Goal: Task Accomplishment & Management: Manage account settings

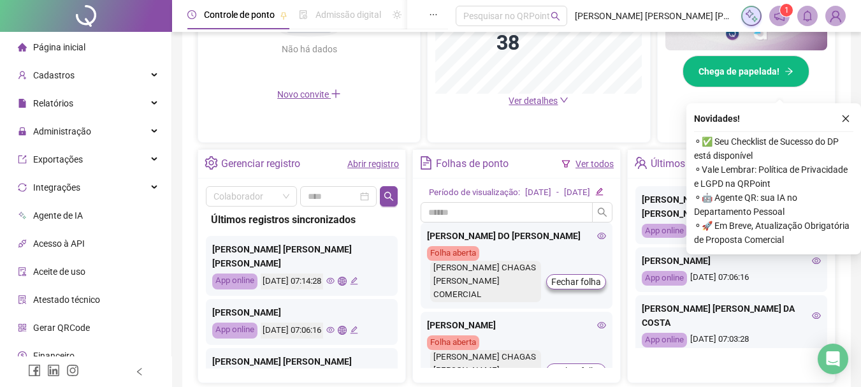
scroll to position [446, 0]
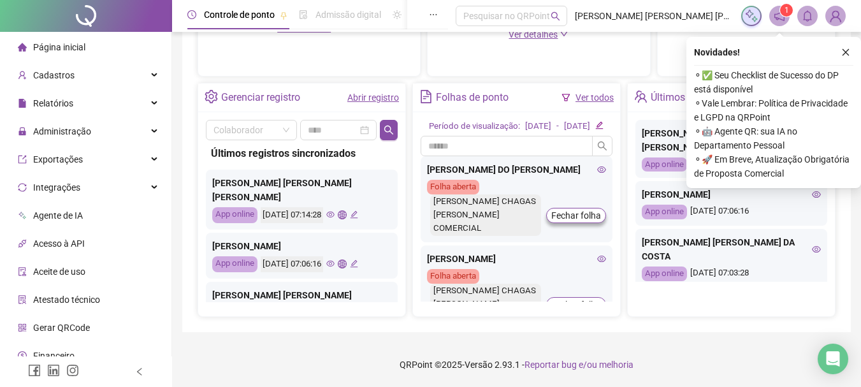
click at [368, 96] on link "Abrir registro" at bounding box center [373, 97] width 52 height 10
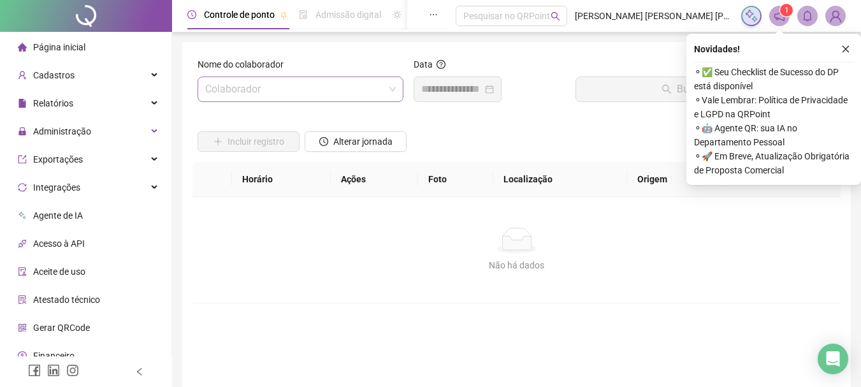
click at [322, 92] on input "search" at bounding box center [294, 89] width 179 height 24
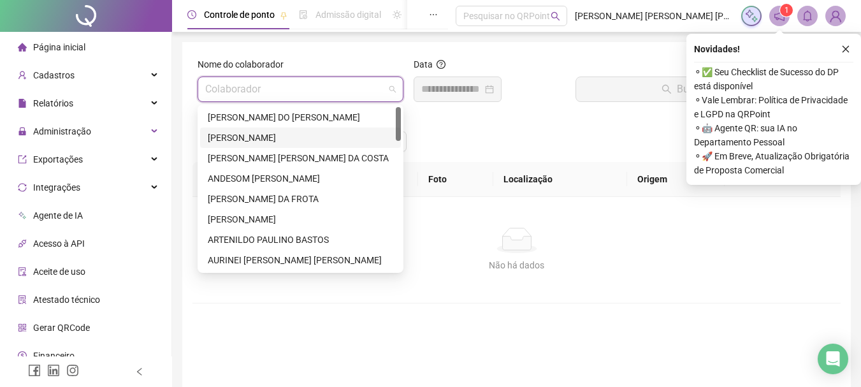
click at [234, 138] on div "[PERSON_NAME]" at bounding box center [300, 138] width 185 height 14
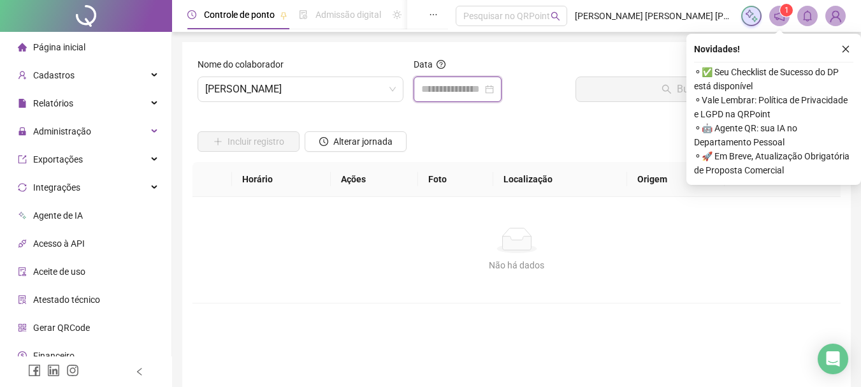
click at [448, 89] on input at bounding box center [451, 89] width 61 height 15
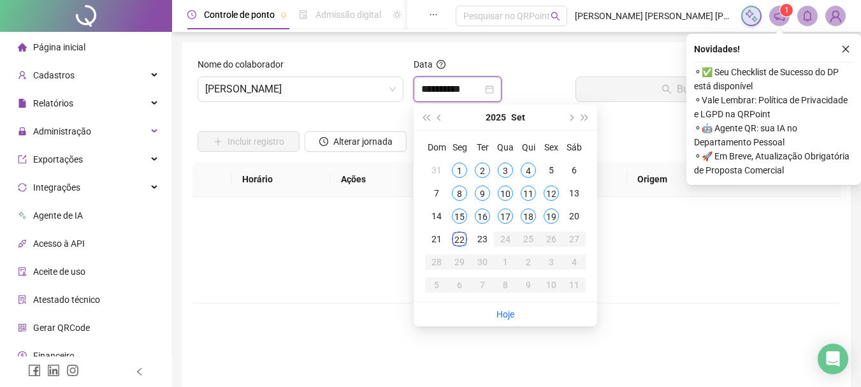
type input "**********"
click at [460, 241] on div "22" at bounding box center [459, 238] width 15 height 15
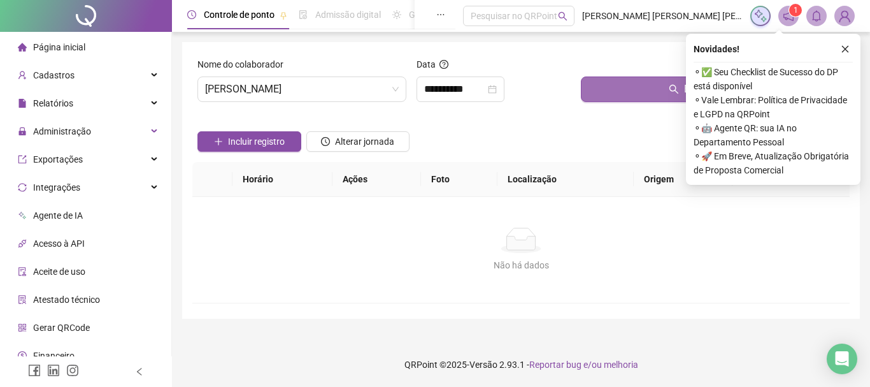
click at [634, 91] on button "Buscar registros" at bounding box center [713, 88] width 264 height 25
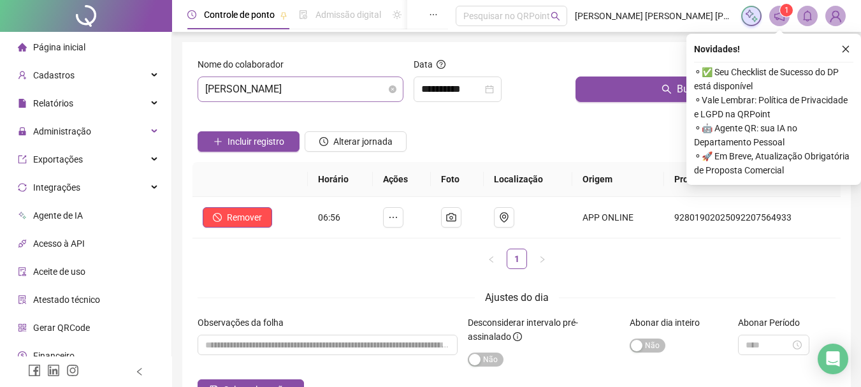
click at [370, 93] on span "[PERSON_NAME]" at bounding box center [300, 89] width 191 height 24
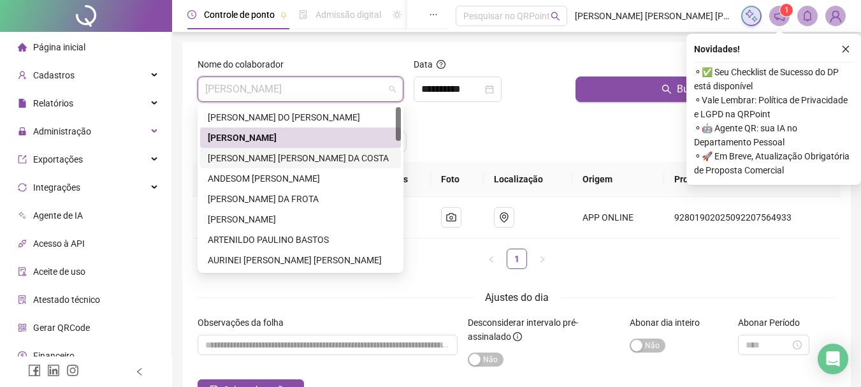
click at [246, 160] on div "[PERSON_NAME] [PERSON_NAME] DA COSTA" at bounding box center [300, 158] width 185 height 14
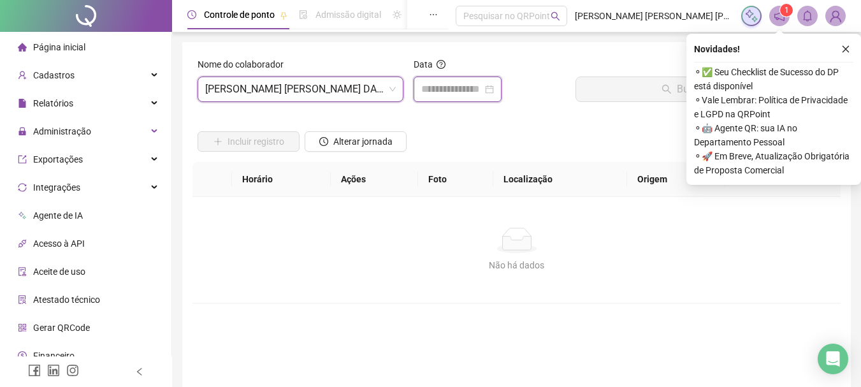
click at [463, 89] on input at bounding box center [451, 89] width 61 height 15
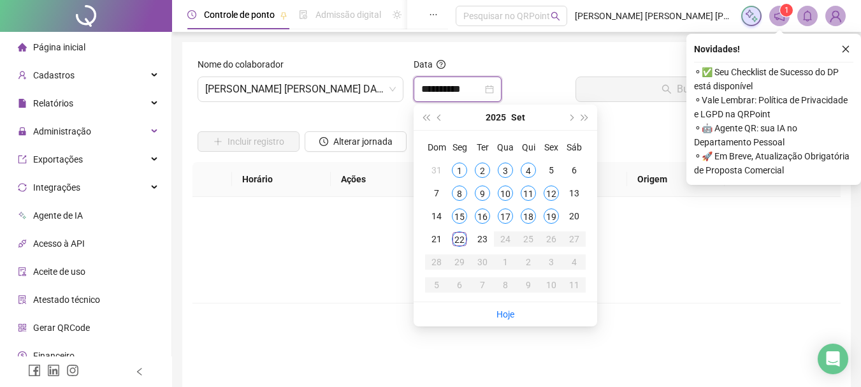
type input "**********"
click at [461, 240] on div "22" at bounding box center [459, 238] width 15 height 15
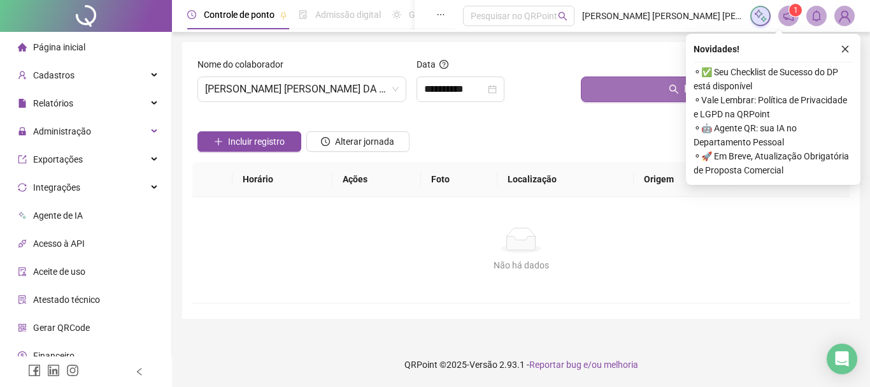
click at [662, 91] on button "Buscar registros" at bounding box center [713, 88] width 264 height 25
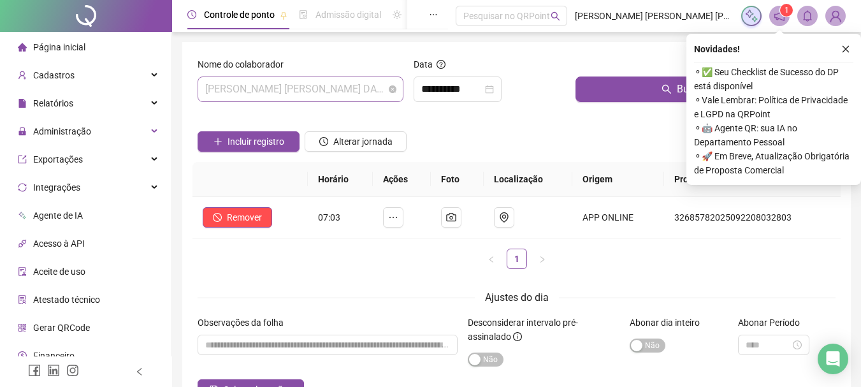
click at [357, 91] on span "[PERSON_NAME] [PERSON_NAME] DA COSTA" at bounding box center [300, 89] width 191 height 24
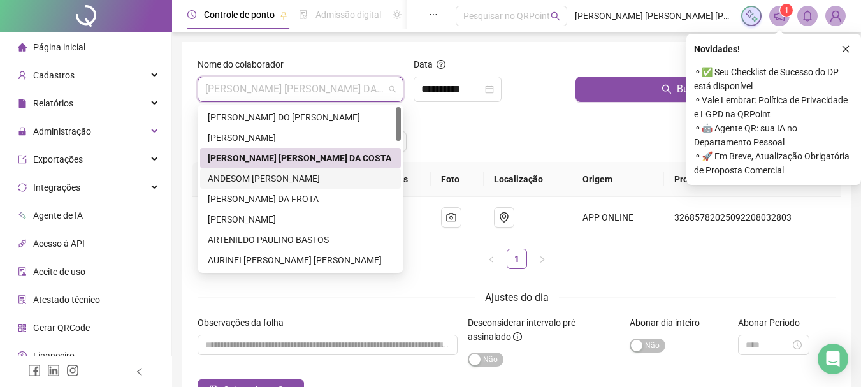
click at [263, 181] on div "ANDESOM [PERSON_NAME]" at bounding box center [300, 178] width 185 height 14
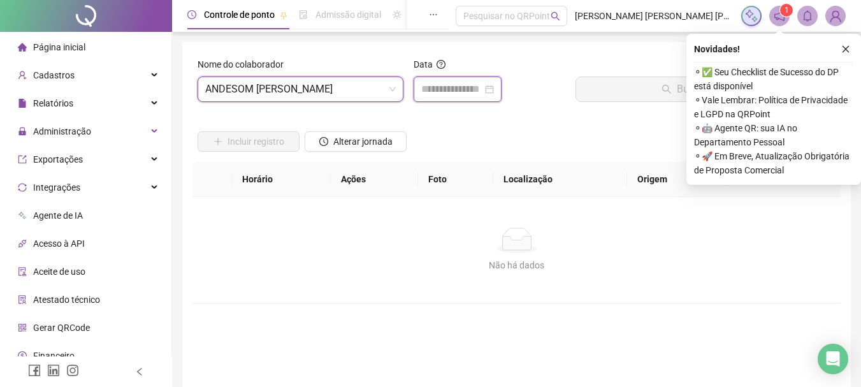
click at [450, 92] on input at bounding box center [451, 89] width 61 height 15
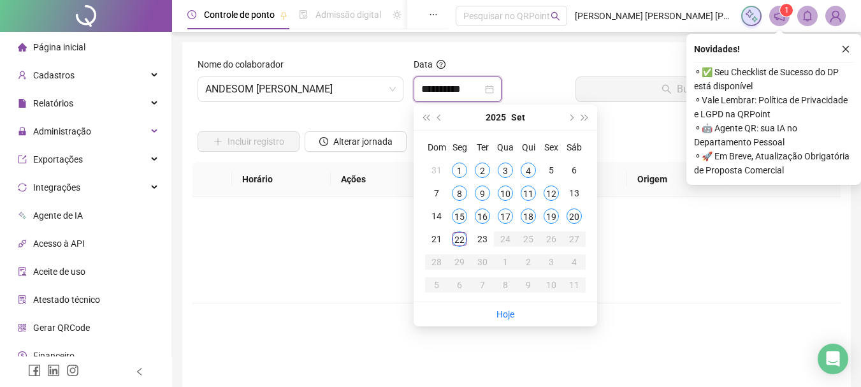
type input "**********"
drag, startPoint x: 577, startPoint y: 217, endPoint x: 592, endPoint y: 86, distance: 131.5
click at [576, 217] on div "20" at bounding box center [573, 215] width 15 height 15
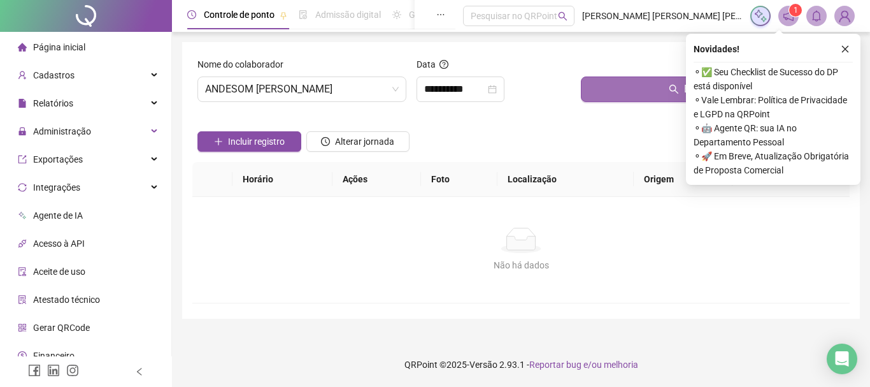
click at [642, 95] on button "Buscar registros" at bounding box center [713, 88] width 264 height 25
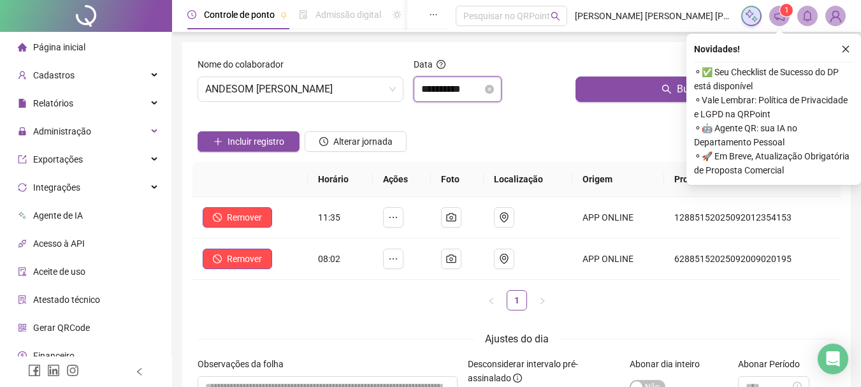
click at [479, 91] on input "**********" at bounding box center [451, 89] width 61 height 15
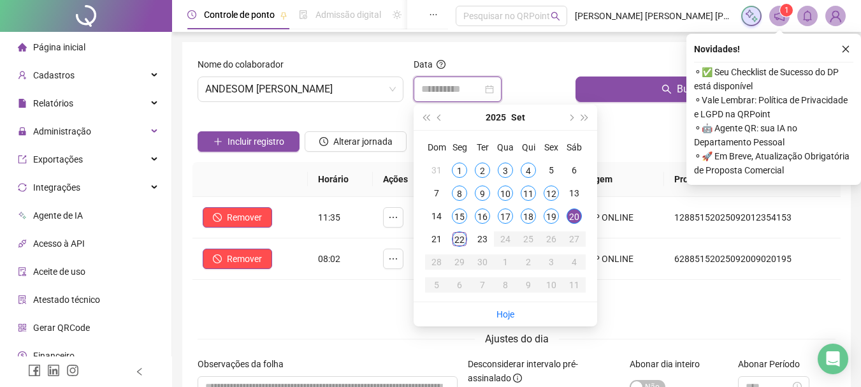
type input "**********"
drag, startPoint x: 457, startPoint y: 240, endPoint x: 532, endPoint y: 157, distance: 111.4
click at [458, 240] on div "22" at bounding box center [459, 238] width 15 height 15
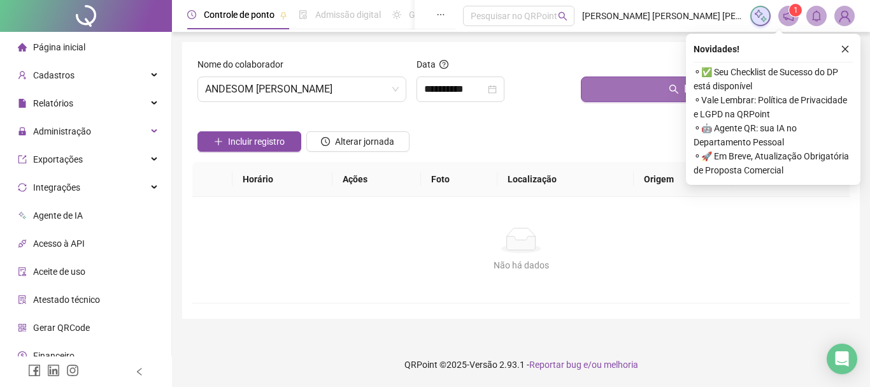
click at [652, 92] on button "Buscar registros" at bounding box center [713, 88] width 264 height 25
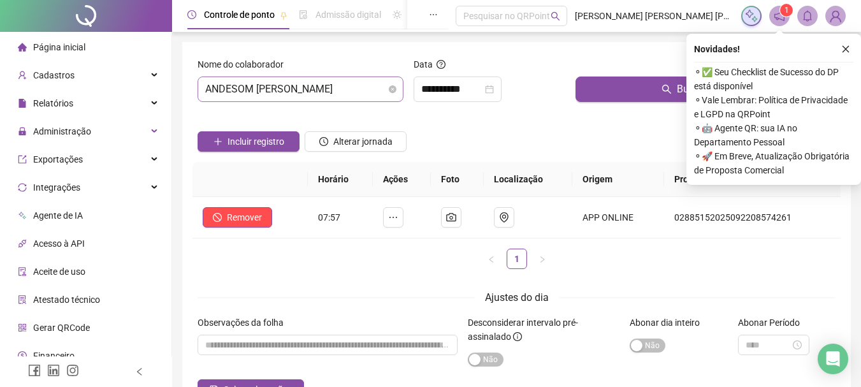
click at [361, 90] on span "ANDESOM [PERSON_NAME]" at bounding box center [300, 89] width 191 height 24
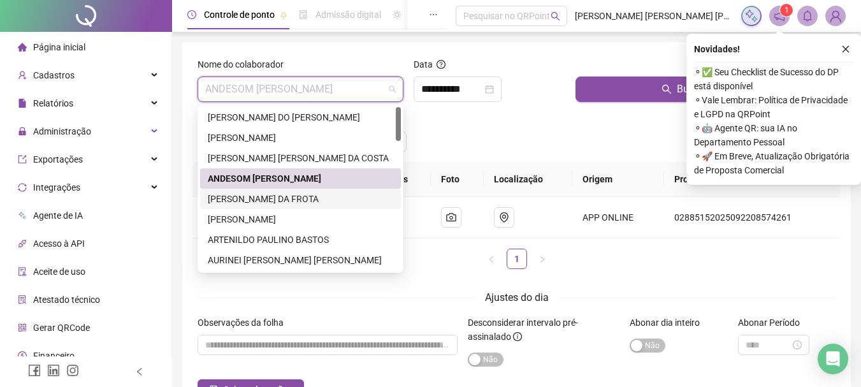
click at [239, 201] on div "[PERSON_NAME] DA FROTA" at bounding box center [300, 199] width 185 height 14
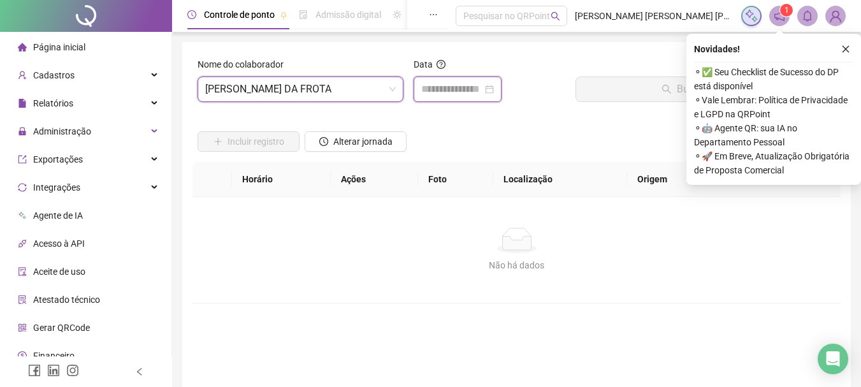
click at [470, 85] on input at bounding box center [451, 89] width 61 height 15
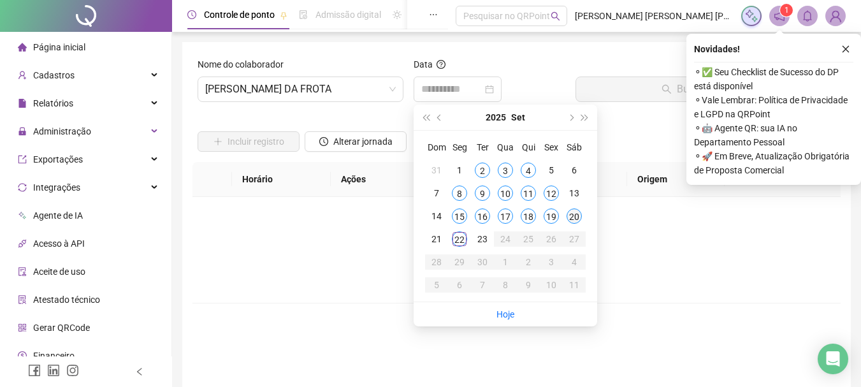
click at [575, 215] on div "20" at bounding box center [573, 215] width 15 height 15
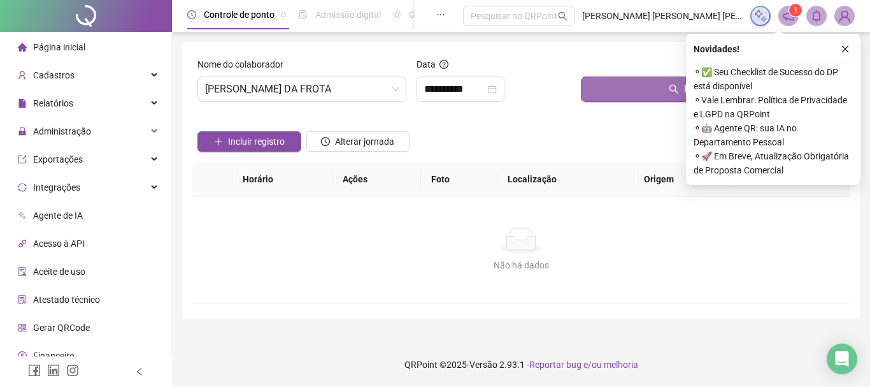
click at [633, 96] on button "Buscar registros" at bounding box center [713, 88] width 264 height 25
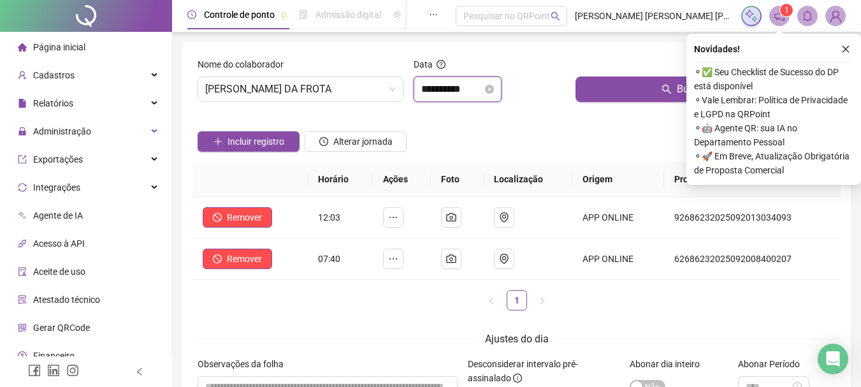
click at [482, 90] on input "**********" at bounding box center [451, 89] width 61 height 15
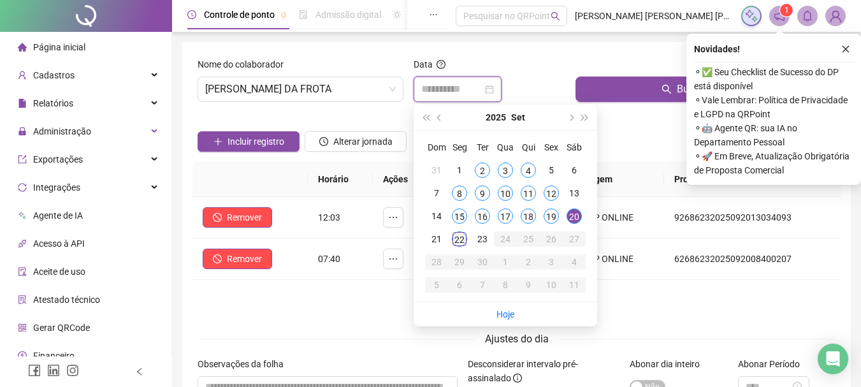
type input "**********"
click at [456, 242] on div "22" at bounding box center [459, 238] width 15 height 15
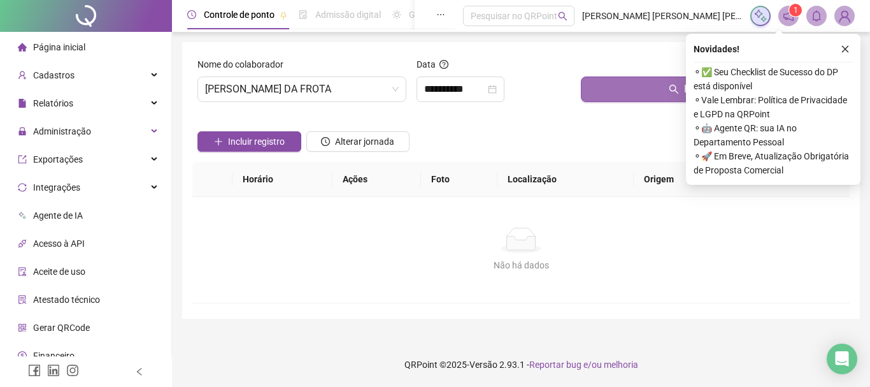
click at [631, 97] on button "Buscar registros" at bounding box center [713, 88] width 264 height 25
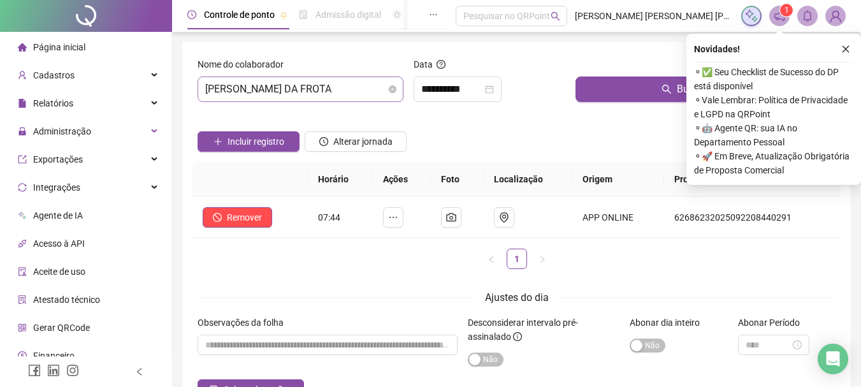
click at [342, 89] on span "[PERSON_NAME] DA FROTA" at bounding box center [300, 89] width 191 height 24
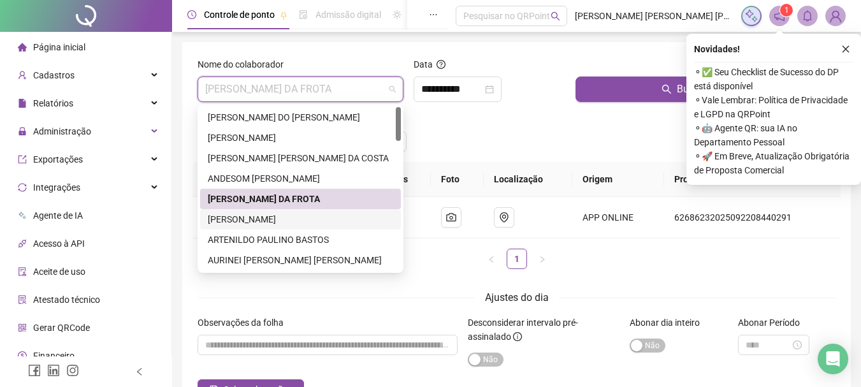
click at [248, 220] on div "[PERSON_NAME]" at bounding box center [300, 219] width 185 height 14
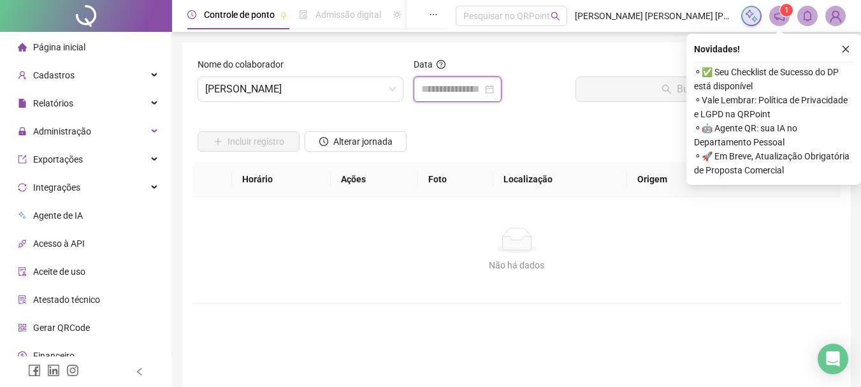
click at [471, 86] on input at bounding box center [451, 89] width 61 height 15
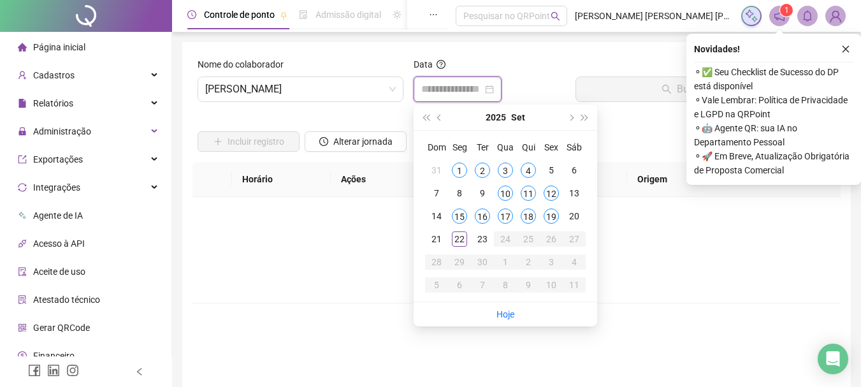
type input "**********"
click at [354, 92] on span "[PERSON_NAME]" at bounding box center [300, 89] width 191 height 24
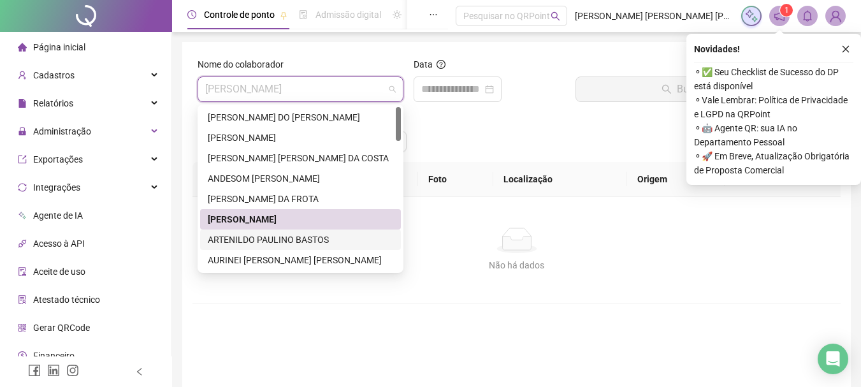
click at [243, 240] on div "ARTENILDO PAULINO BASTOS" at bounding box center [300, 240] width 185 height 14
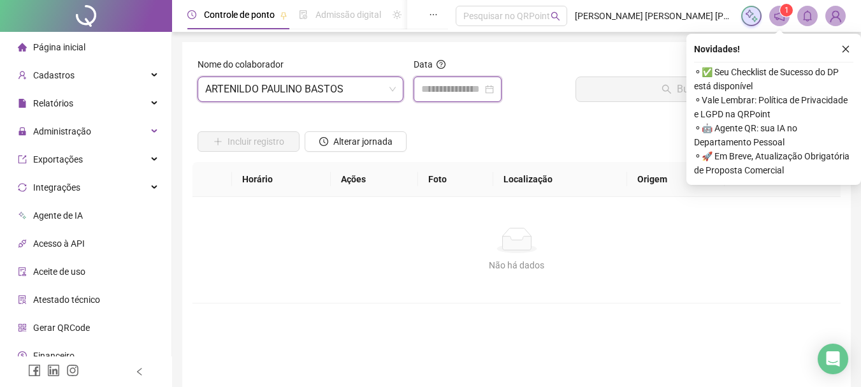
click at [475, 87] on input at bounding box center [451, 89] width 61 height 15
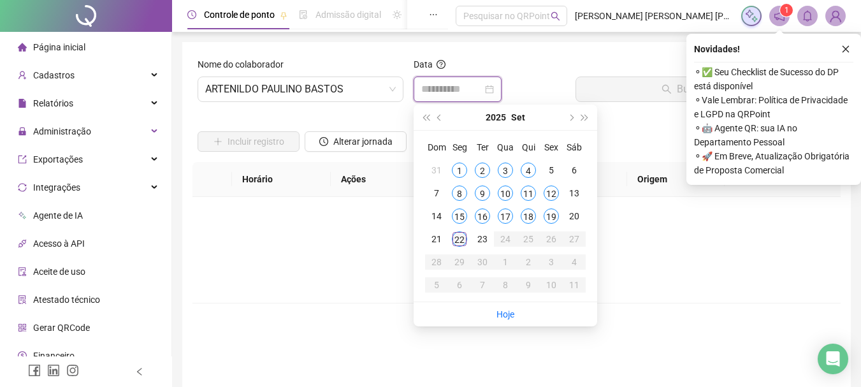
type input "**********"
click at [459, 239] on div "22" at bounding box center [459, 238] width 15 height 15
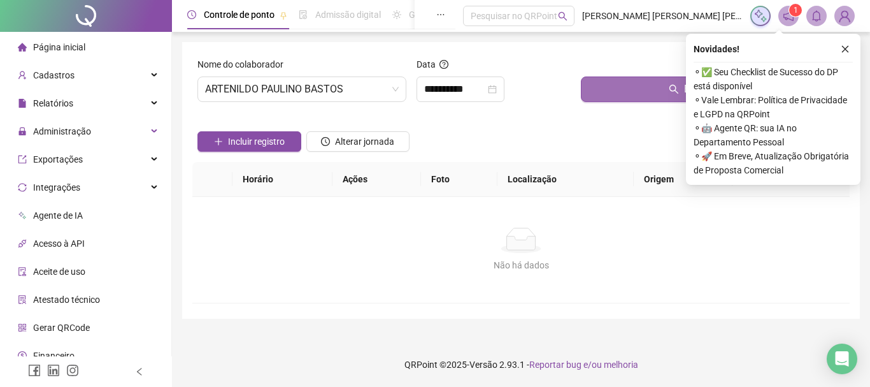
click at [629, 90] on button "Buscar registros" at bounding box center [713, 88] width 264 height 25
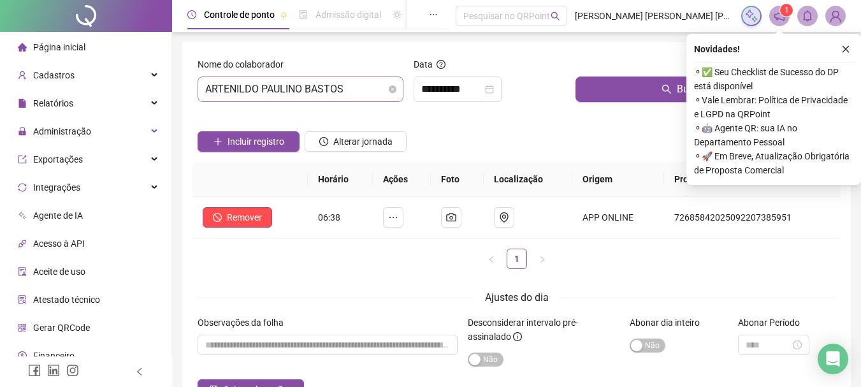
click at [349, 92] on span "ARTENILDO PAULINO BASTOS" at bounding box center [300, 89] width 191 height 24
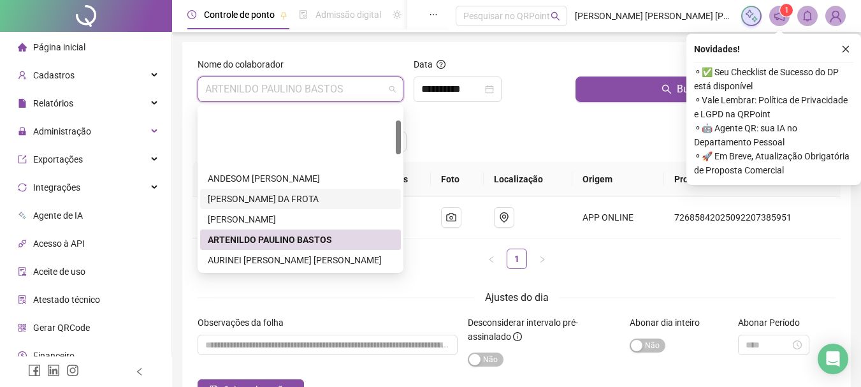
scroll to position [64, 0]
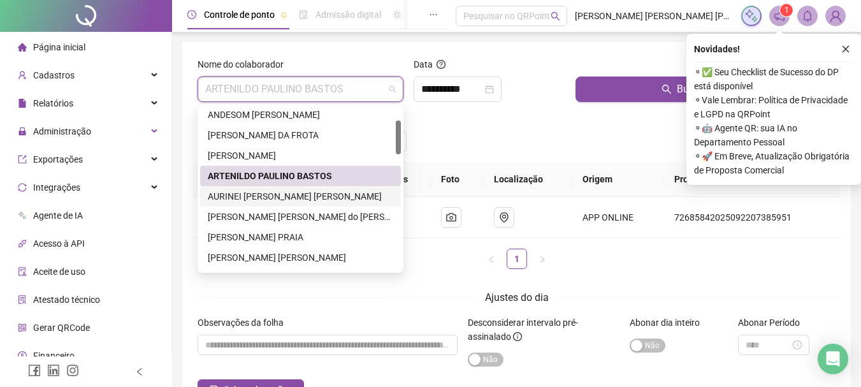
click at [245, 195] on div "AURINEI [PERSON_NAME] [PERSON_NAME]" at bounding box center [300, 196] width 185 height 14
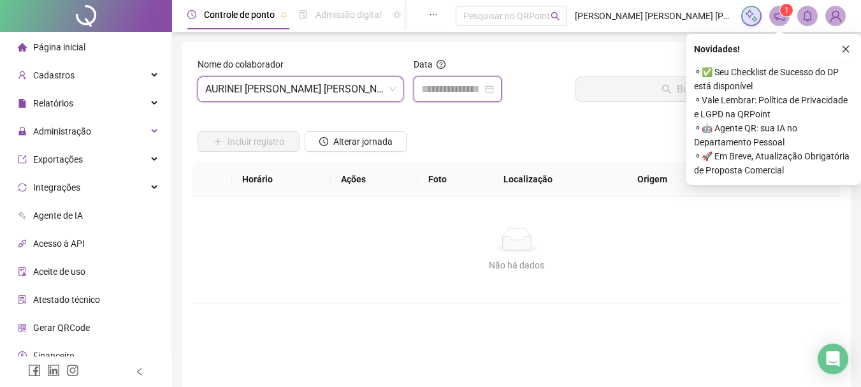
click at [449, 89] on input at bounding box center [451, 89] width 61 height 15
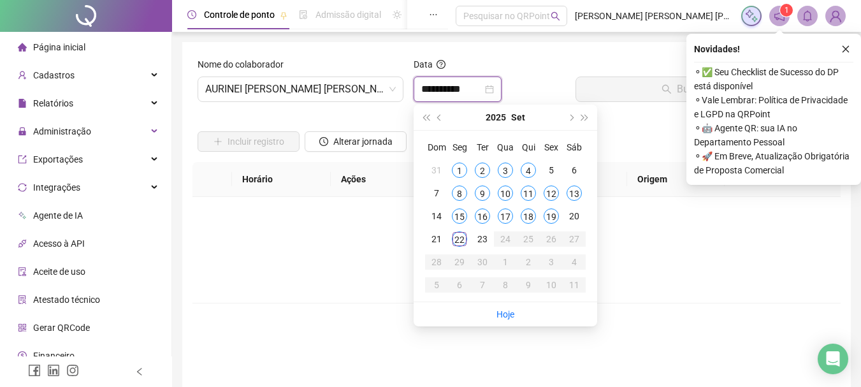
type input "**********"
click at [461, 240] on div "22" at bounding box center [459, 238] width 15 height 15
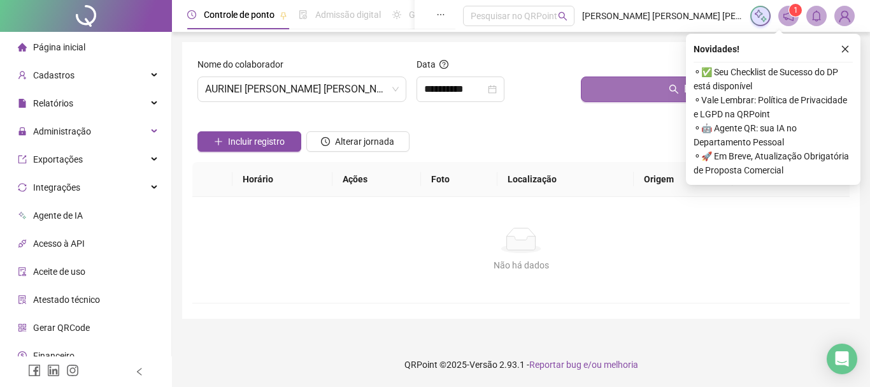
click at [640, 97] on button "Buscar registros" at bounding box center [713, 88] width 264 height 25
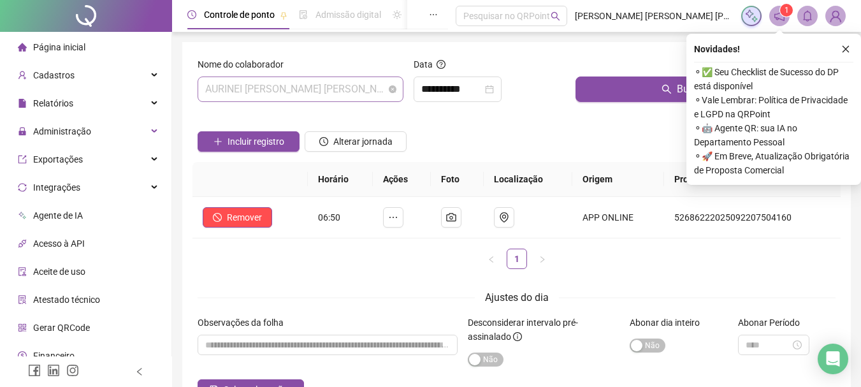
click at [345, 88] on span "AURINEI [PERSON_NAME] [PERSON_NAME]" at bounding box center [300, 89] width 191 height 24
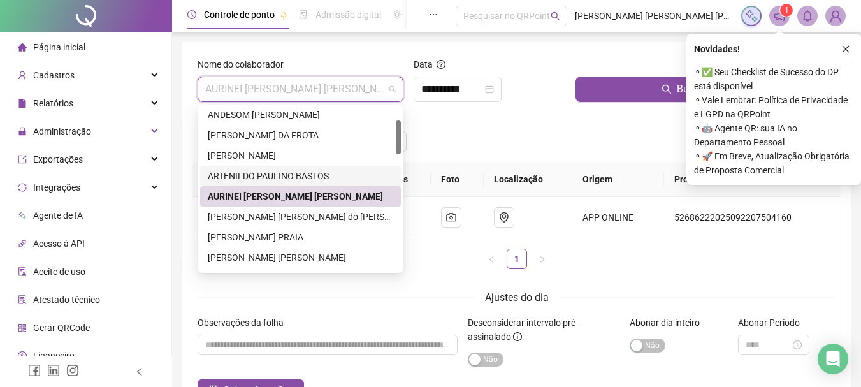
scroll to position [127, 0]
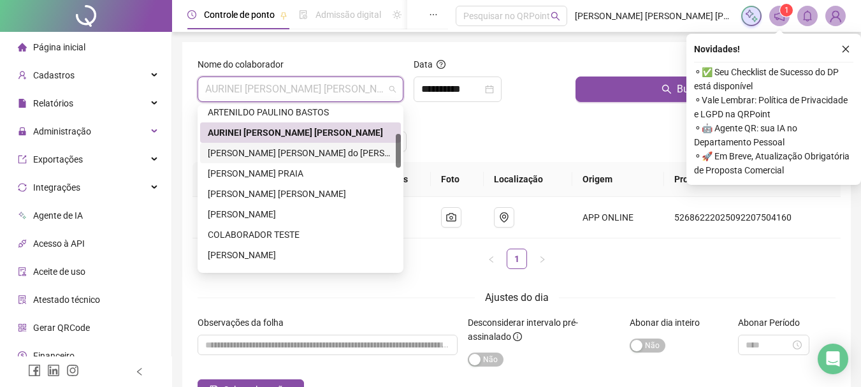
click at [266, 154] on div "[PERSON_NAME] [PERSON_NAME] do [PERSON_NAME]" at bounding box center [300, 153] width 185 height 14
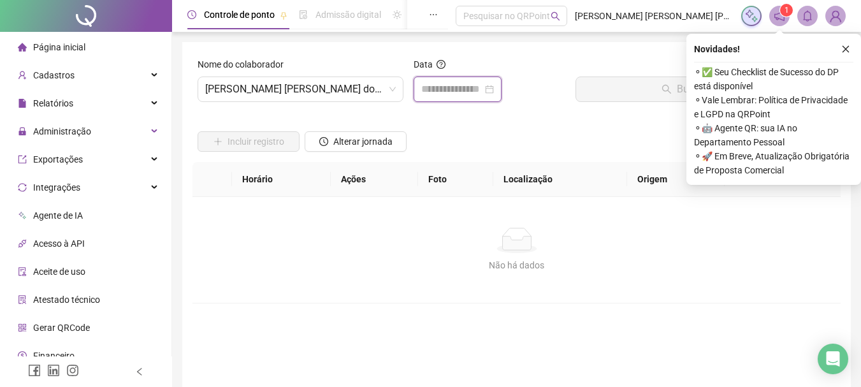
click at [445, 90] on input at bounding box center [451, 89] width 61 height 15
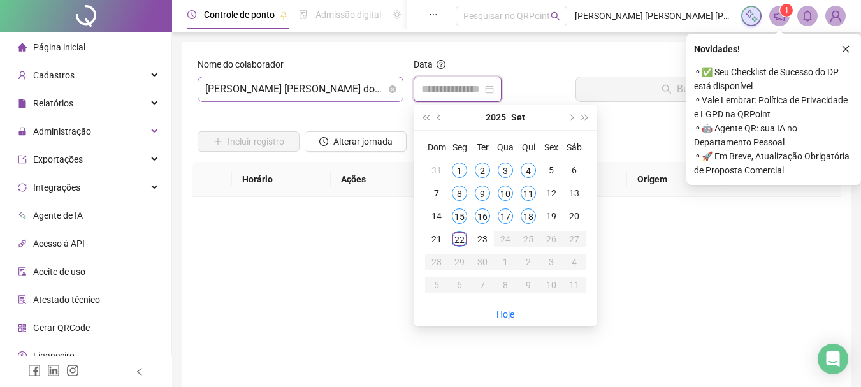
click at [374, 88] on span "[PERSON_NAME] [PERSON_NAME] do [PERSON_NAME]" at bounding box center [300, 89] width 191 height 24
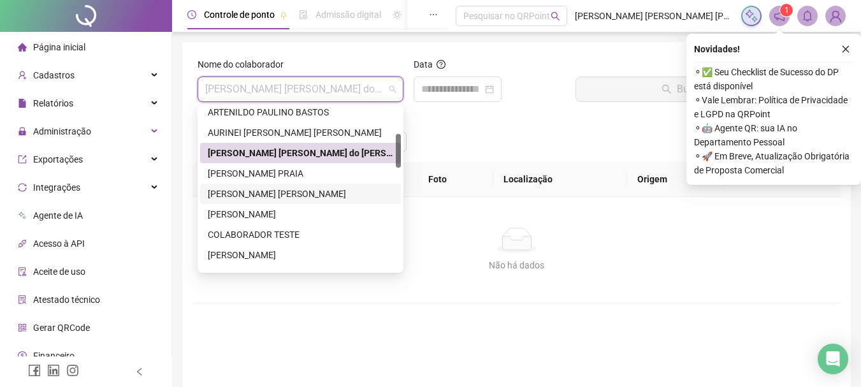
click at [265, 191] on div "[PERSON_NAME] [PERSON_NAME]" at bounding box center [300, 194] width 185 height 14
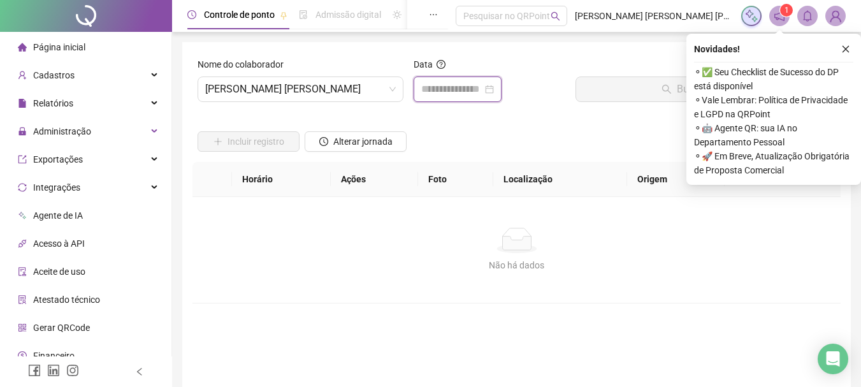
click at [441, 96] on input at bounding box center [451, 89] width 61 height 15
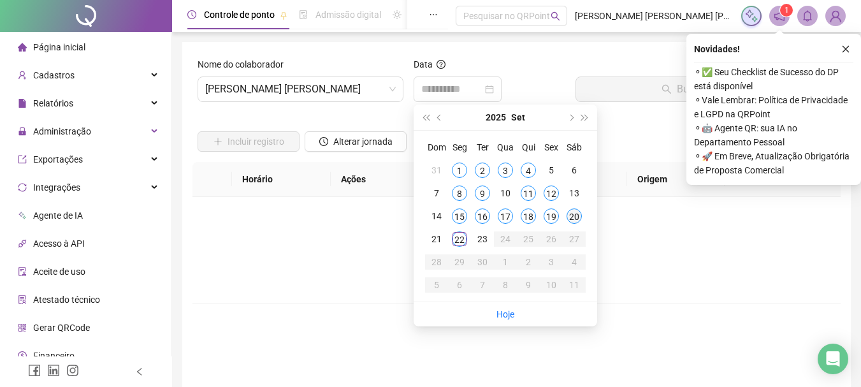
click at [576, 218] on div "20" at bounding box center [573, 215] width 15 height 15
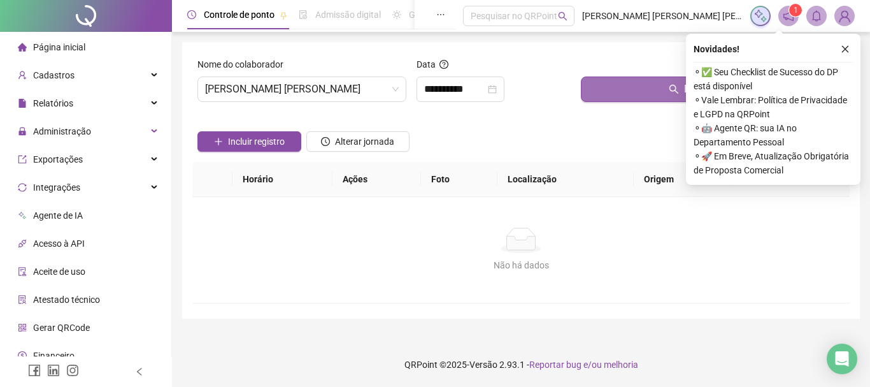
click at [639, 88] on button "Buscar registros" at bounding box center [713, 88] width 264 height 25
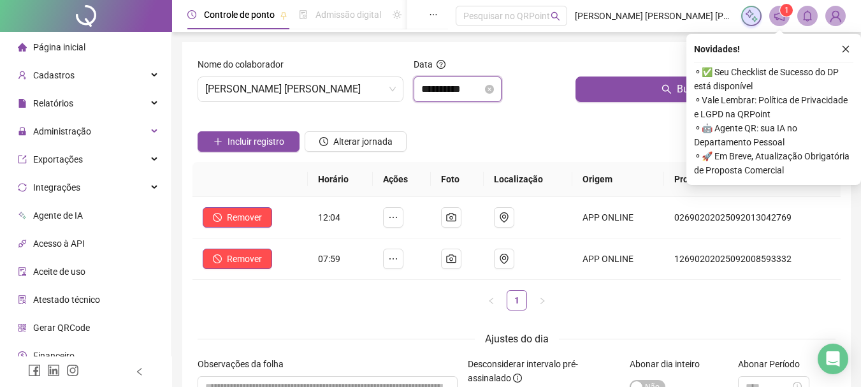
click at [479, 88] on input "**********" at bounding box center [451, 89] width 61 height 15
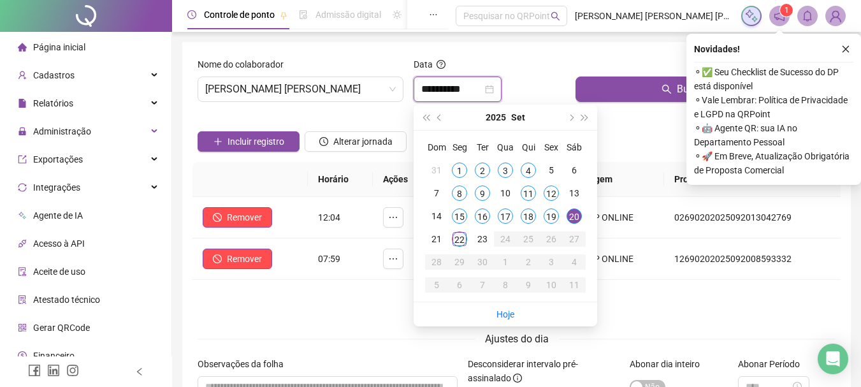
type input "**********"
click at [458, 240] on div "22" at bounding box center [459, 238] width 15 height 15
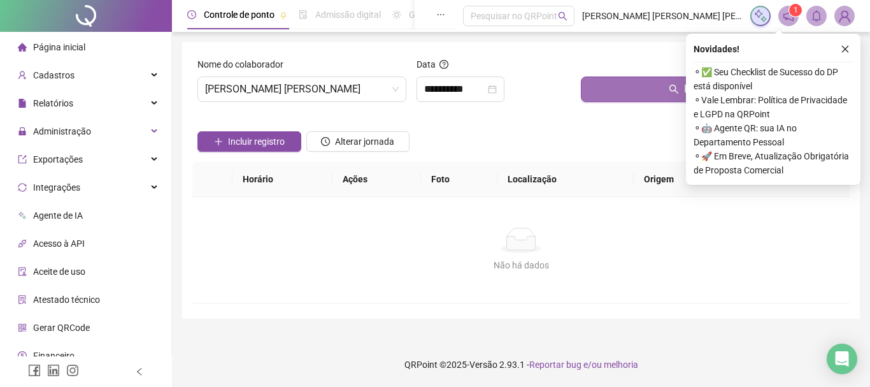
click at [652, 88] on button "Buscar registros" at bounding box center [713, 88] width 264 height 25
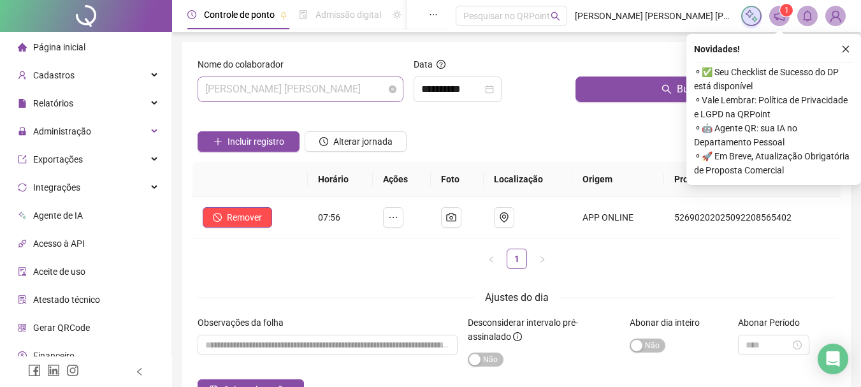
click at [371, 86] on span "[PERSON_NAME] [PERSON_NAME]" at bounding box center [300, 89] width 191 height 24
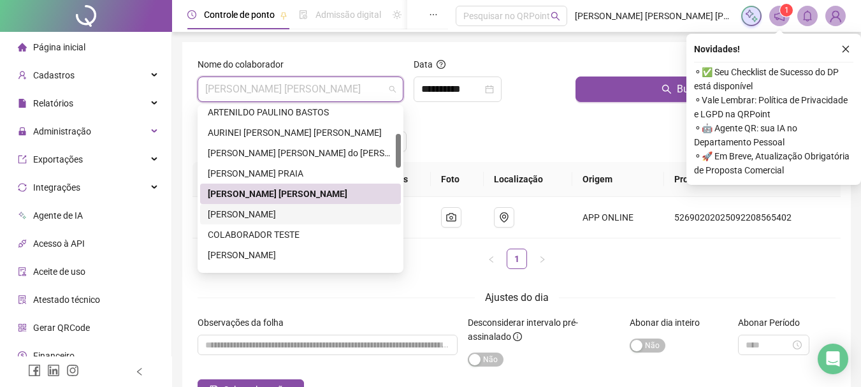
click at [260, 215] on div "[PERSON_NAME]" at bounding box center [300, 214] width 185 height 14
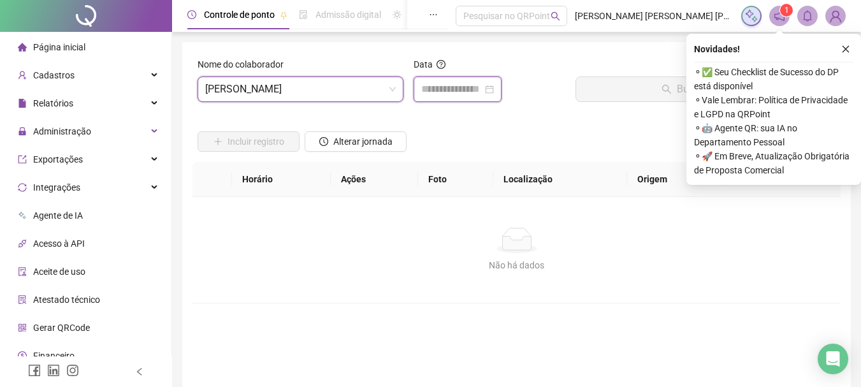
click at [439, 94] on input at bounding box center [451, 89] width 61 height 15
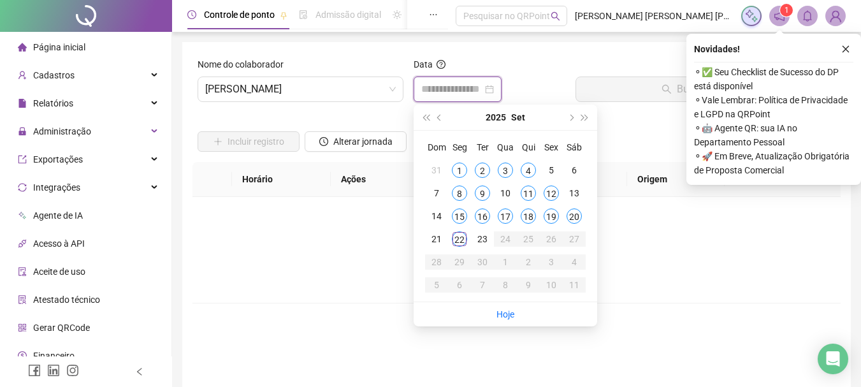
type input "**********"
click at [459, 241] on div "22" at bounding box center [459, 238] width 15 height 15
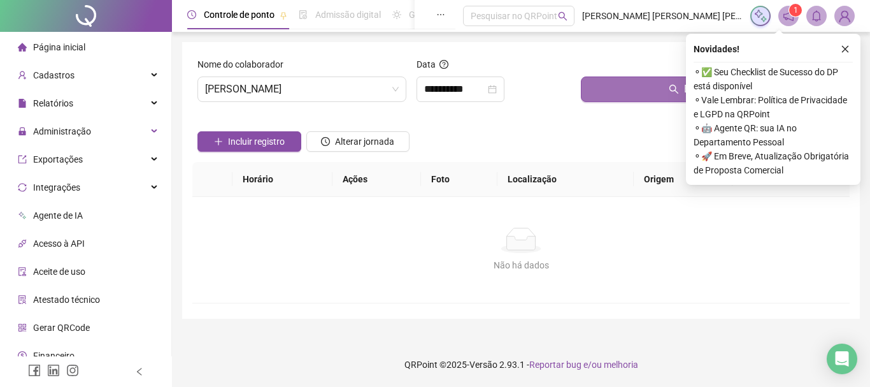
click at [619, 92] on button "Buscar registros" at bounding box center [713, 88] width 264 height 25
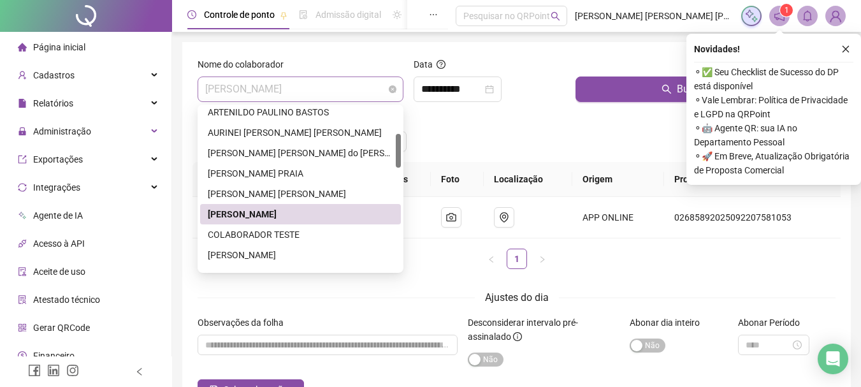
click at [367, 92] on span "[PERSON_NAME]" at bounding box center [300, 89] width 191 height 24
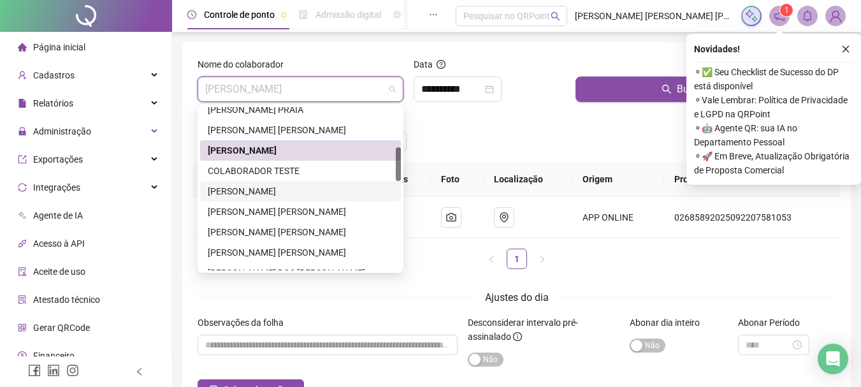
click at [264, 192] on div "[PERSON_NAME]" at bounding box center [300, 191] width 185 height 14
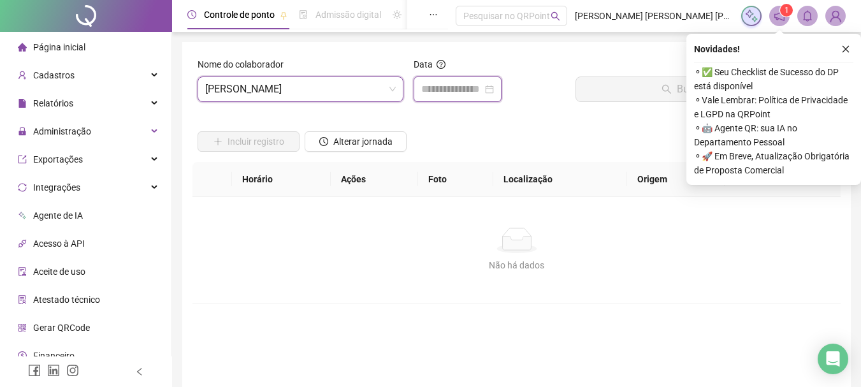
click at [454, 89] on input at bounding box center [451, 89] width 61 height 15
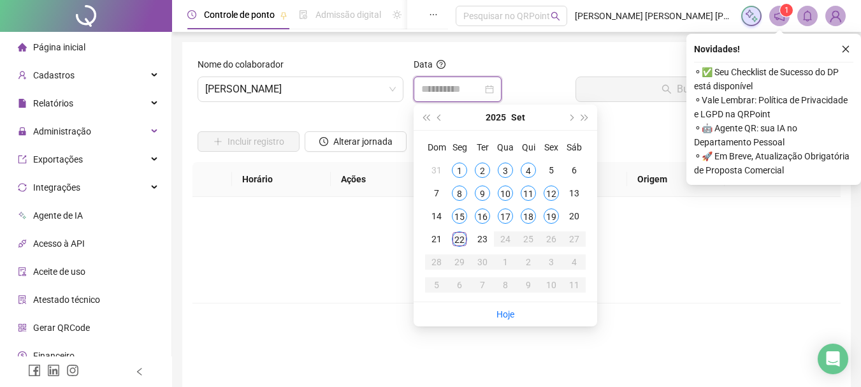
type input "**********"
click at [459, 242] on div "22" at bounding box center [459, 238] width 15 height 15
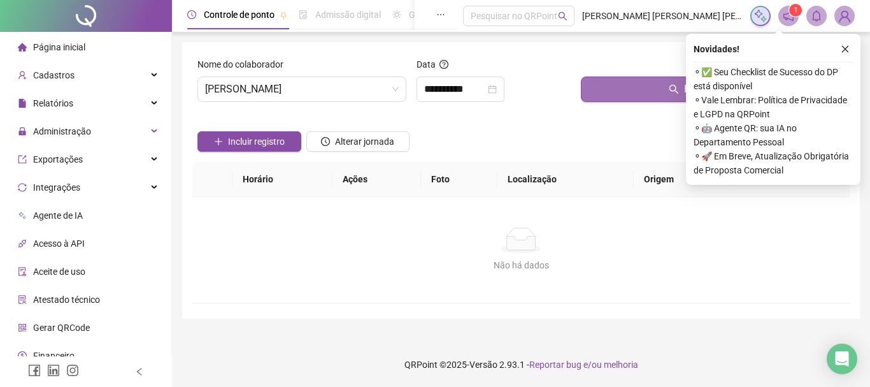
click at [636, 91] on button "Buscar registros" at bounding box center [713, 88] width 264 height 25
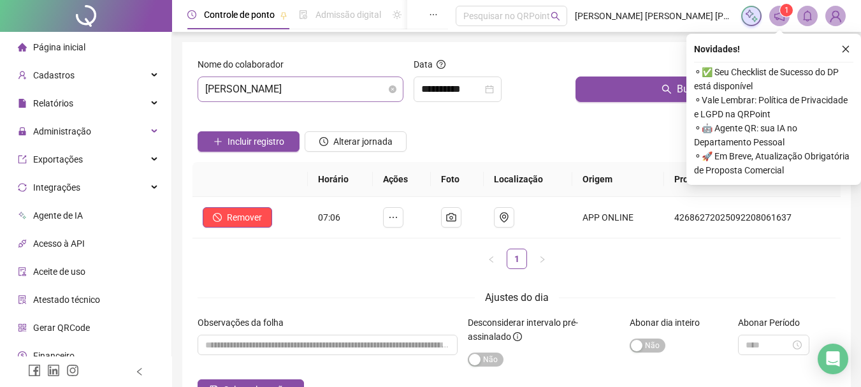
click at [342, 88] on span "[PERSON_NAME]" at bounding box center [300, 89] width 191 height 24
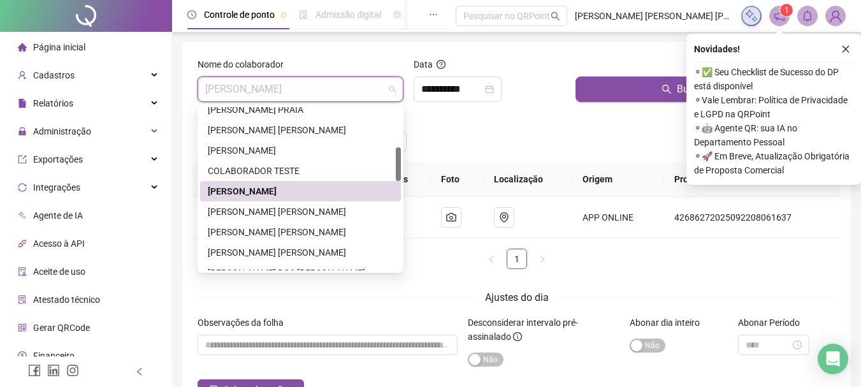
scroll to position [255, 0]
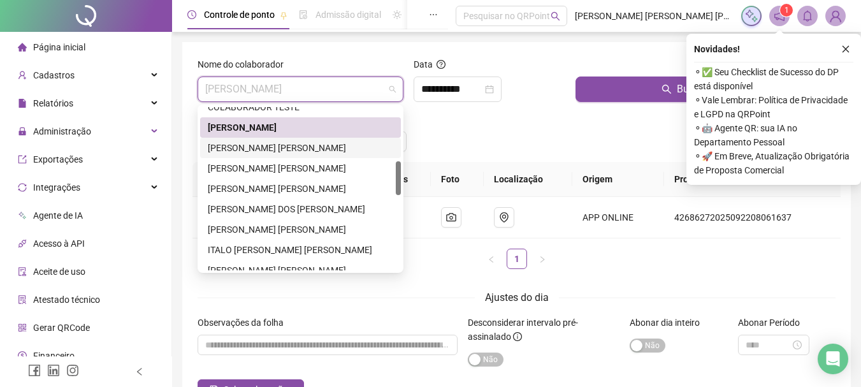
click at [249, 150] on div "[PERSON_NAME] [PERSON_NAME]" at bounding box center [300, 148] width 185 height 14
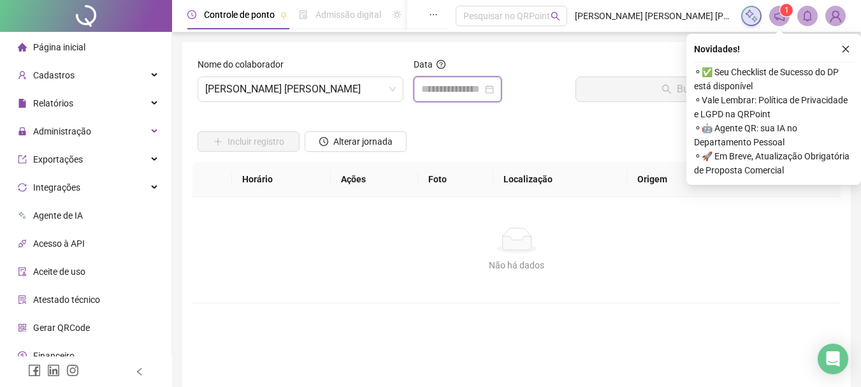
click at [440, 85] on input at bounding box center [451, 89] width 61 height 15
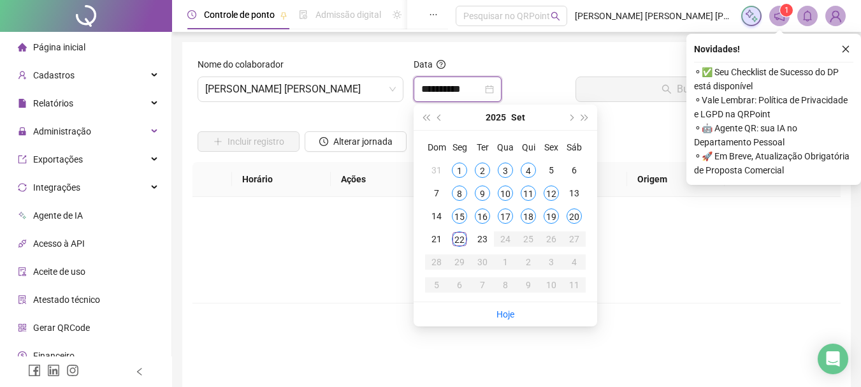
type input "**********"
drag, startPoint x: 577, startPoint y: 219, endPoint x: 630, endPoint y: 115, distance: 116.8
click at [577, 218] on div "20" at bounding box center [573, 215] width 15 height 15
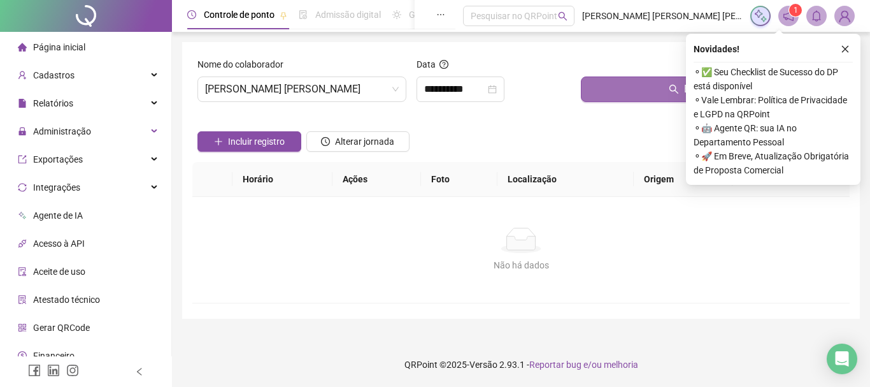
click at [645, 92] on button "Buscar registros" at bounding box center [713, 88] width 264 height 25
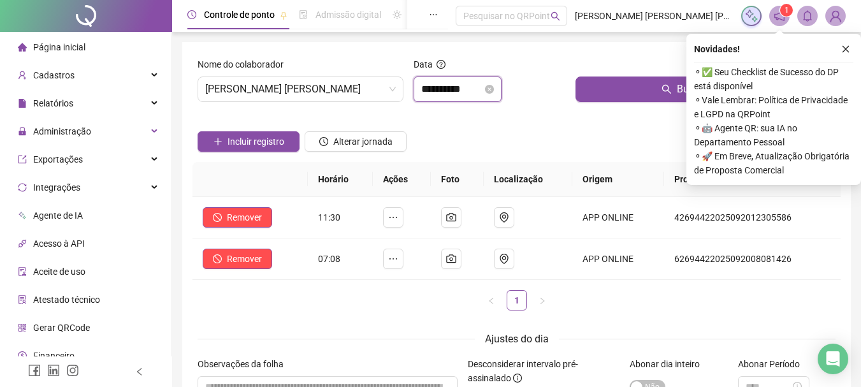
click at [482, 88] on input "**********" at bounding box center [451, 89] width 61 height 15
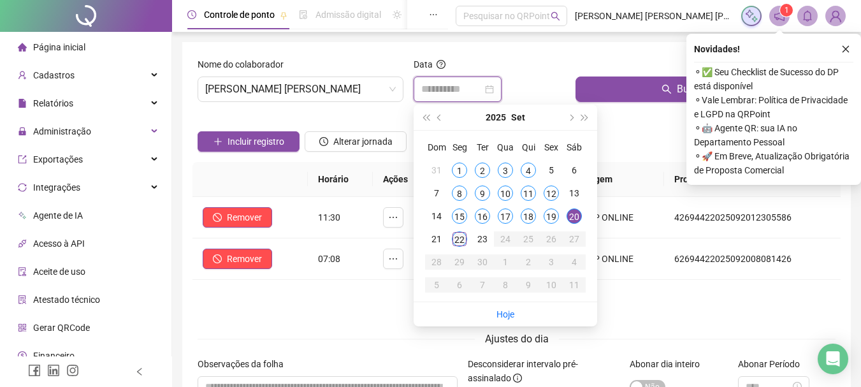
type input "**********"
click at [463, 242] on div "22" at bounding box center [459, 238] width 15 height 15
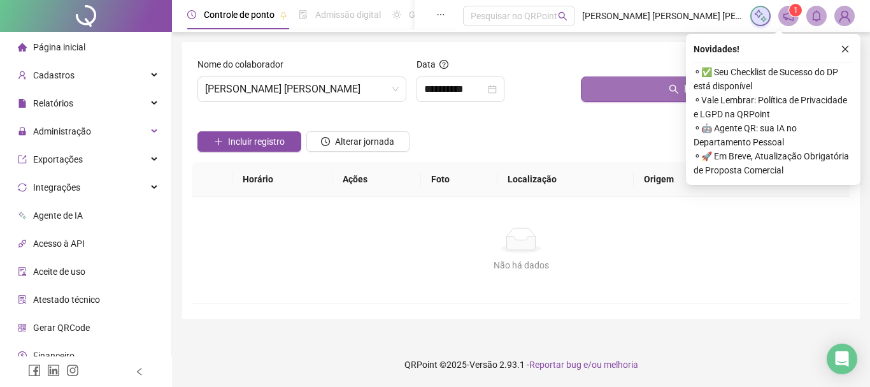
click at [644, 87] on button "Buscar registros" at bounding box center [713, 88] width 264 height 25
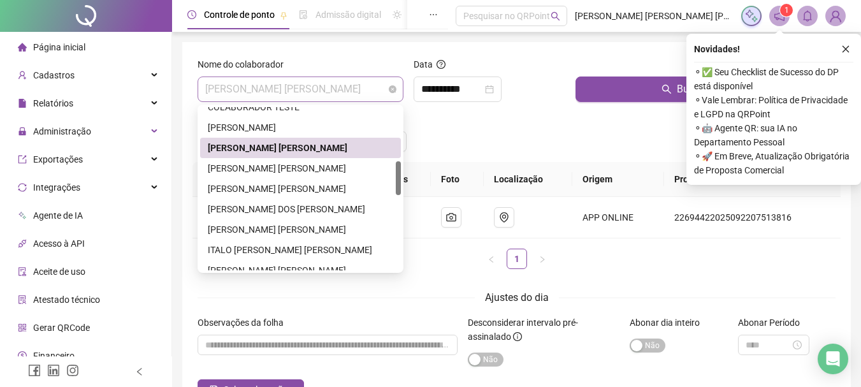
click at [371, 92] on span "[PERSON_NAME] [PERSON_NAME]" at bounding box center [300, 89] width 191 height 24
click at [260, 171] on div "[PERSON_NAME] [PERSON_NAME]" at bounding box center [300, 168] width 185 height 14
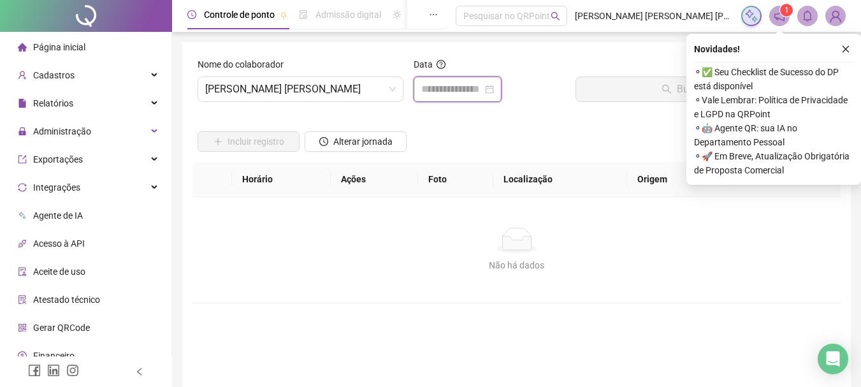
click at [464, 91] on input at bounding box center [451, 89] width 61 height 15
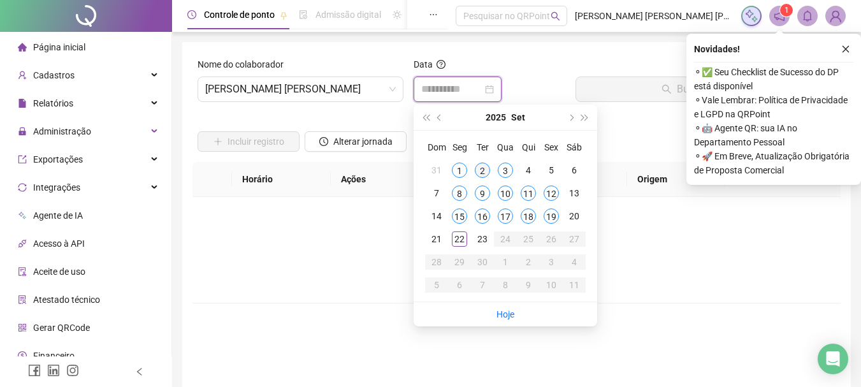
type input "**********"
click at [365, 89] on span "[PERSON_NAME] [PERSON_NAME]" at bounding box center [300, 89] width 191 height 24
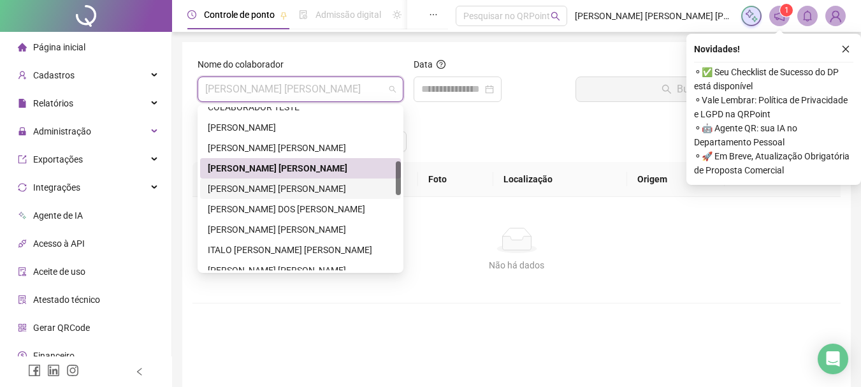
drag, startPoint x: 267, startPoint y: 191, endPoint x: 364, endPoint y: 137, distance: 110.7
click at [268, 191] on div "[PERSON_NAME] [PERSON_NAME]" at bounding box center [300, 189] width 185 height 14
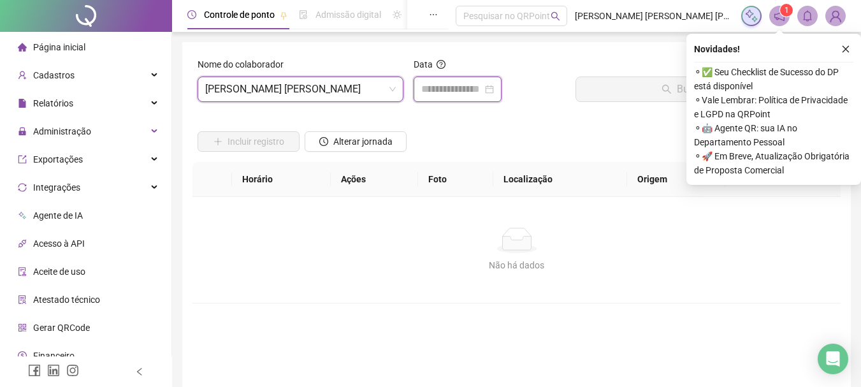
click at [434, 88] on input at bounding box center [451, 89] width 61 height 15
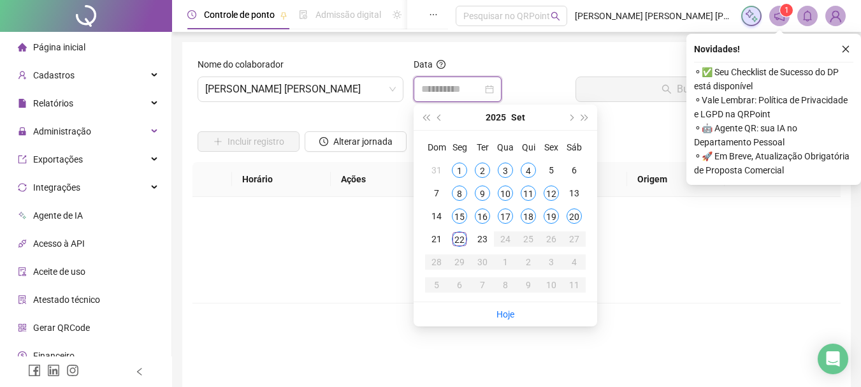
type input "**********"
click at [459, 240] on div "22" at bounding box center [459, 238] width 15 height 15
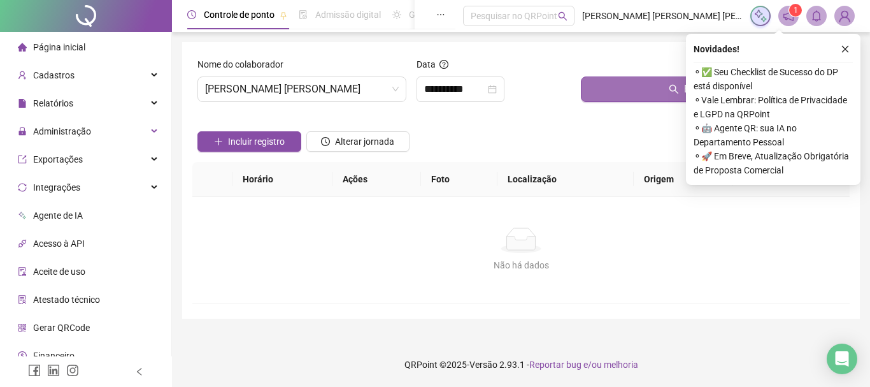
click at [604, 95] on button "Buscar registros" at bounding box center [713, 88] width 264 height 25
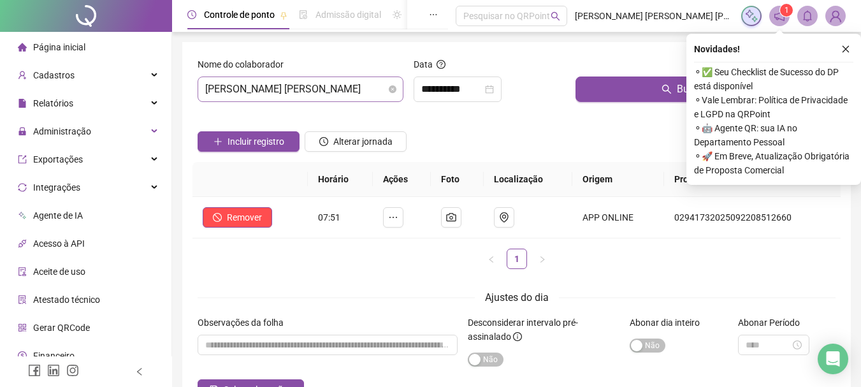
click at [361, 91] on span "[PERSON_NAME] [PERSON_NAME]" at bounding box center [300, 89] width 191 height 24
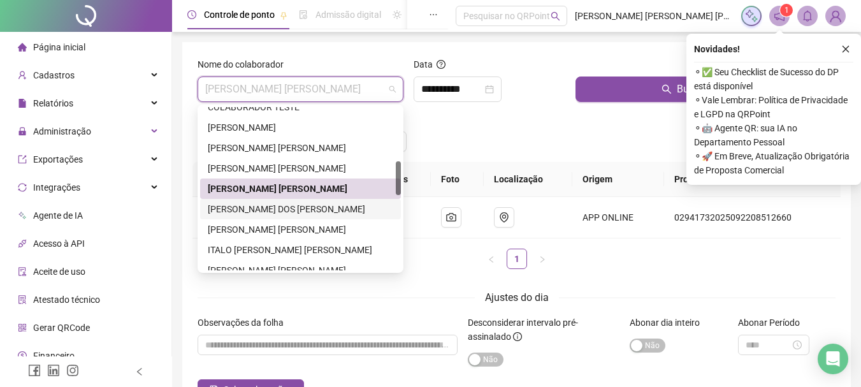
click at [277, 210] on div "[PERSON_NAME] DOS [PERSON_NAME]" at bounding box center [300, 209] width 185 height 14
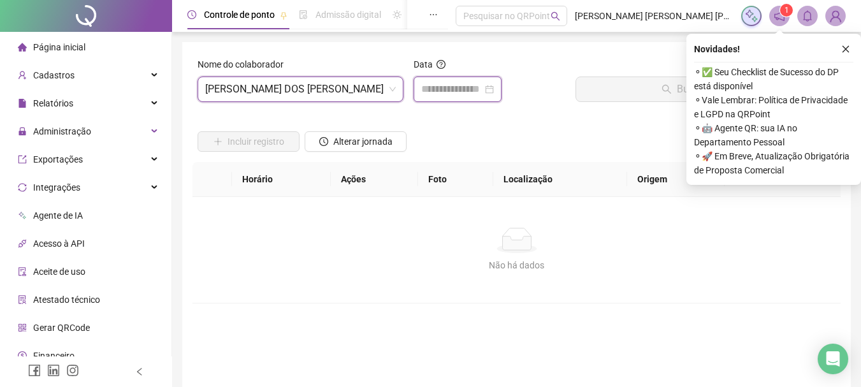
click at [465, 94] on input at bounding box center [451, 89] width 61 height 15
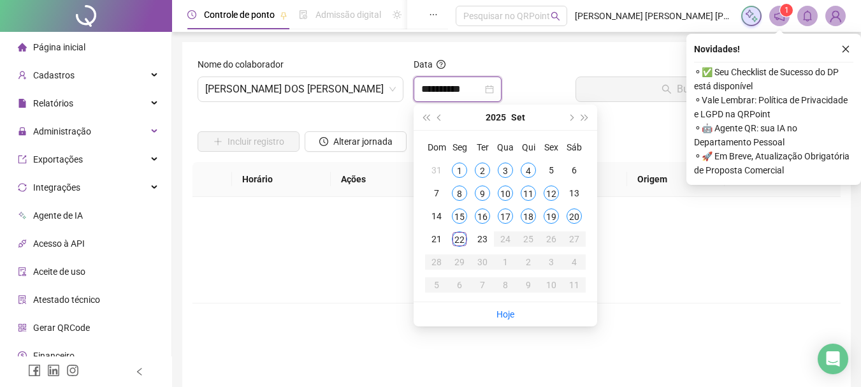
type input "**********"
click at [576, 216] on div "20" at bounding box center [573, 215] width 15 height 15
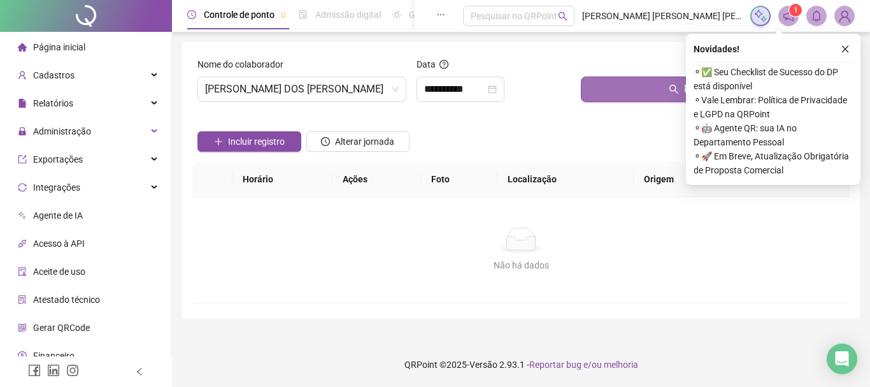
click at [634, 91] on button "Buscar registros" at bounding box center [713, 88] width 264 height 25
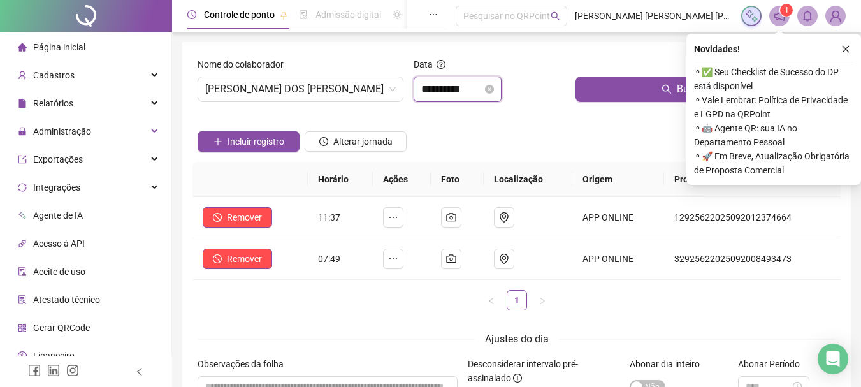
click at [472, 86] on input "**********" at bounding box center [451, 89] width 61 height 15
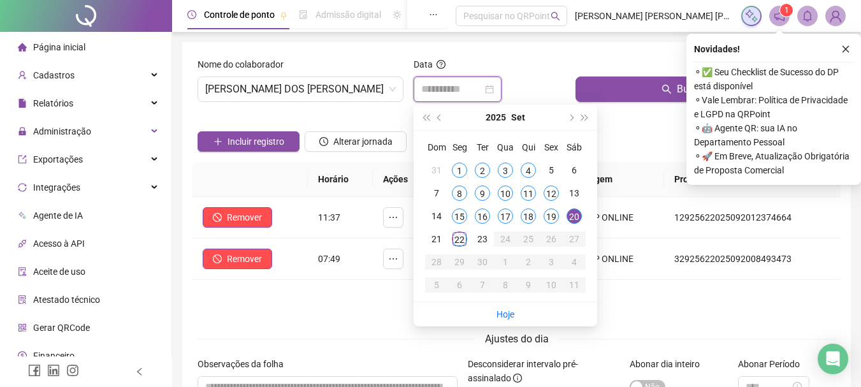
type input "**********"
click at [459, 242] on div "22" at bounding box center [459, 238] width 15 height 15
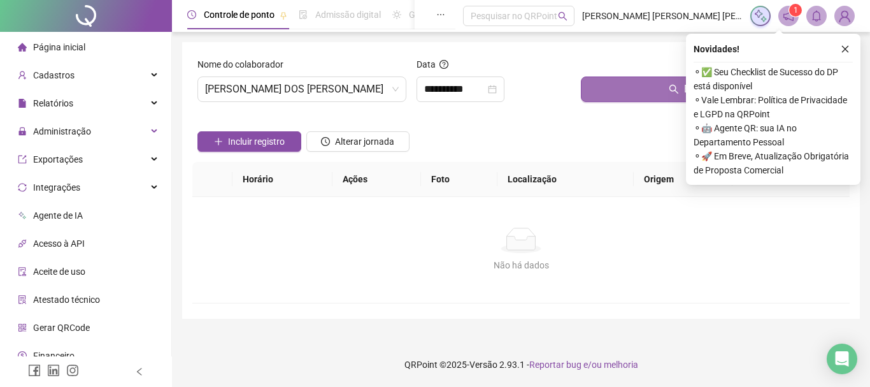
click at [635, 88] on button "Buscar registros" at bounding box center [713, 88] width 264 height 25
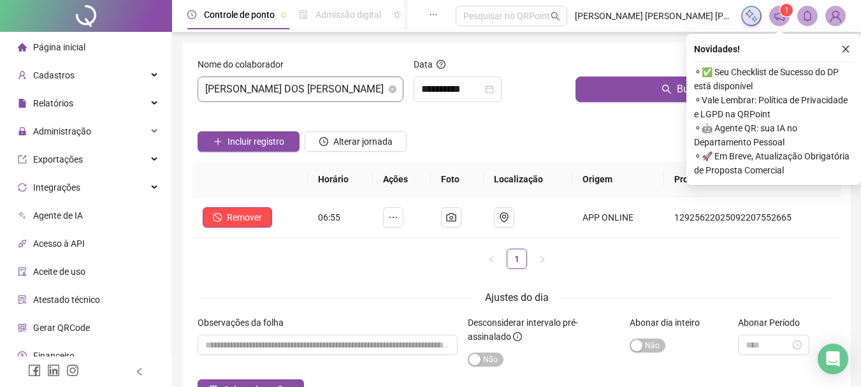
click at [376, 92] on span "[PERSON_NAME] DOS [PERSON_NAME]" at bounding box center [300, 89] width 191 height 24
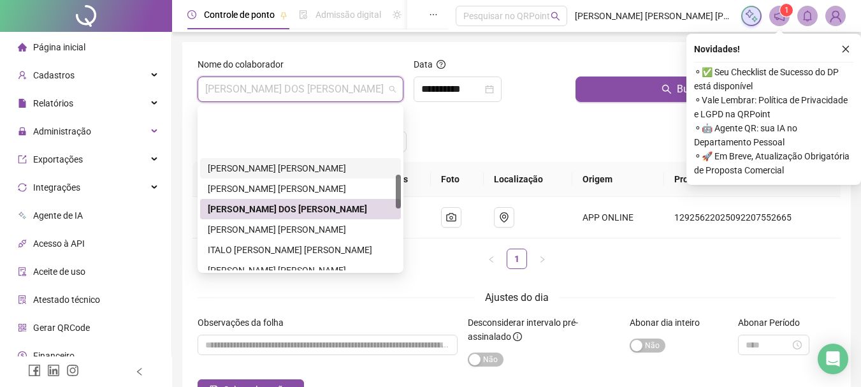
scroll to position [319, 0]
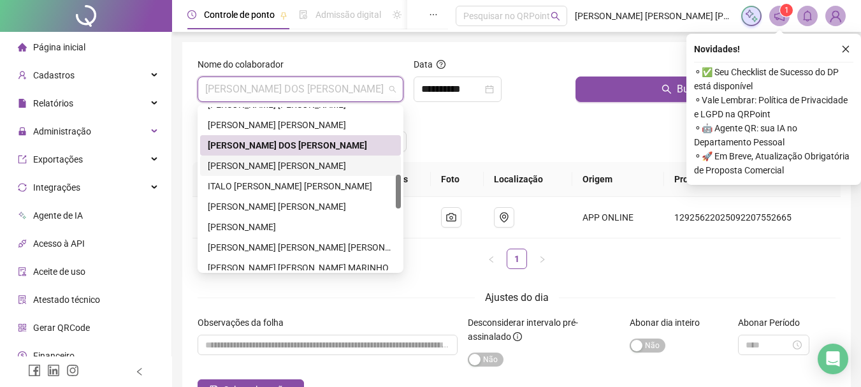
click at [245, 170] on div "[PERSON_NAME] [PERSON_NAME]" at bounding box center [300, 166] width 185 height 14
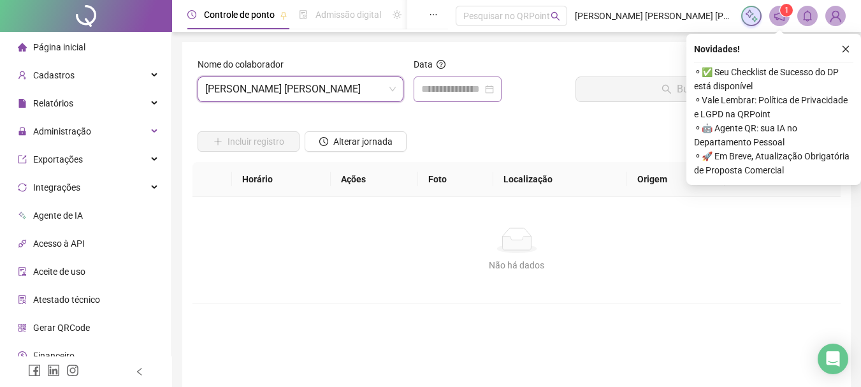
click at [450, 97] on div at bounding box center [458, 88] width 88 height 25
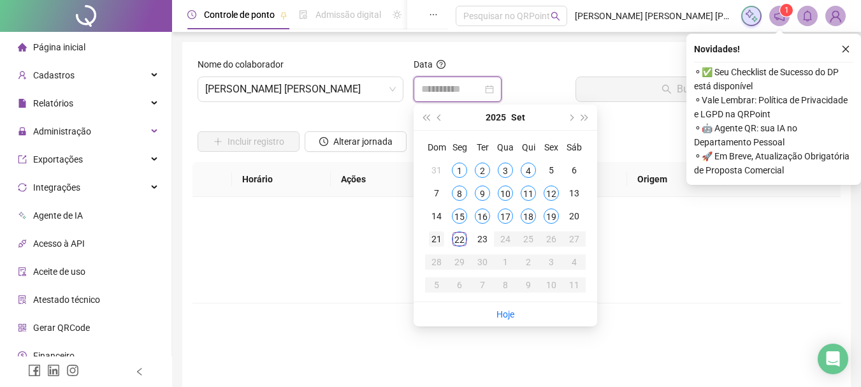
type input "**********"
click at [460, 241] on div "22" at bounding box center [459, 238] width 15 height 15
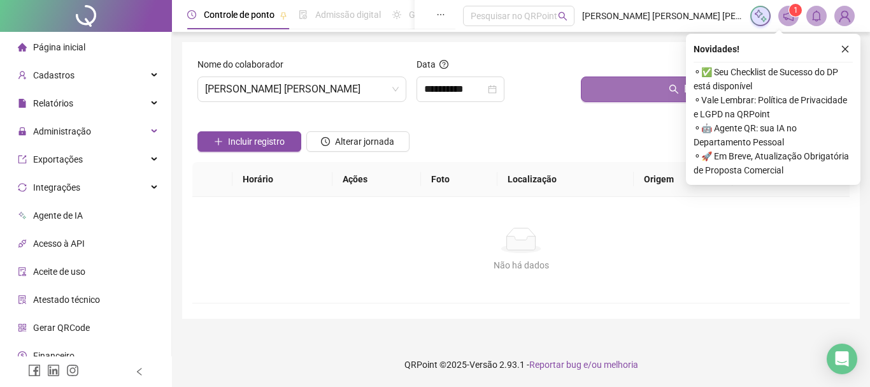
click at [652, 91] on button "Buscar registros" at bounding box center [713, 88] width 264 height 25
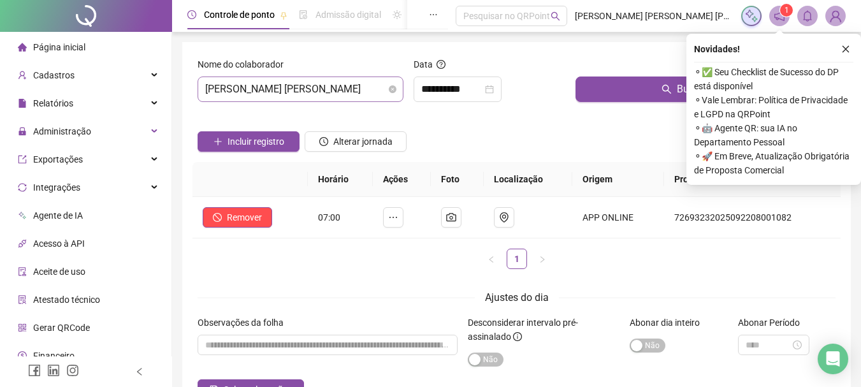
click at [342, 86] on span "[PERSON_NAME] [PERSON_NAME]" at bounding box center [300, 89] width 191 height 24
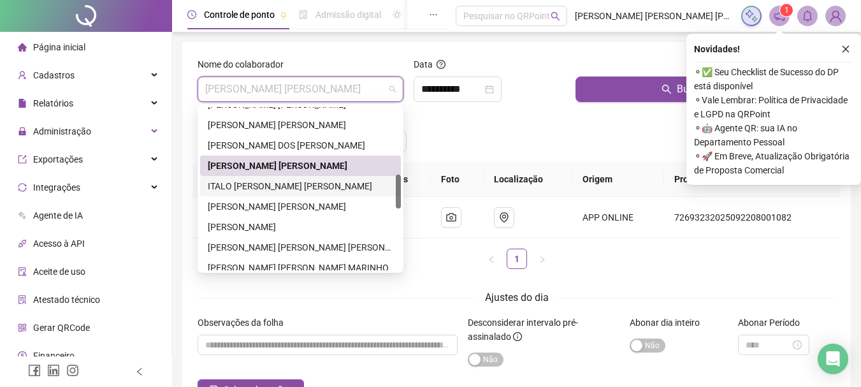
click at [259, 187] on div "ITALO [PERSON_NAME] [PERSON_NAME]" at bounding box center [300, 186] width 185 height 14
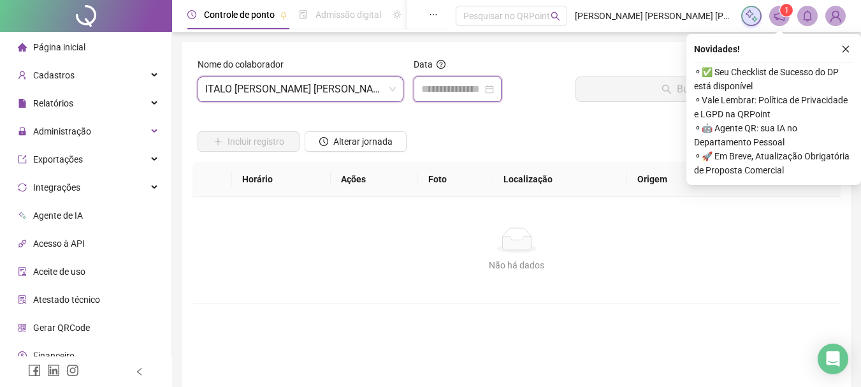
click at [442, 94] on input at bounding box center [451, 89] width 61 height 15
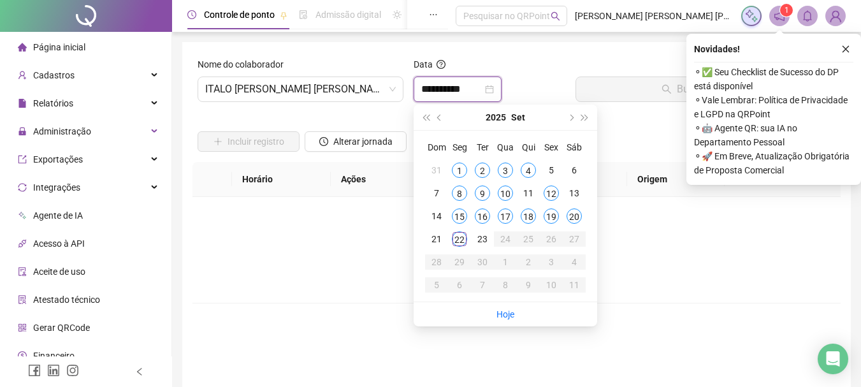
type input "**********"
click at [575, 219] on div "20" at bounding box center [573, 215] width 15 height 15
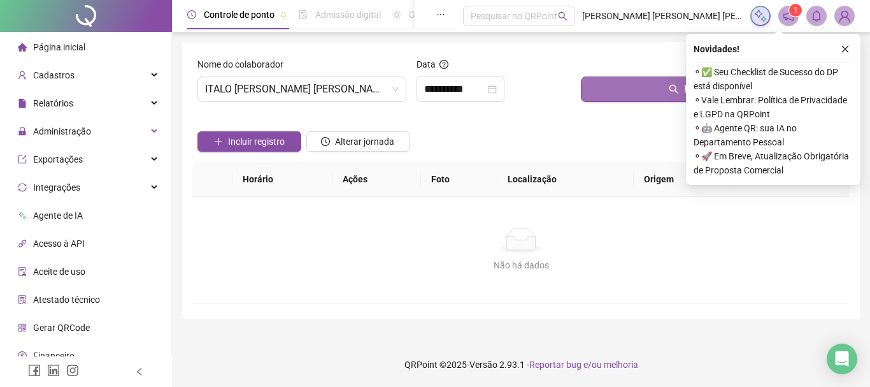
click at [658, 94] on button "Buscar registros" at bounding box center [713, 88] width 264 height 25
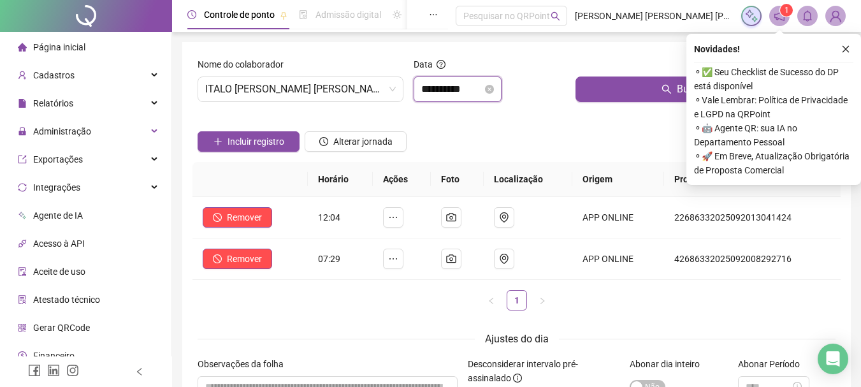
click at [477, 86] on input "**********" at bounding box center [451, 89] width 61 height 15
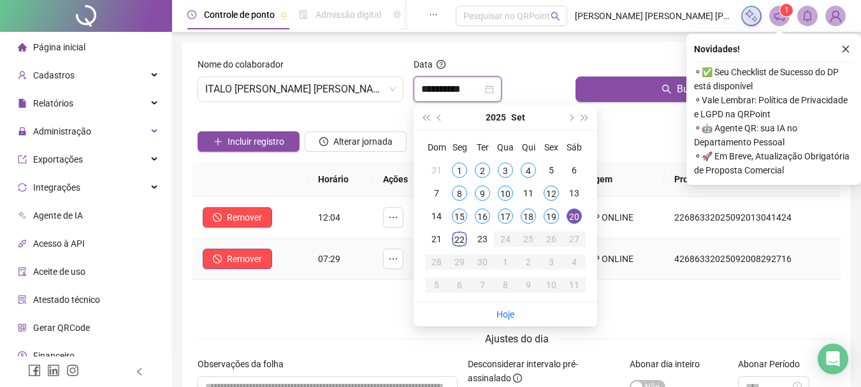
type input "**********"
click at [458, 240] on div "22" at bounding box center [459, 238] width 15 height 15
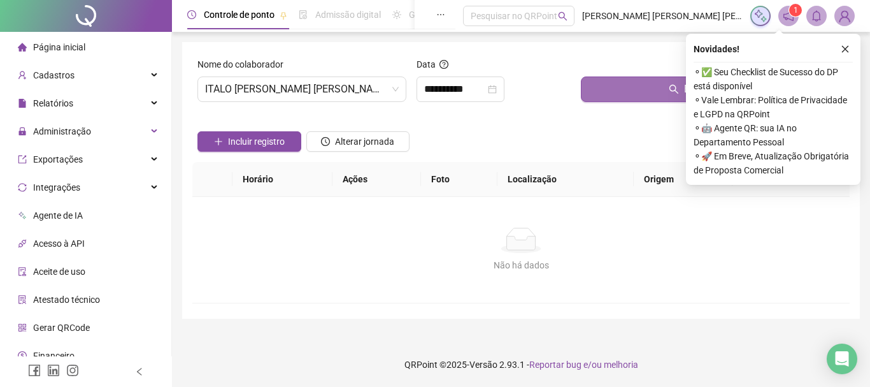
click at [624, 93] on button "Buscar registros" at bounding box center [713, 88] width 264 height 25
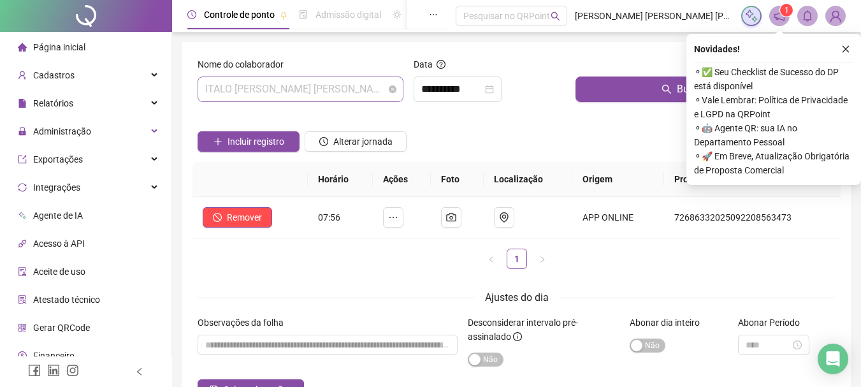
click at [363, 90] on span "ITALO [PERSON_NAME] [PERSON_NAME]" at bounding box center [300, 89] width 191 height 24
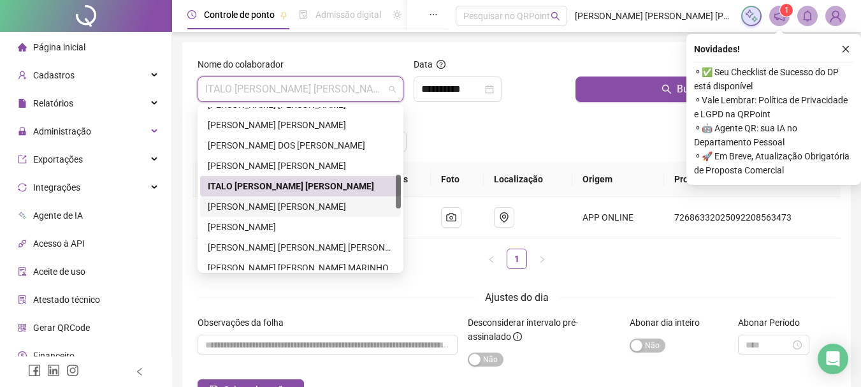
click at [257, 207] on div "[PERSON_NAME] [PERSON_NAME]" at bounding box center [300, 206] width 185 height 14
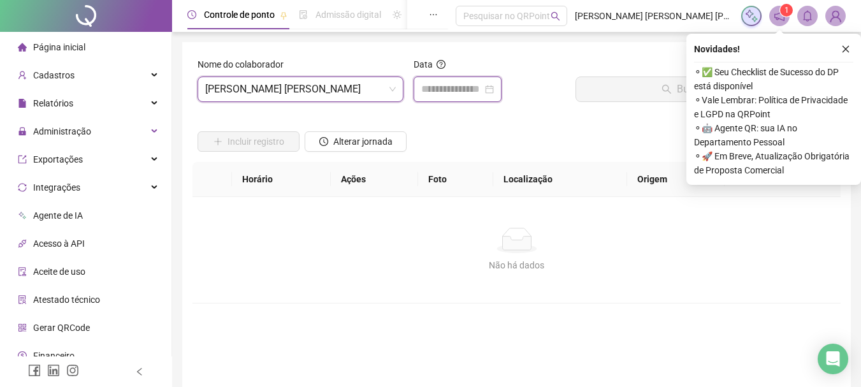
click at [454, 95] on input at bounding box center [451, 89] width 61 height 15
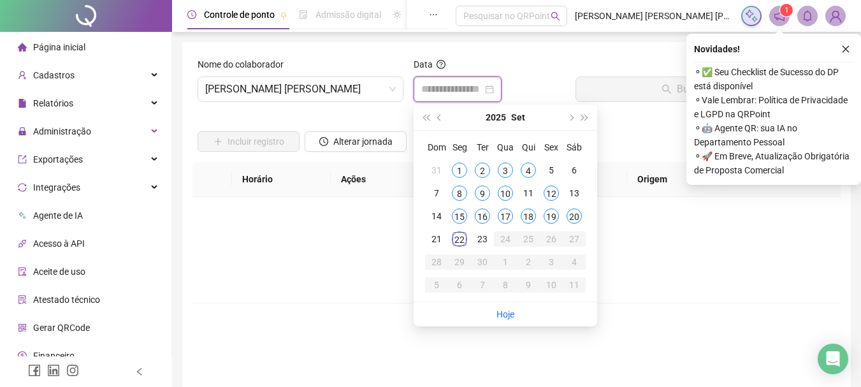
type input "**********"
click at [461, 242] on div "22" at bounding box center [459, 238] width 15 height 15
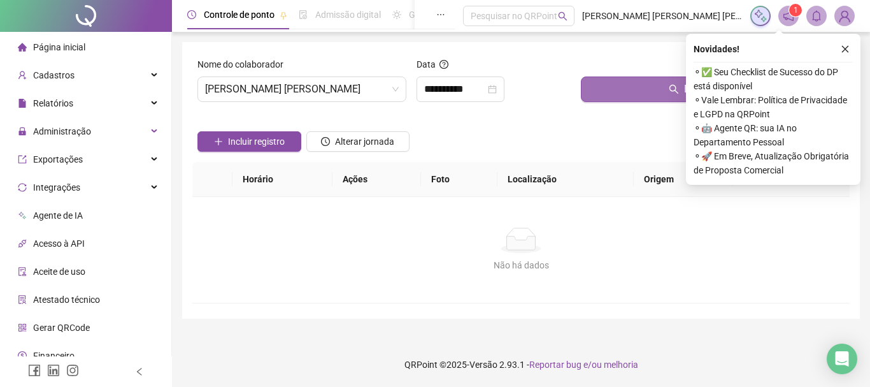
click at [638, 90] on button "Buscar registros" at bounding box center [713, 88] width 264 height 25
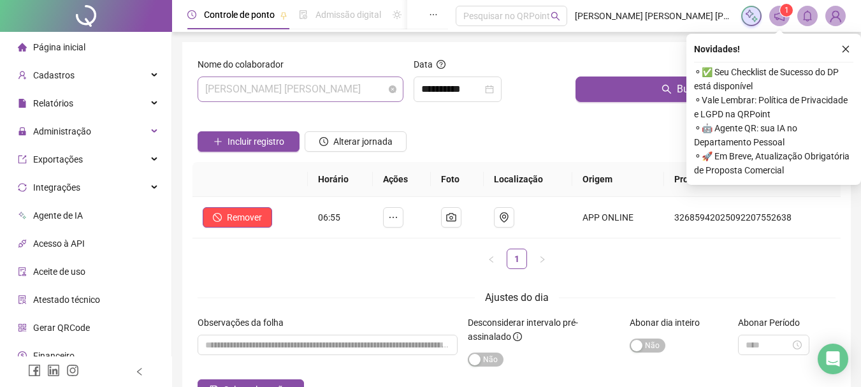
click at [365, 92] on span "[PERSON_NAME] [PERSON_NAME]" at bounding box center [300, 89] width 191 height 24
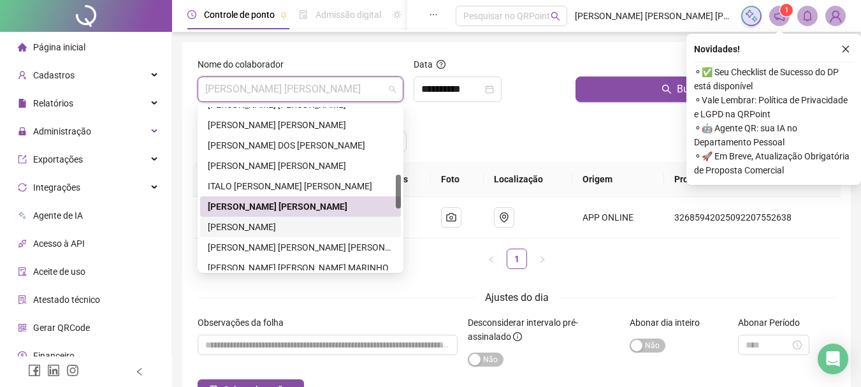
click at [263, 227] on div "[PERSON_NAME]" at bounding box center [300, 227] width 185 height 14
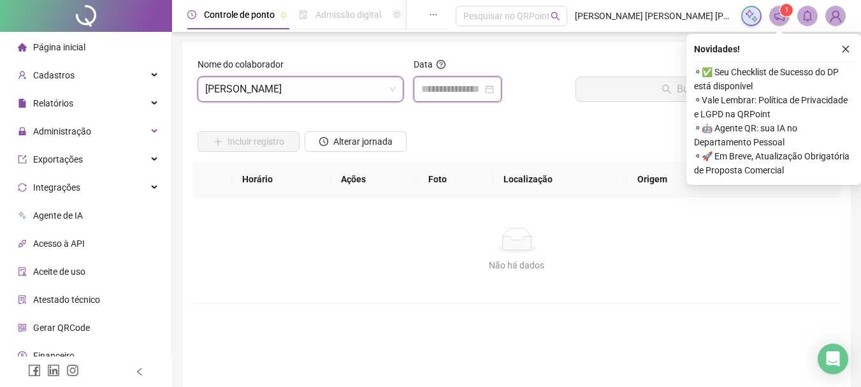
click at [456, 89] on input at bounding box center [451, 89] width 61 height 15
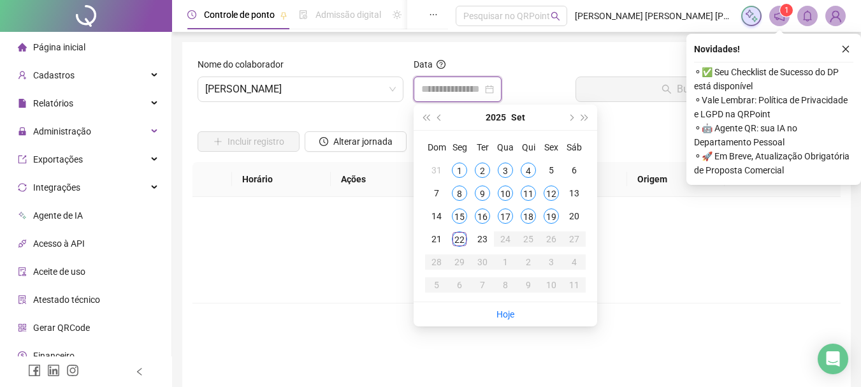
type input "**********"
click at [460, 244] on div "22" at bounding box center [459, 238] width 15 height 15
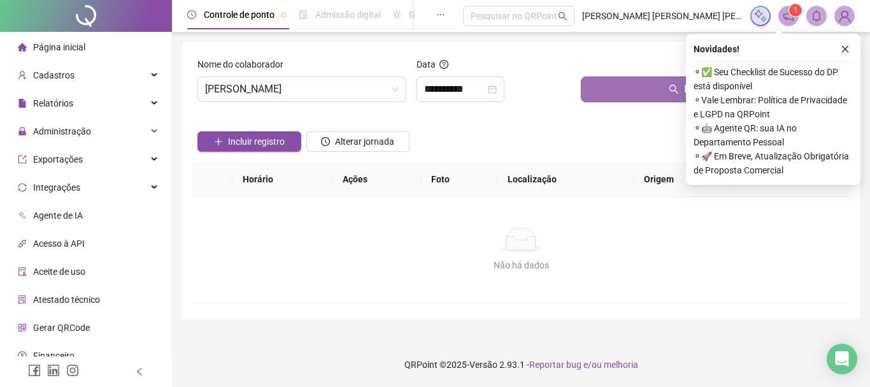
click at [630, 94] on button "Buscar registros" at bounding box center [713, 88] width 264 height 25
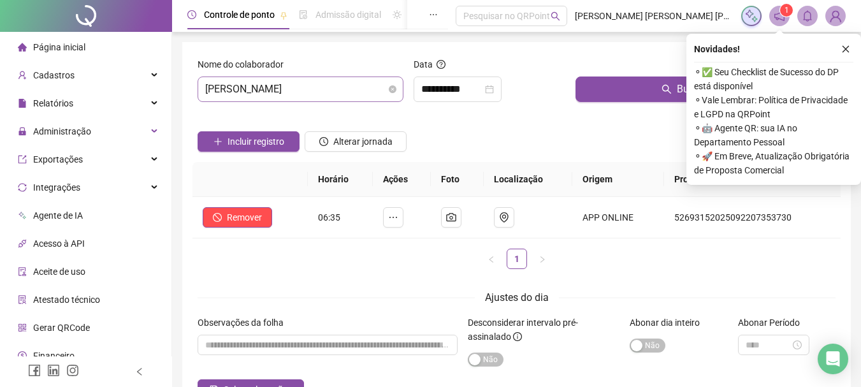
click at [375, 91] on span "[PERSON_NAME]" at bounding box center [300, 89] width 191 height 24
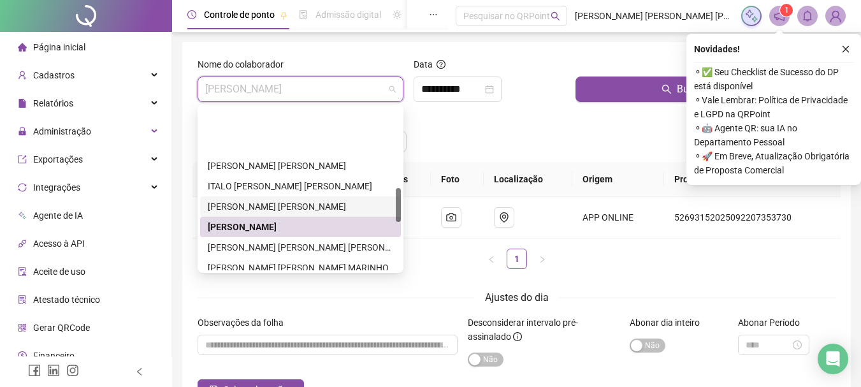
scroll to position [382, 0]
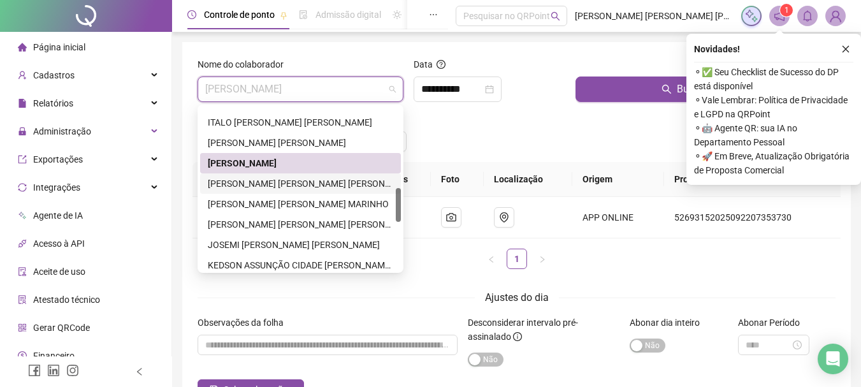
click at [252, 185] on div "[PERSON_NAME] [PERSON_NAME] [PERSON_NAME]" at bounding box center [300, 184] width 185 height 14
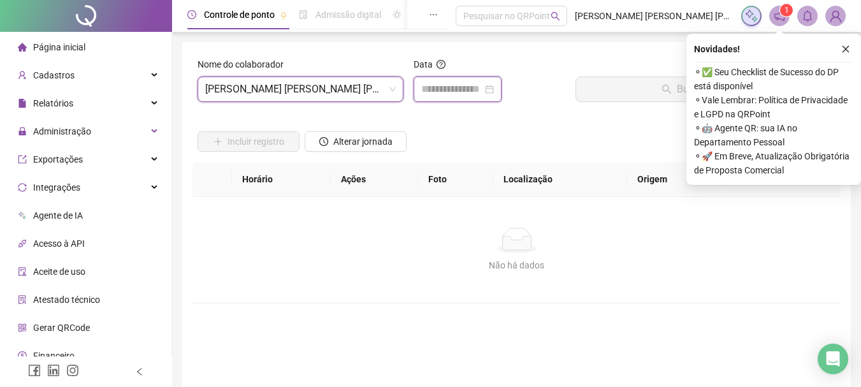
click at [430, 92] on input at bounding box center [451, 89] width 61 height 15
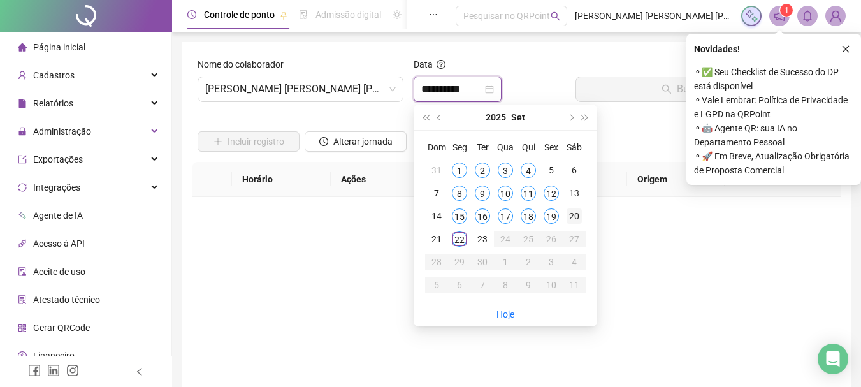
type input "**********"
click at [459, 241] on div "22" at bounding box center [459, 238] width 15 height 15
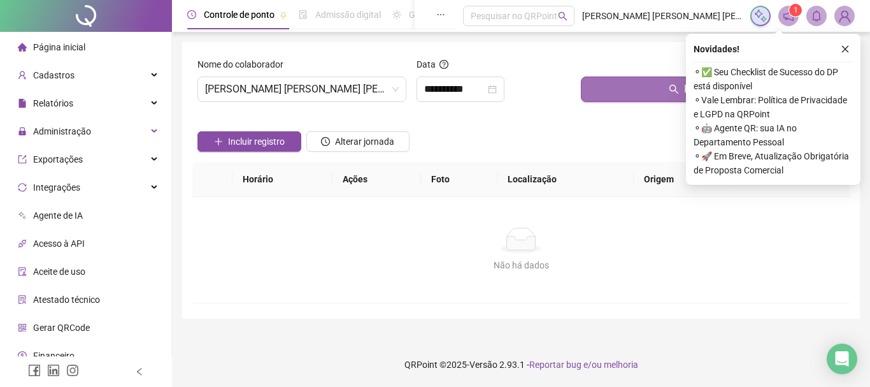
click at [637, 95] on button "Buscar registros" at bounding box center [713, 88] width 264 height 25
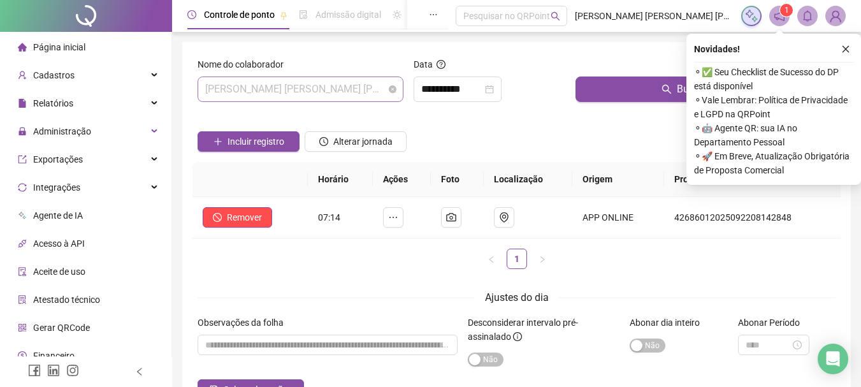
click at [381, 90] on span "[PERSON_NAME] [PERSON_NAME] [PERSON_NAME]" at bounding box center [300, 89] width 191 height 24
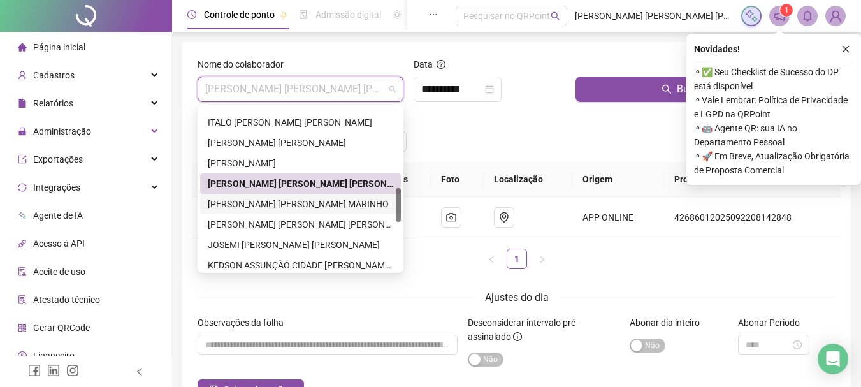
click at [268, 202] on div "[PERSON_NAME] [PERSON_NAME] MARINHO" at bounding box center [300, 204] width 185 height 14
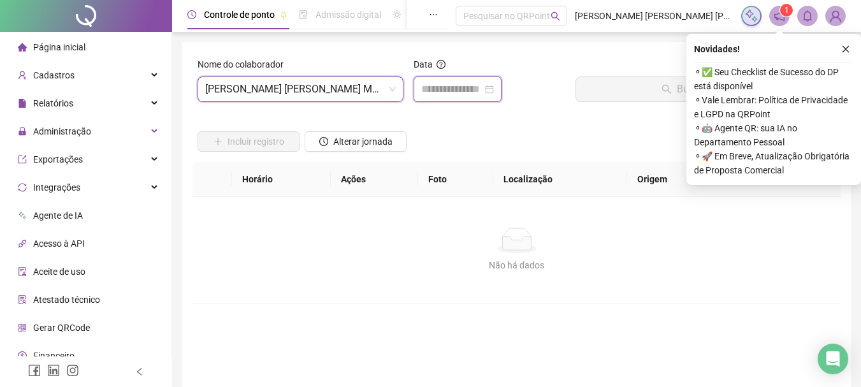
click at [466, 86] on input at bounding box center [451, 89] width 61 height 15
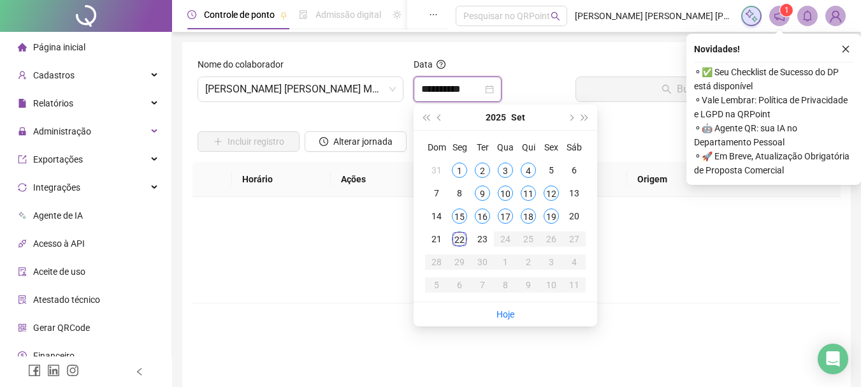
type input "**********"
click at [458, 240] on div "22" at bounding box center [459, 238] width 15 height 15
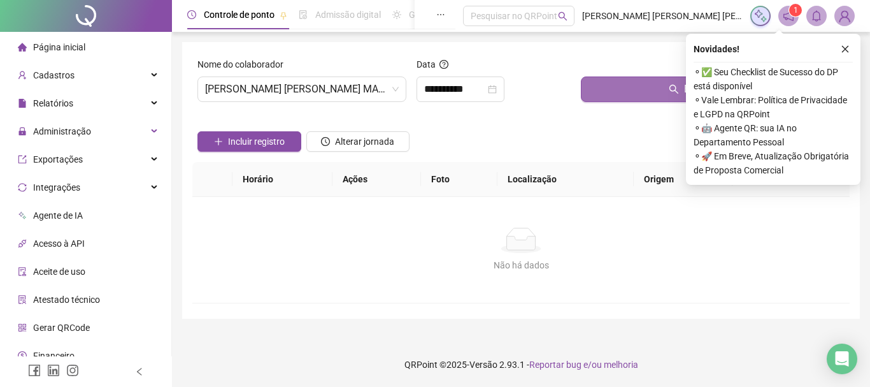
click at [642, 90] on button "Buscar registros" at bounding box center [713, 88] width 264 height 25
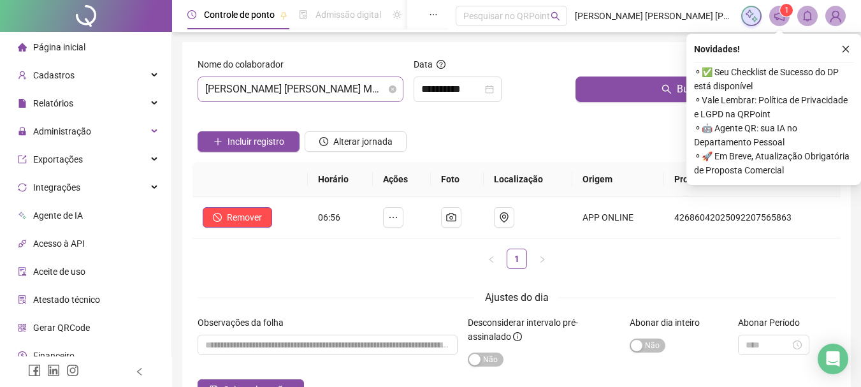
click at [368, 91] on span "[PERSON_NAME] [PERSON_NAME] MARINHO" at bounding box center [300, 89] width 191 height 24
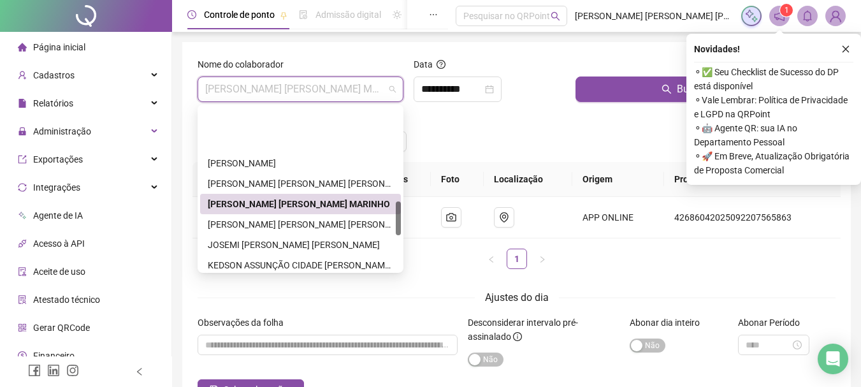
scroll to position [446, 0]
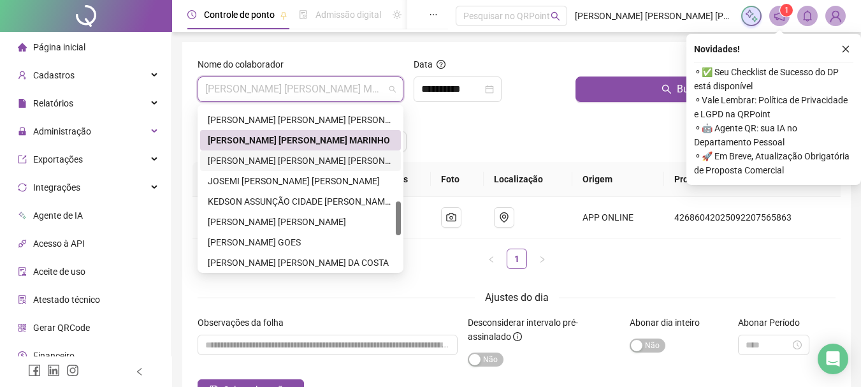
click at [265, 162] on div "[PERSON_NAME] [PERSON_NAME] [PERSON_NAME]" at bounding box center [300, 161] width 185 height 14
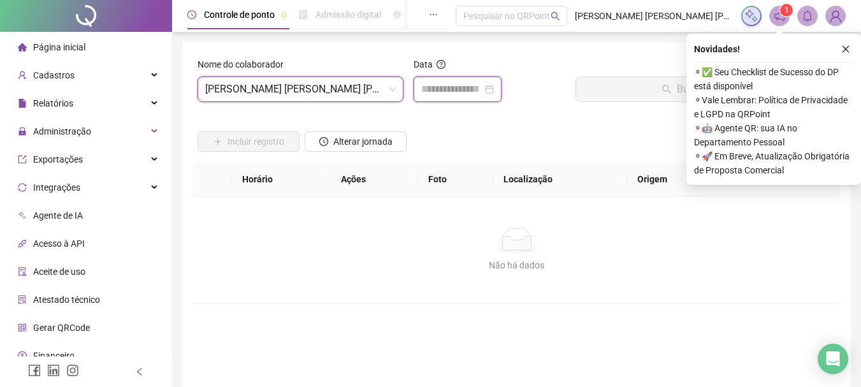
click at [472, 92] on input at bounding box center [451, 89] width 61 height 15
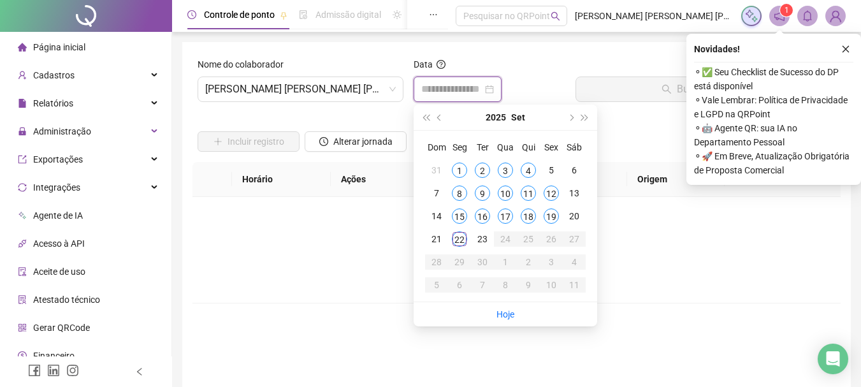
type input "**********"
click at [460, 242] on div "22" at bounding box center [459, 238] width 15 height 15
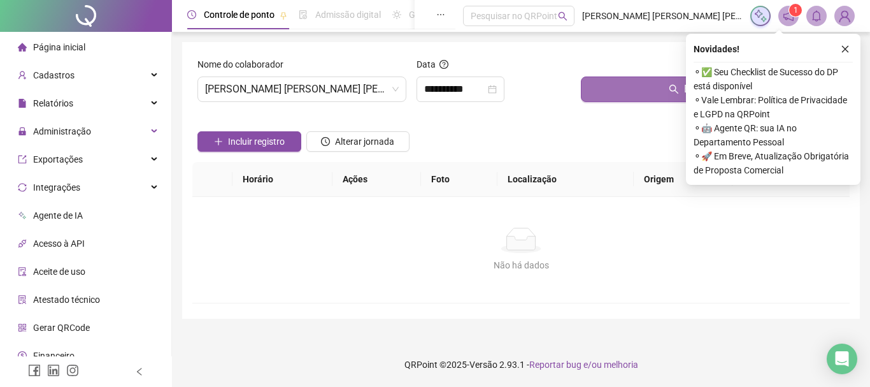
click at [649, 92] on button "Buscar registros" at bounding box center [713, 88] width 264 height 25
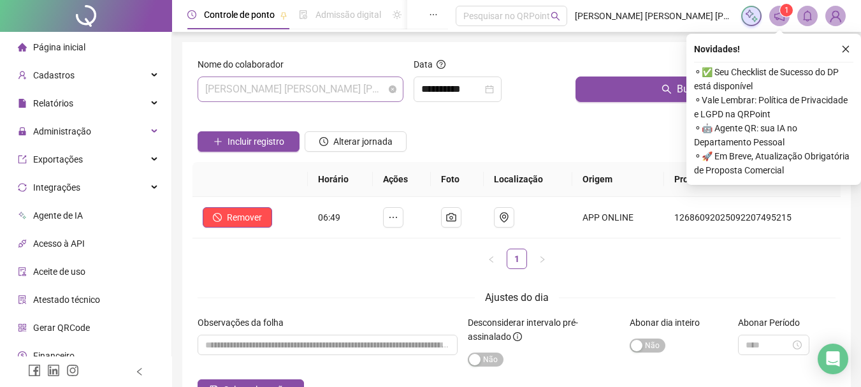
click at [371, 92] on span "[PERSON_NAME] [PERSON_NAME] [PERSON_NAME]" at bounding box center [300, 89] width 191 height 24
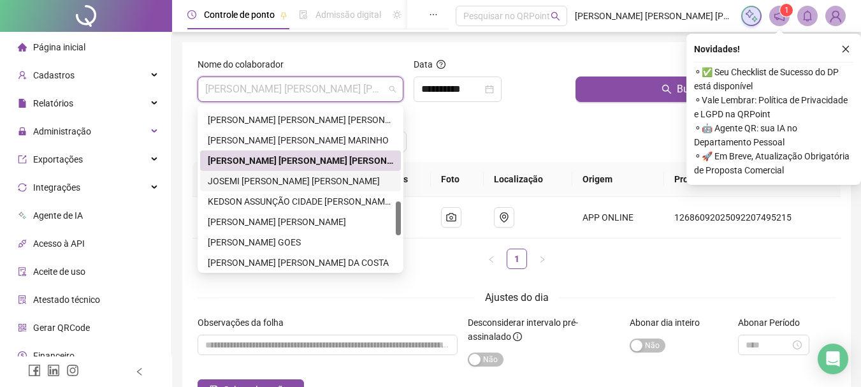
click at [247, 180] on div "JOSEMI [PERSON_NAME] [PERSON_NAME]" at bounding box center [300, 181] width 185 height 14
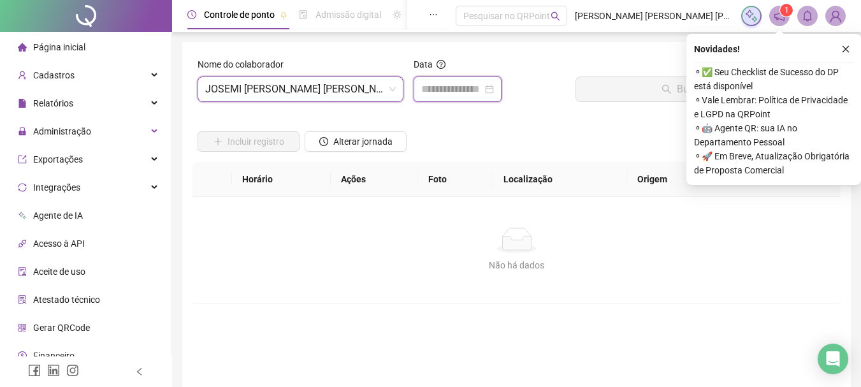
click at [440, 90] on input at bounding box center [451, 89] width 61 height 15
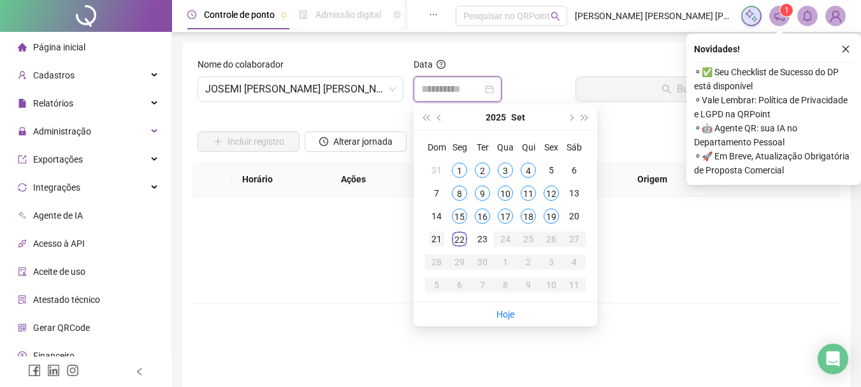
type input "**********"
click at [464, 239] on div "22" at bounding box center [459, 238] width 15 height 15
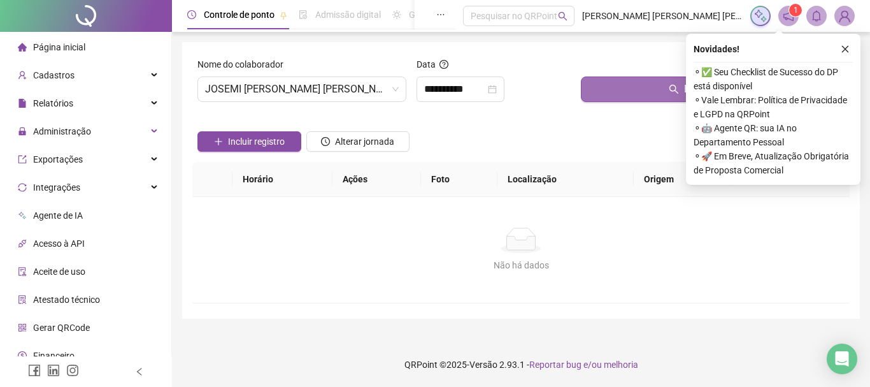
click at [643, 96] on button "Buscar registros" at bounding box center [713, 88] width 264 height 25
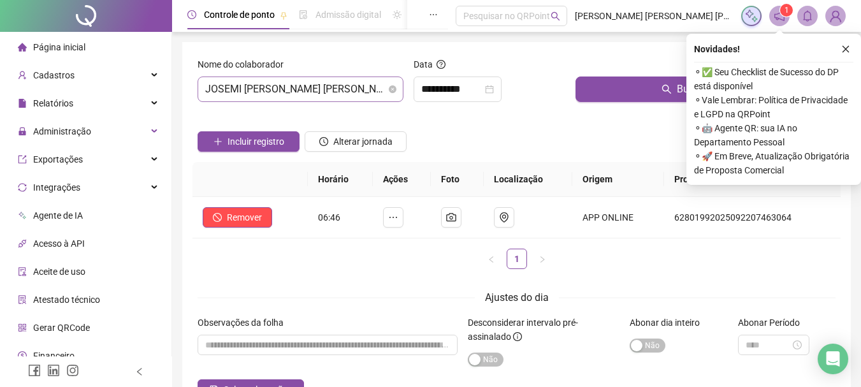
click at [359, 85] on span "JOSEMI [PERSON_NAME] [PERSON_NAME]" at bounding box center [300, 89] width 191 height 24
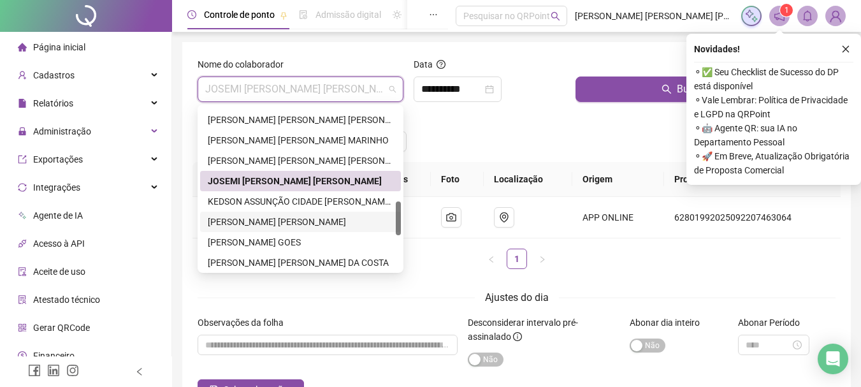
click at [256, 222] on div "[PERSON_NAME] [PERSON_NAME]" at bounding box center [300, 222] width 185 height 14
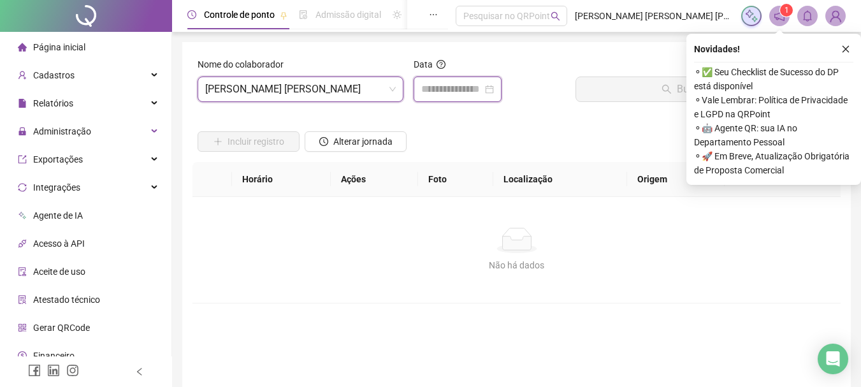
click at [454, 90] on input at bounding box center [451, 89] width 61 height 15
click at [458, 92] on input at bounding box center [451, 89] width 61 height 15
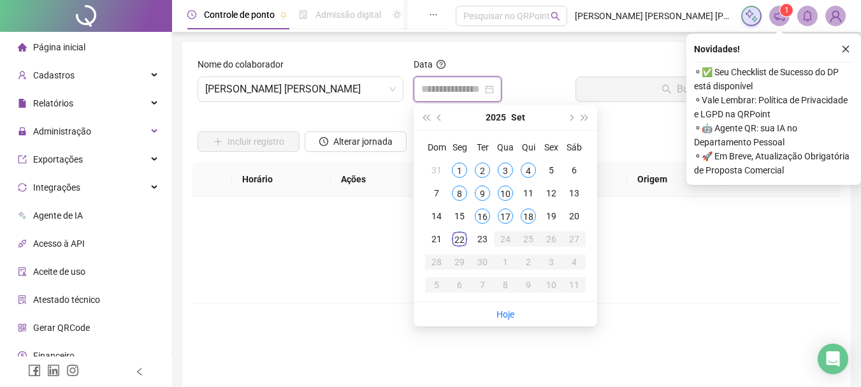
type input "**********"
click at [457, 241] on div "22" at bounding box center [459, 238] width 15 height 15
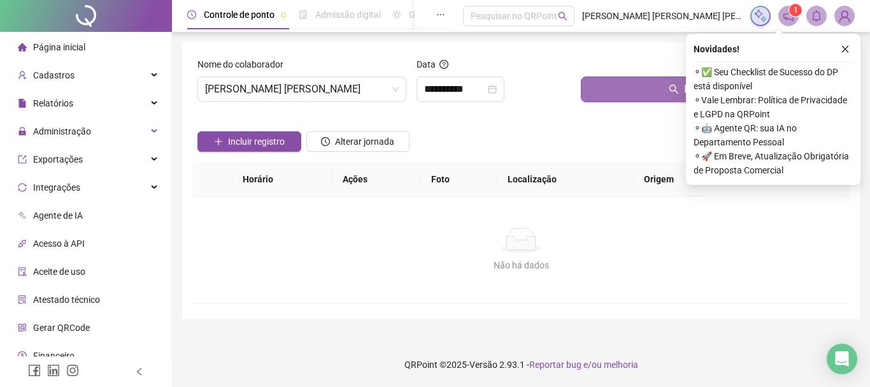
click at [602, 98] on button "Buscar registros" at bounding box center [713, 88] width 264 height 25
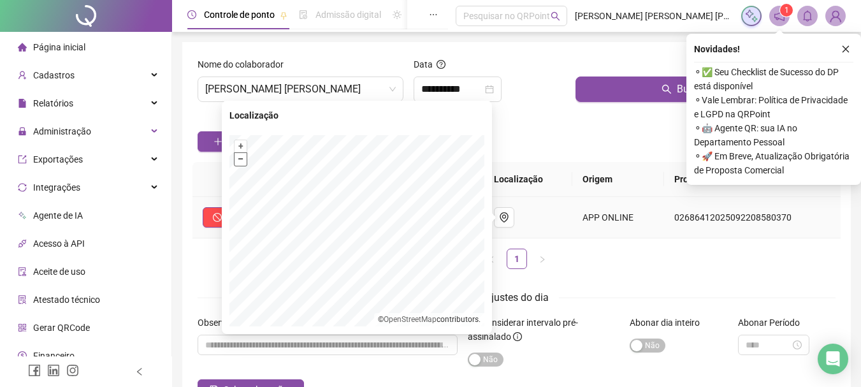
click at [241, 162] on button "–" at bounding box center [240, 159] width 12 height 12
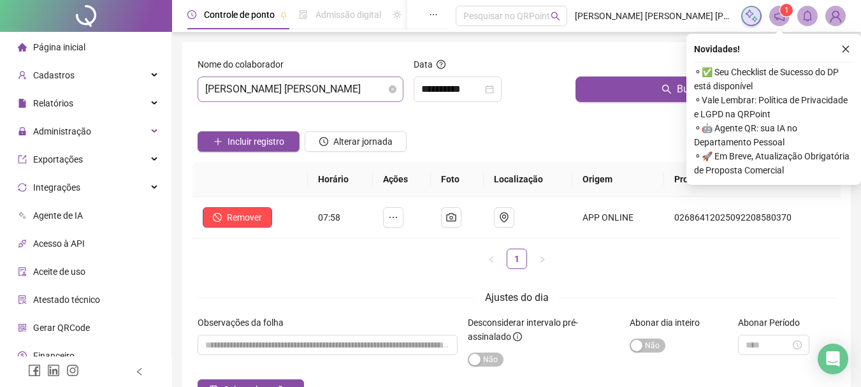
click at [354, 91] on span "[PERSON_NAME] [PERSON_NAME]" at bounding box center [300, 89] width 191 height 24
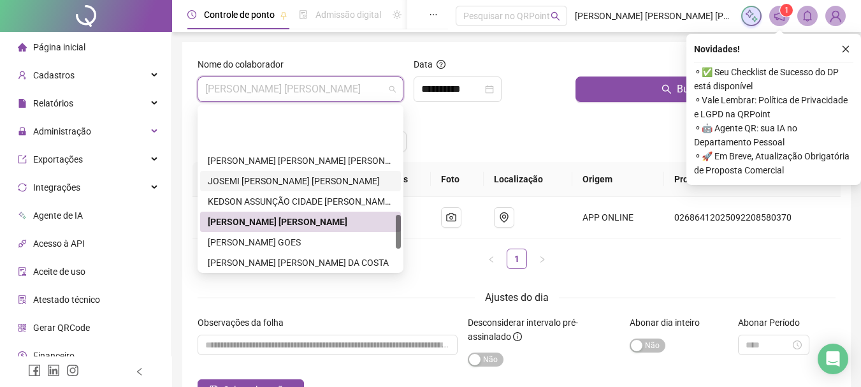
scroll to position [510, 0]
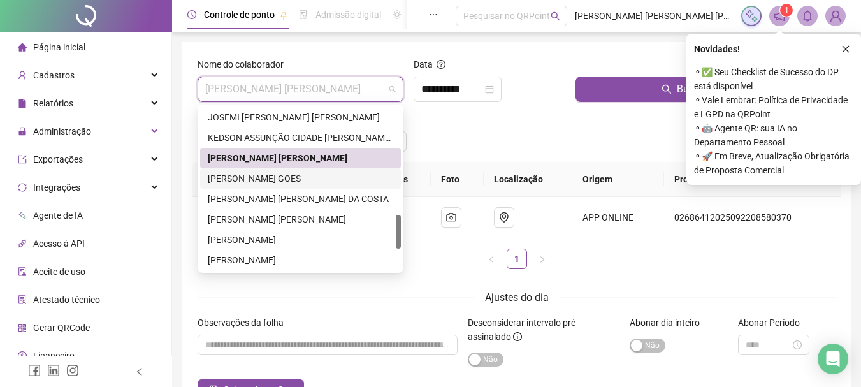
click at [263, 180] on div "[PERSON_NAME] GOES" at bounding box center [300, 178] width 185 height 14
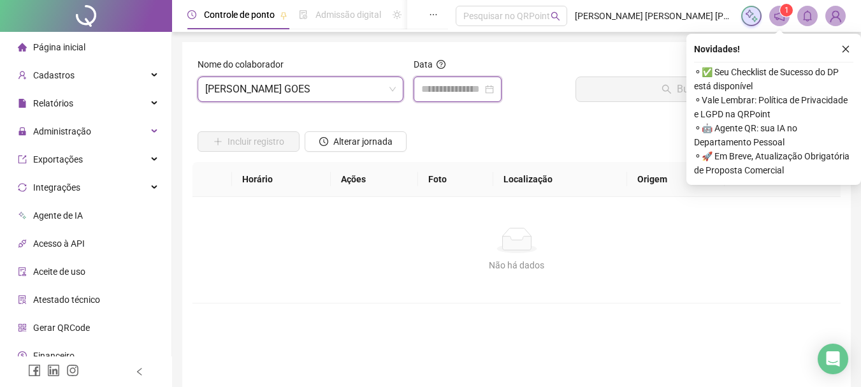
click at [439, 90] on input at bounding box center [451, 89] width 61 height 15
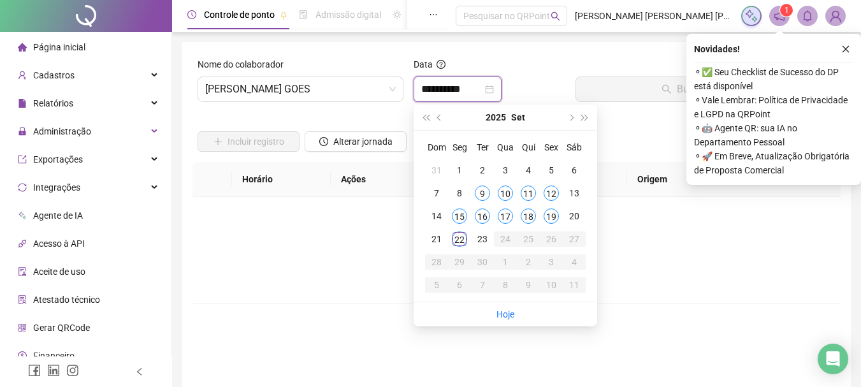
type input "**********"
click at [459, 243] on div "22" at bounding box center [459, 238] width 15 height 15
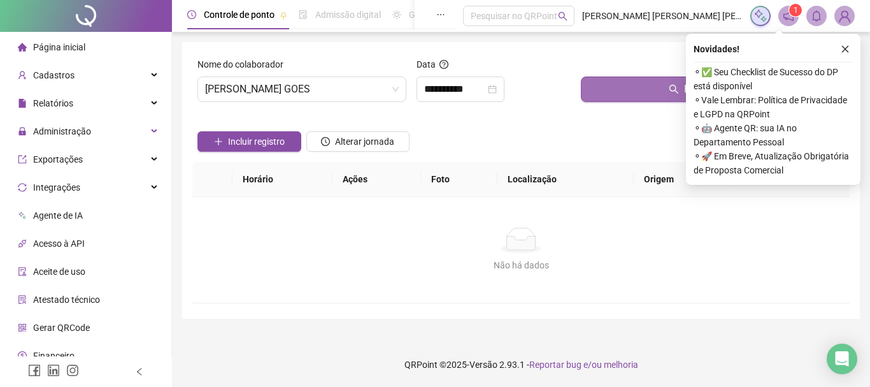
click at [625, 92] on button "Buscar registros" at bounding box center [713, 88] width 264 height 25
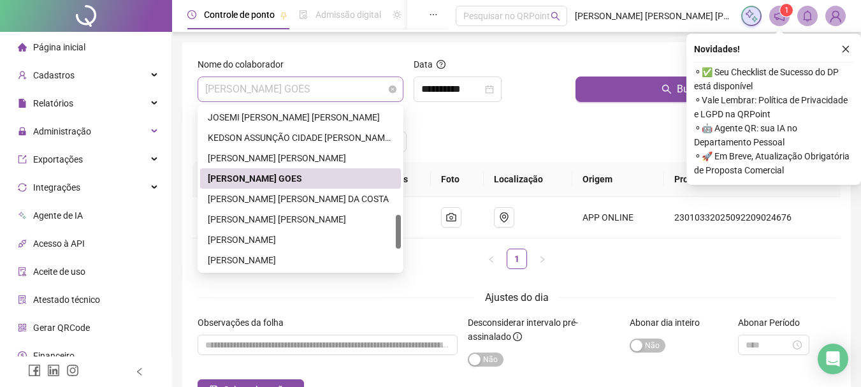
click at [359, 87] on span "[PERSON_NAME] GOES" at bounding box center [300, 89] width 191 height 24
click at [252, 202] on div "[PERSON_NAME] [PERSON_NAME] DA COSTA" at bounding box center [300, 199] width 185 height 14
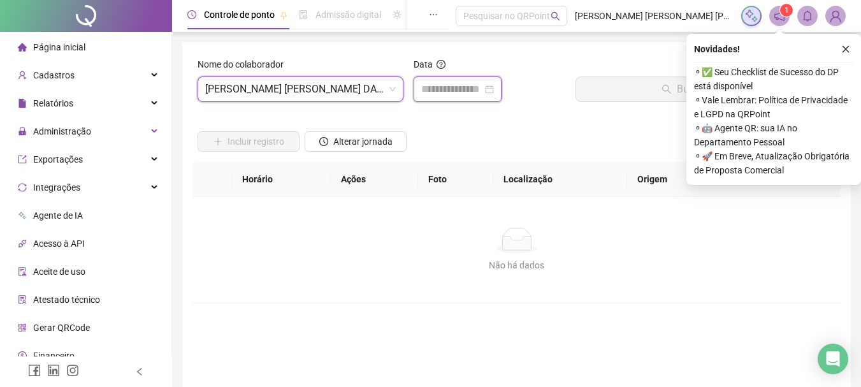
click at [459, 94] on input at bounding box center [451, 89] width 61 height 15
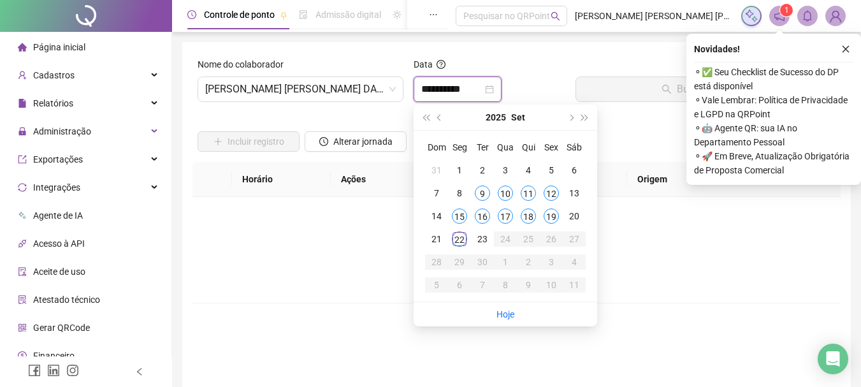
type input "**********"
click at [461, 244] on div "22" at bounding box center [459, 238] width 15 height 15
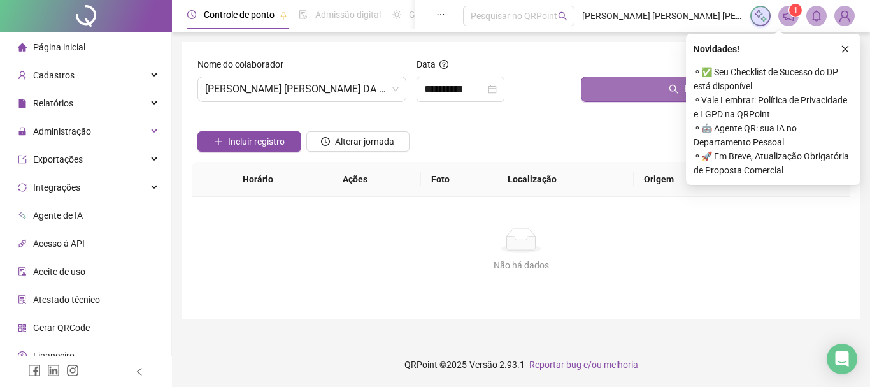
click at [647, 84] on button "Buscar registros" at bounding box center [713, 88] width 264 height 25
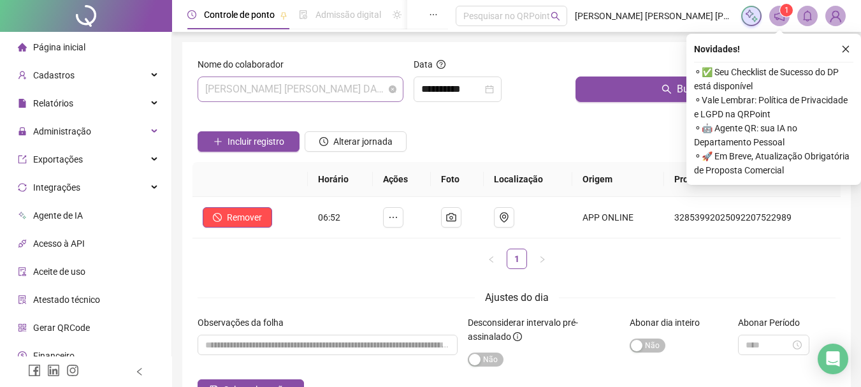
click at [349, 93] on span "[PERSON_NAME] [PERSON_NAME] DA COSTA" at bounding box center [300, 89] width 191 height 24
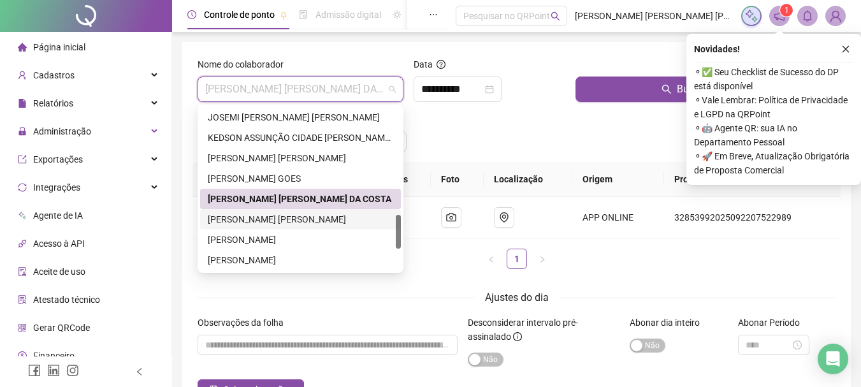
click at [263, 219] on div "[PERSON_NAME] [PERSON_NAME]" at bounding box center [300, 219] width 185 height 14
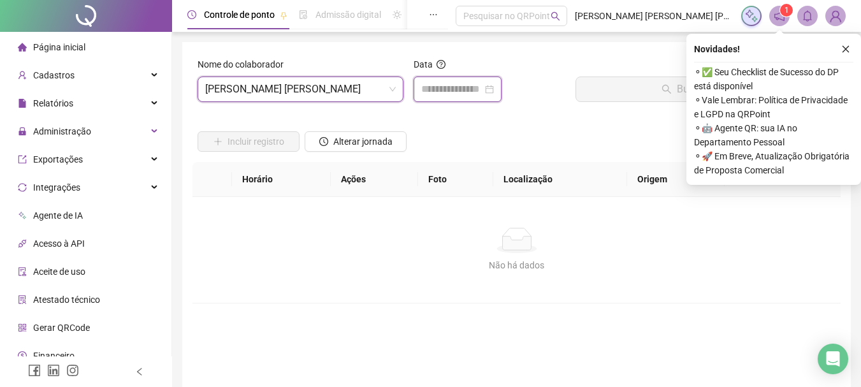
click at [467, 88] on input at bounding box center [451, 89] width 61 height 15
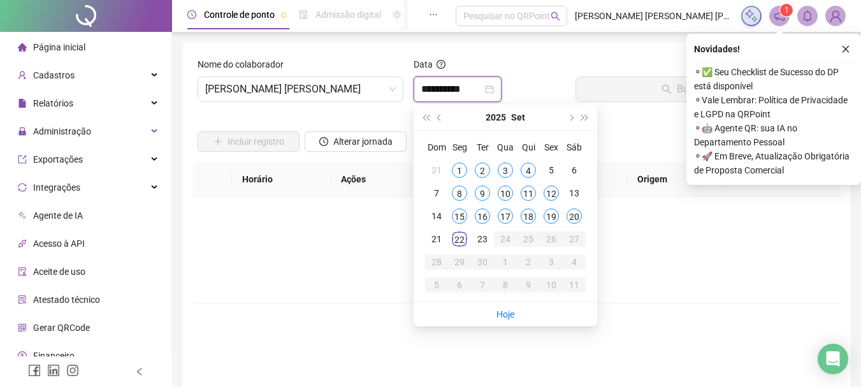
type input "**********"
click at [573, 214] on div "20" at bounding box center [573, 215] width 15 height 15
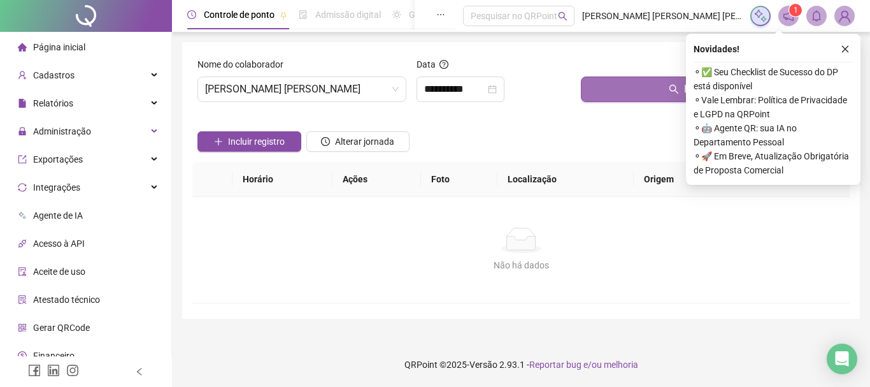
click at [616, 90] on button "Buscar registros" at bounding box center [713, 88] width 264 height 25
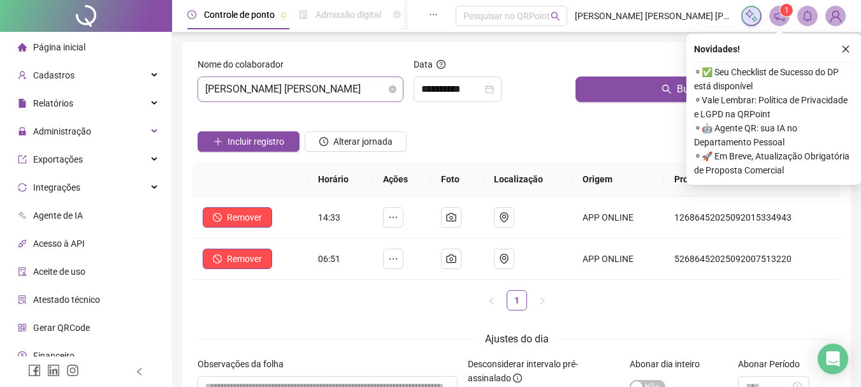
click at [346, 90] on span "[PERSON_NAME] [PERSON_NAME]" at bounding box center [300, 89] width 191 height 24
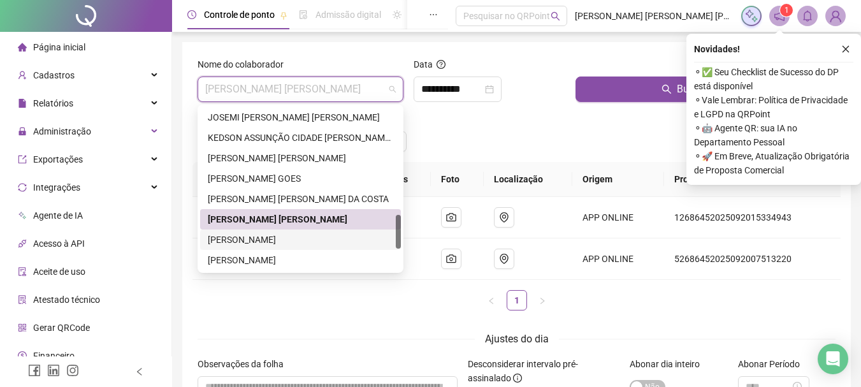
click at [259, 238] on div "[PERSON_NAME]" at bounding box center [300, 240] width 185 height 14
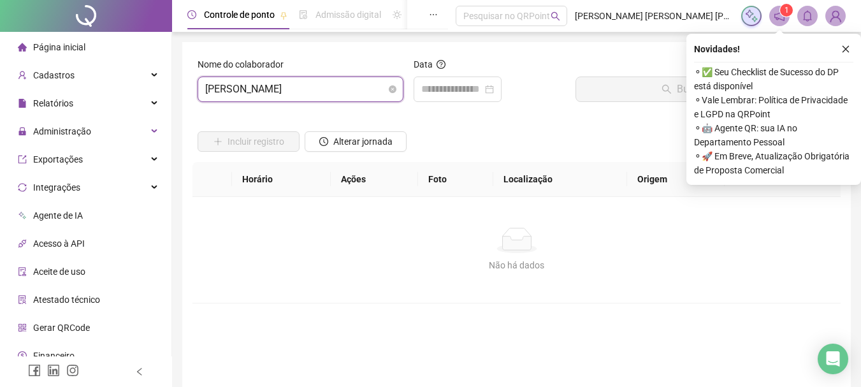
click at [356, 90] on span "[PERSON_NAME]" at bounding box center [300, 89] width 191 height 24
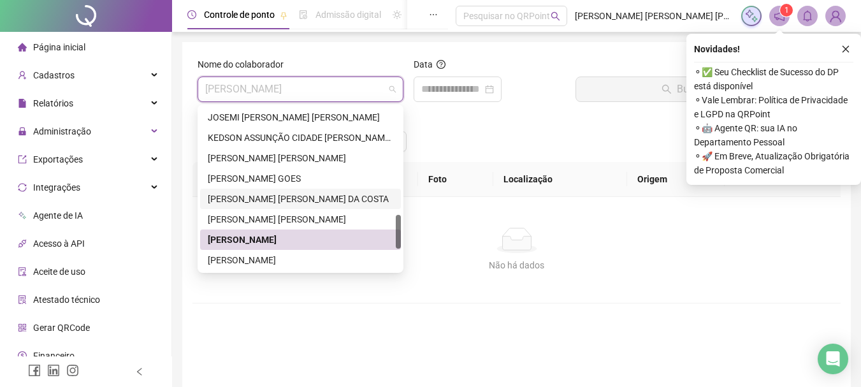
scroll to position [612, 0]
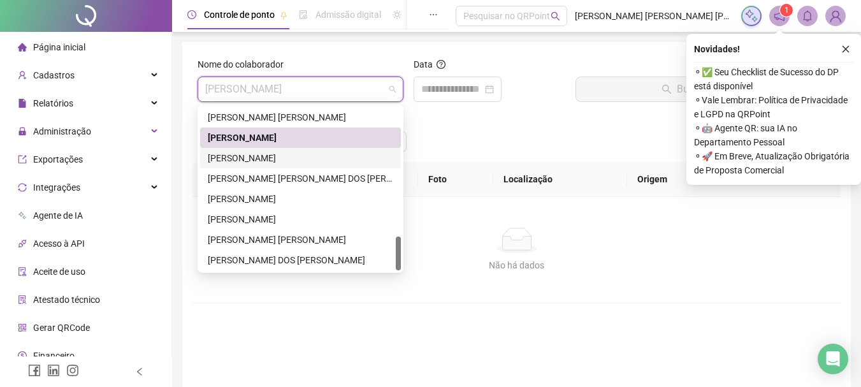
click at [278, 159] on div "[PERSON_NAME]" at bounding box center [300, 158] width 185 height 14
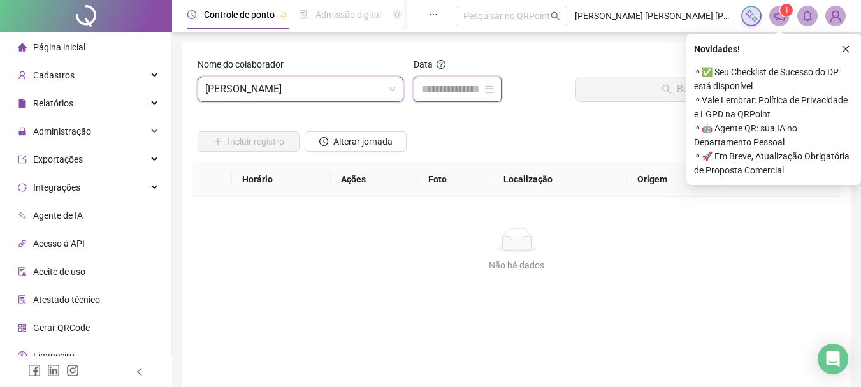
click at [470, 90] on input at bounding box center [451, 89] width 61 height 15
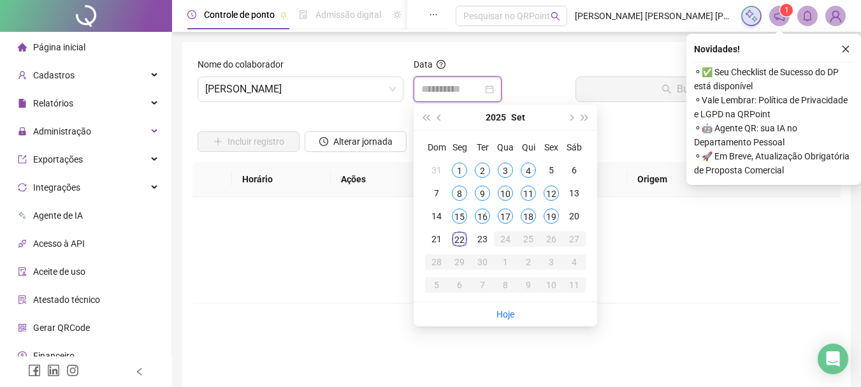
type input "**********"
click at [461, 241] on div "22" at bounding box center [459, 238] width 15 height 15
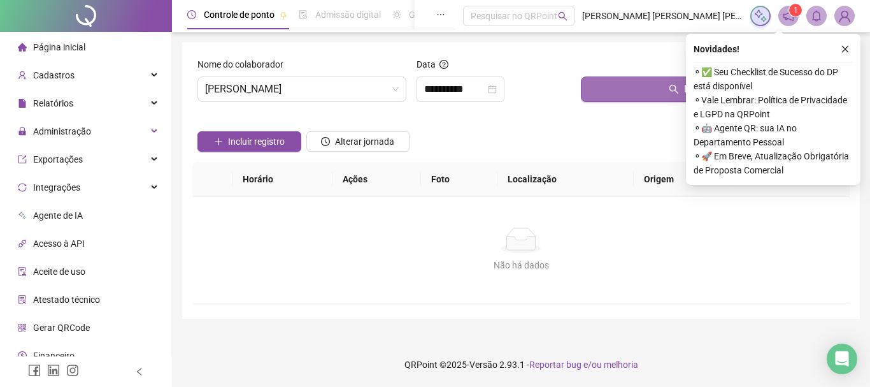
click at [624, 94] on button "Buscar registros" at bounding box center [713, 88] width 264 height 25
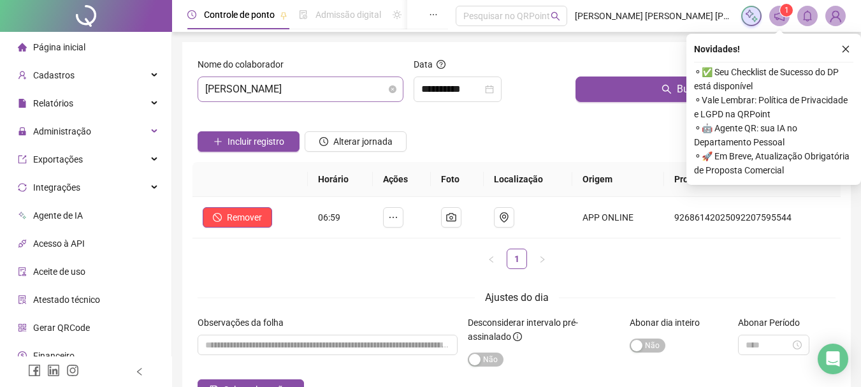
click at [386, 88] on span "[PERSON_NAME]" at bounding box center [300, 89] width 191 height 24
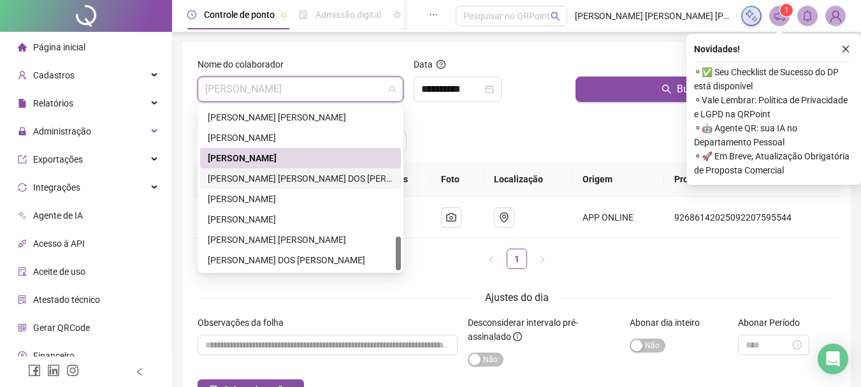
click at [267, 177] on div "[PERSON_NAME] [PERSON_NAME] DOS [PERSON_NAME]" at bounding box center [300, 178] width 185 height 14
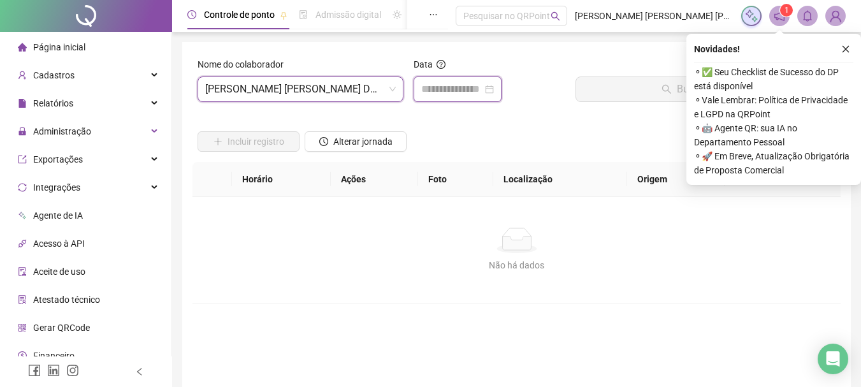
click at [450, 92] on input at bounding box center [451, 89] width 61 height 15
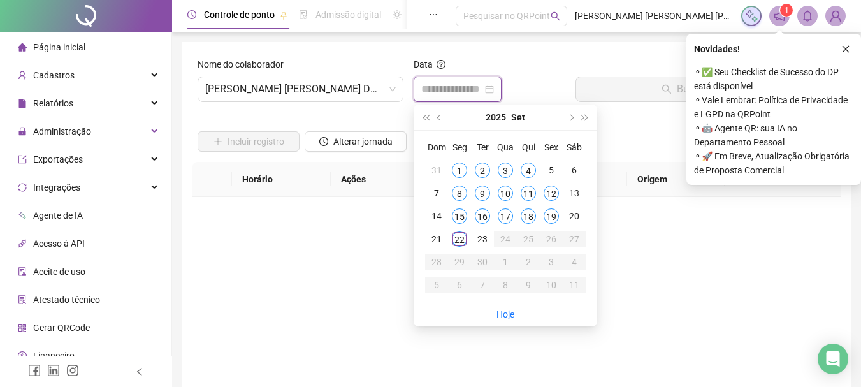
type input "**********"
click at [458, 244] on div "22" at bounding box center [459, 238] width 15 height 15
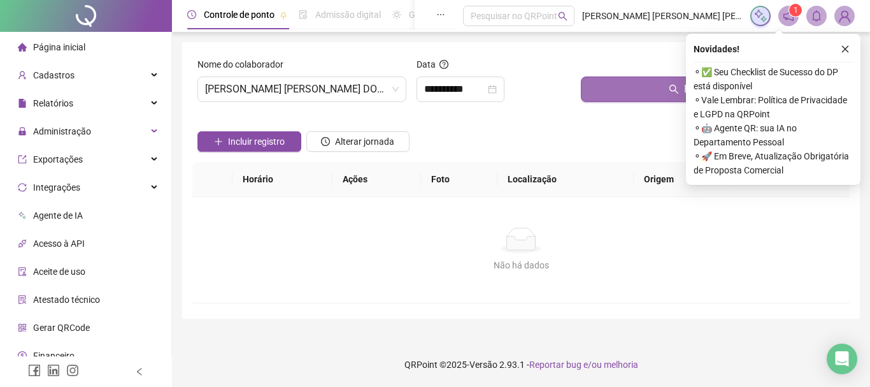
click at [628, 96] on button "Buscar registros" at bounding box center [713, 88] width 264 height 25
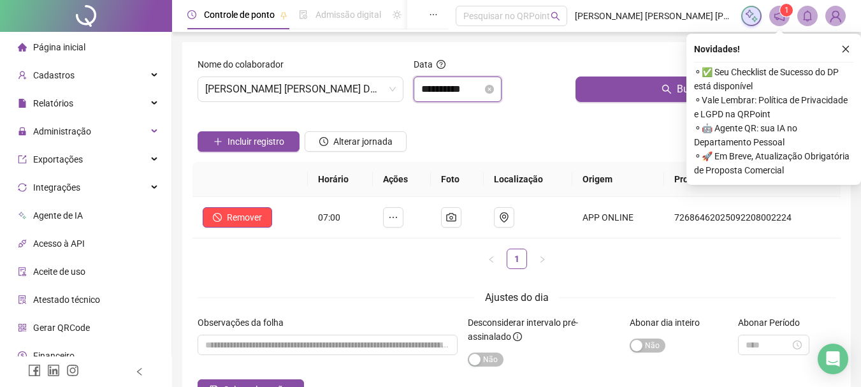
click at [481, 92] on input "**********" at bounding box center [451, 89] width 61 height 15
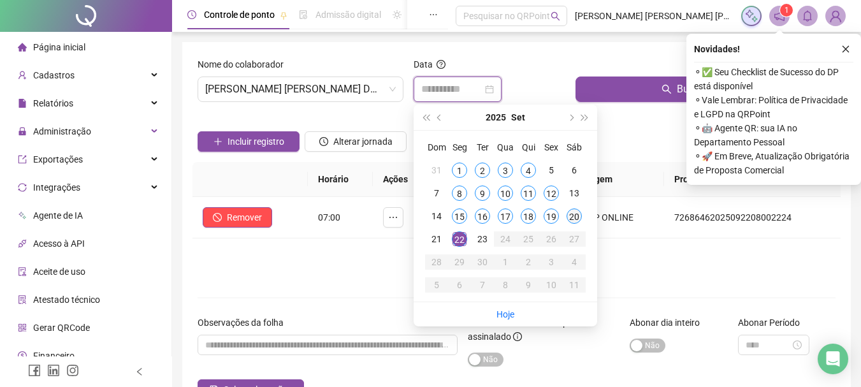
type input "**********"
click at [575, 217] on div "20" at bounding box center [573, 215] width 15 height 15
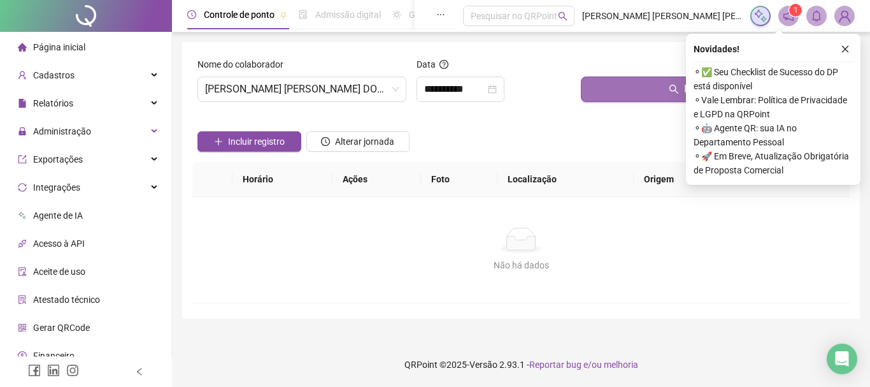
click at [628, 83] on button "Buscar registros" at bounding box center [713, 88] width 264 height 25
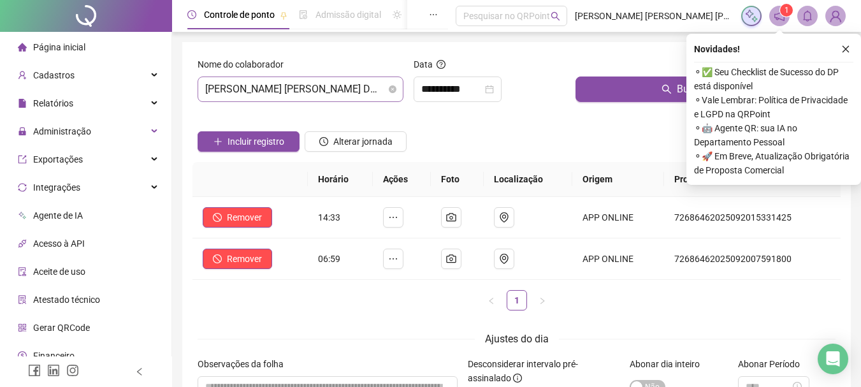
click at [375, 92] on span "[PERSON_NAME] [PERSON_NAME] DOS [PERSON_NAME]" at bounding box center [300, 89] width 191 height 24
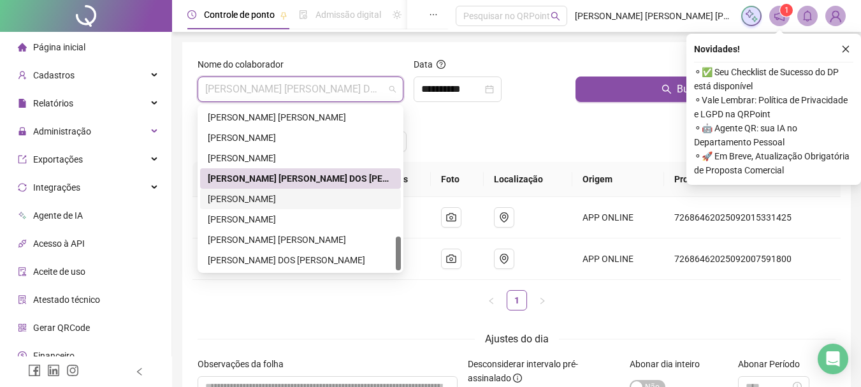
click at [243, 200] on div "[PERSON_NAME]" at bounding box center [300, 199] width 185 height 14
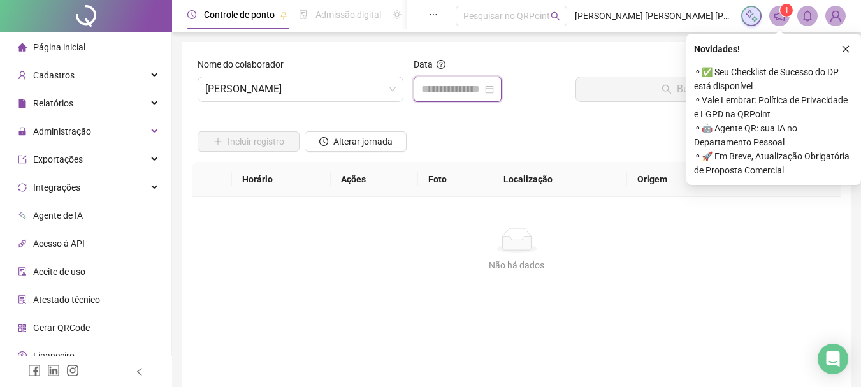
click at [440, 94] on input at bounding box center [451, 89] width 61 height 15
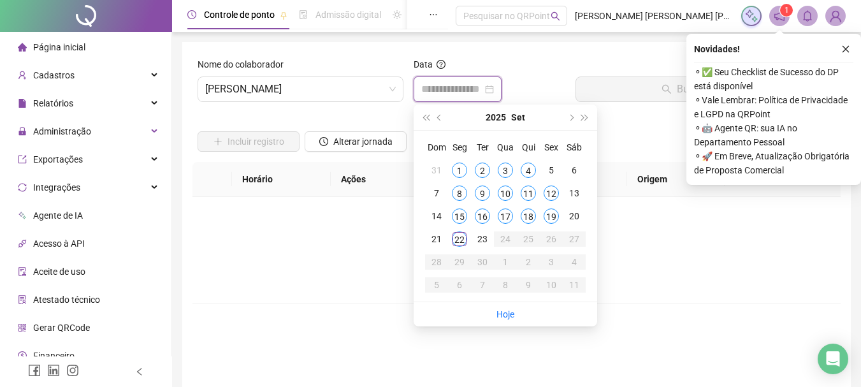
type input "**********"
click at [458, 241] on div "22" at bounding box center [459, 238] width 15 height 15
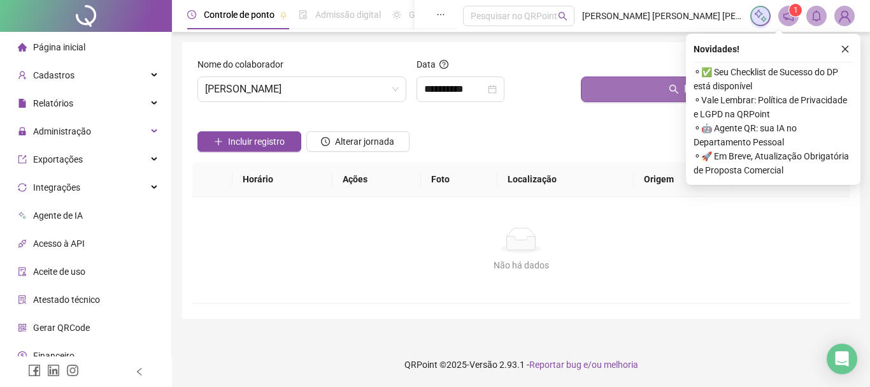
click at [624, 94] on button "Buscar registros" at bounding box center [713, 88] width 264 height 25
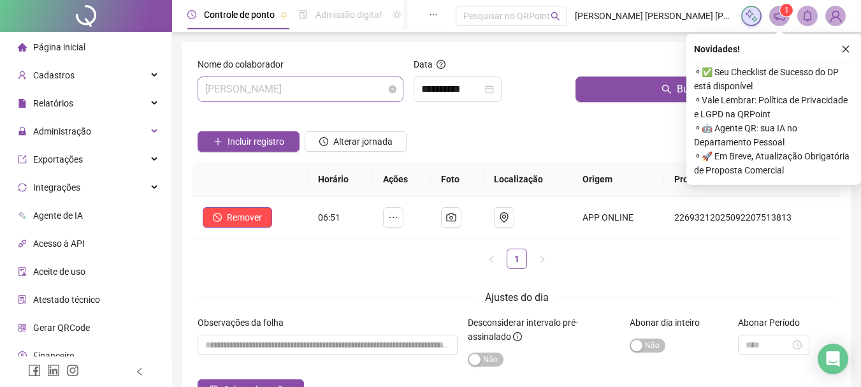
click at [352, 91] on span "[PERSON_NAME]" at bounding box center [300, 89] width 191 height 24
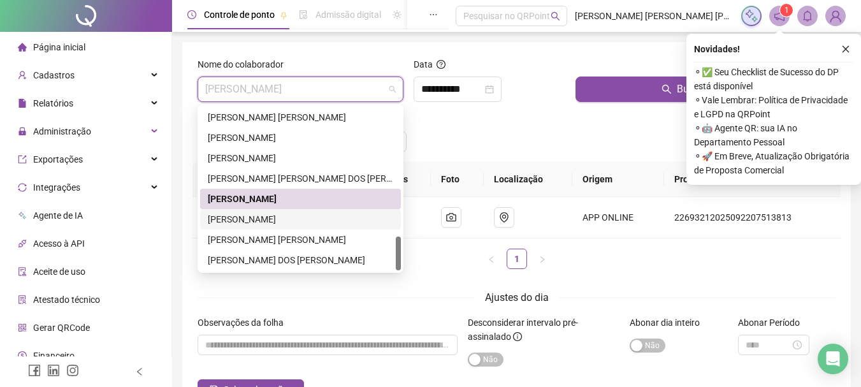
click at [251, 219] on div "[PERSON_NAME]" at bounding box center [300, 219] width 185 height 14
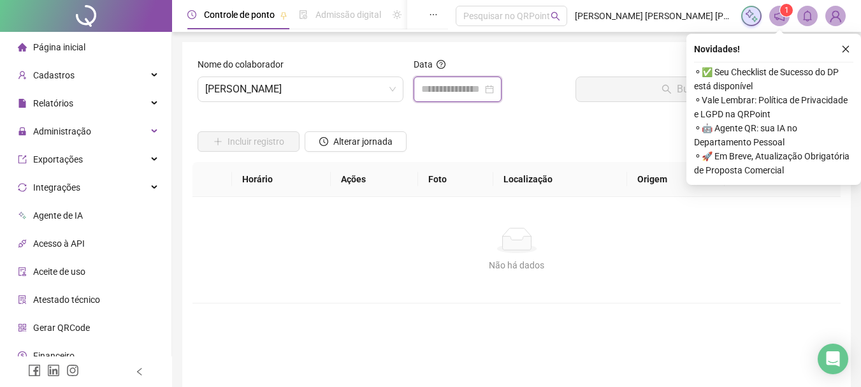
click at [469, 90] on input at bounding box center [451, 89] width 61 height 15
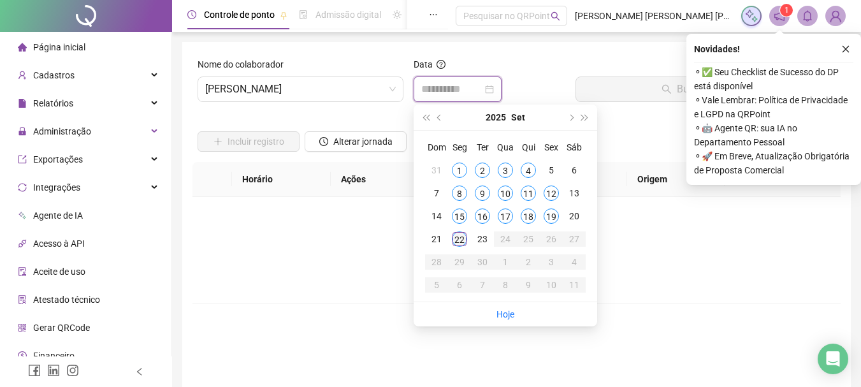
type input "**********"
drag, startPoint x: 459, startPoint y: 241, endPoint x: 483, endPoint y: 198, distance: 48.8
click at [459, 241] on div "22" at bounding box center [459, 238] width 15 height 15
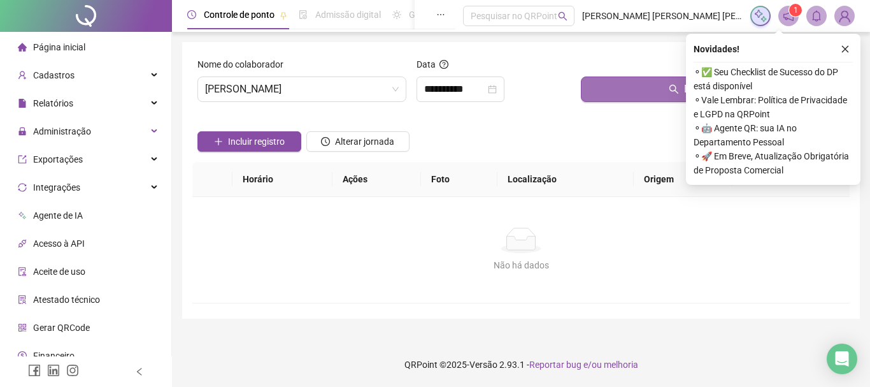
click at [637, 91] on button "Buscar registros" at bounding box center [713, 88] width 264 height 25
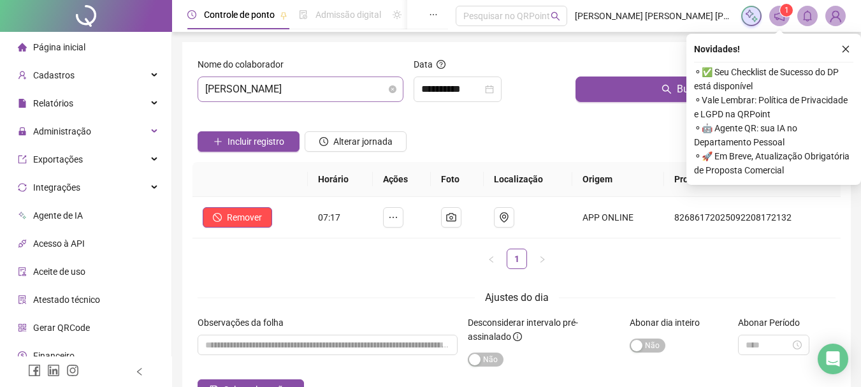
click at [363, 94] on span "[PERSON_NAME]" at bounding box center [300, 89] width 191 height 24
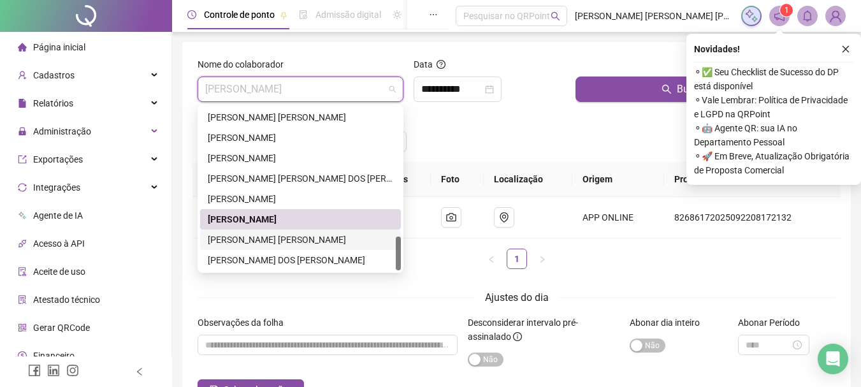
click at [257, 243] on div "[PERSON_NAME] [PERSON_NAME]" at bounding box center [300, 240] width 185 height 14
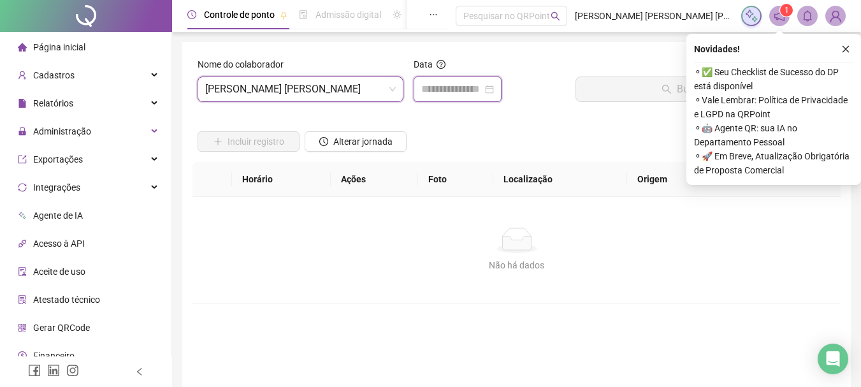
click at [448, 92] on input at bounding box center [451, 89] width 61 height 15
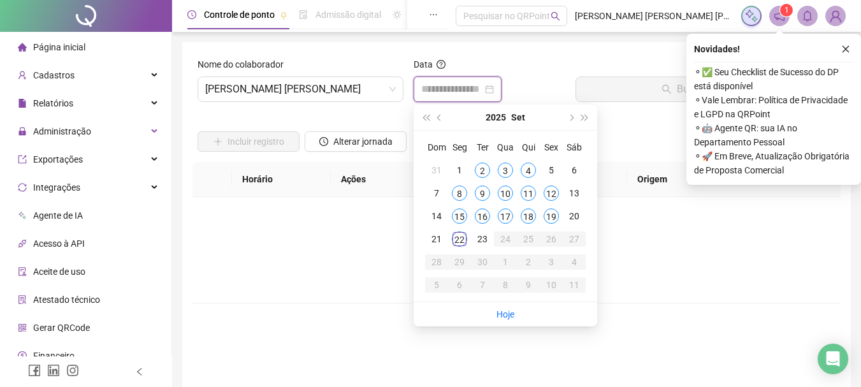
type input "**********"
click at [458, 239] on div "22" at bounding box center [459, 238] width 15 height 15
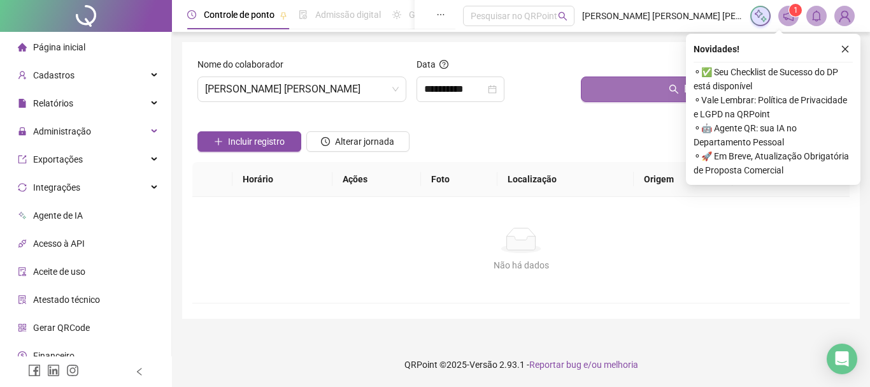
click at [633, 91] on button "Buscar registros" at bounding box center [713, 88] width 264 height 25
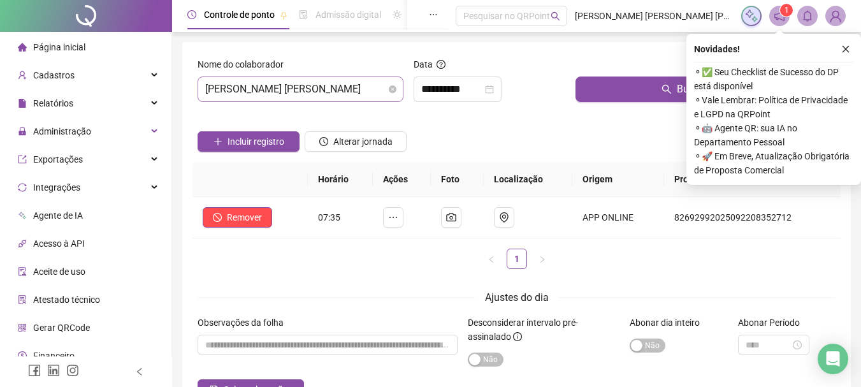
click at [352, 89] on span "[PERSON_NAME] [PERSON_NAME]" at bounding box center [300, 89] width 191 height 24
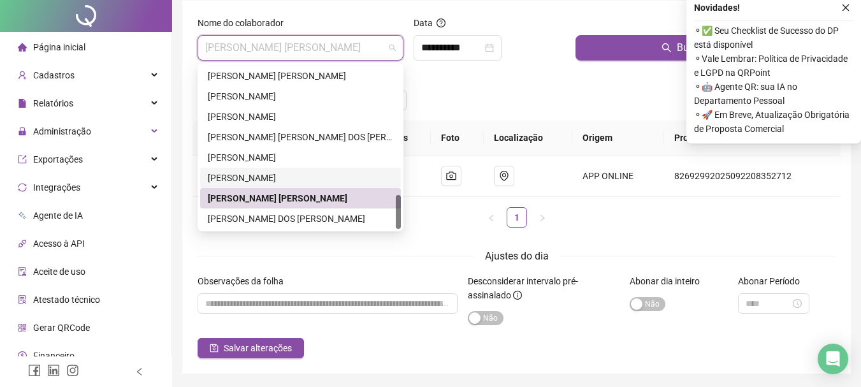
scroll to position [83, 0]
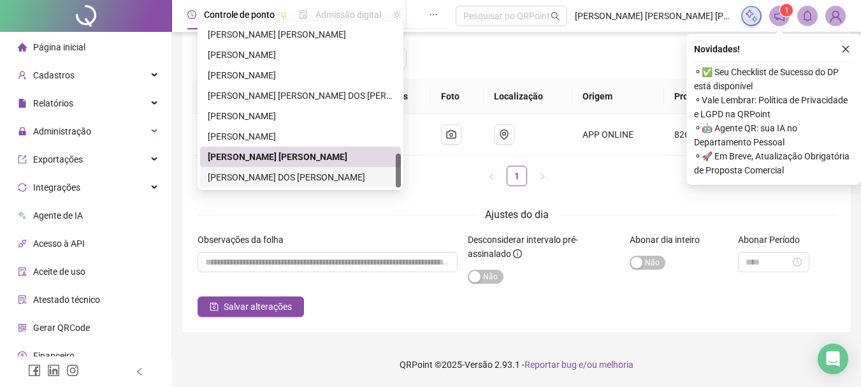
click at [273, 180] on div "[PERSON_NAME] DOS [PERSON_NAME]" at bounding box center [300, 177] width 185 height 14
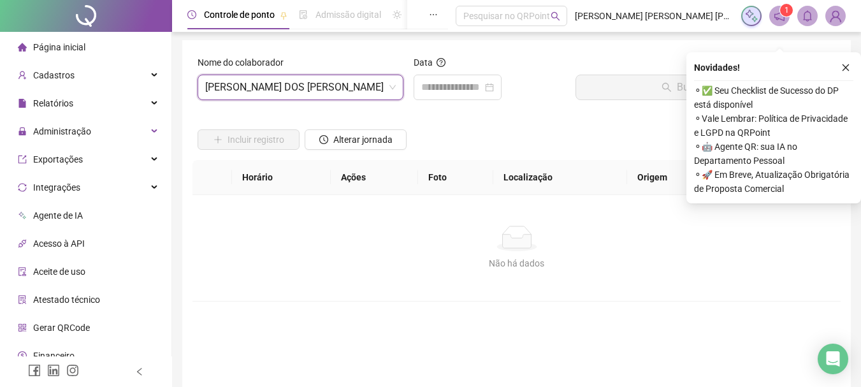
scroll to position [0, 0]
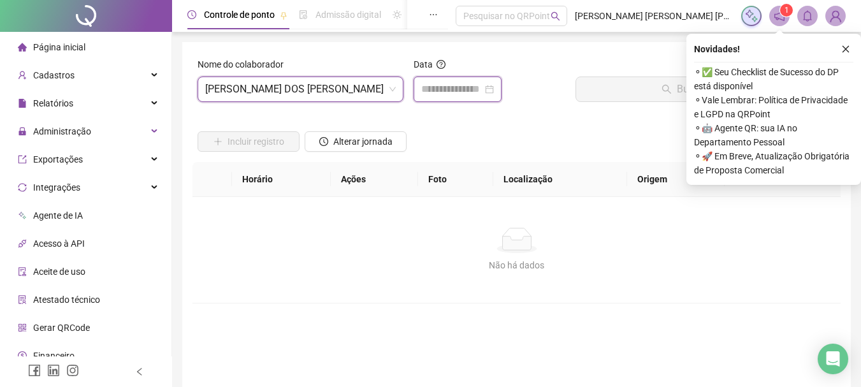
click at [463, 94] on input at bounding box center [451, 89] width 61 height 15
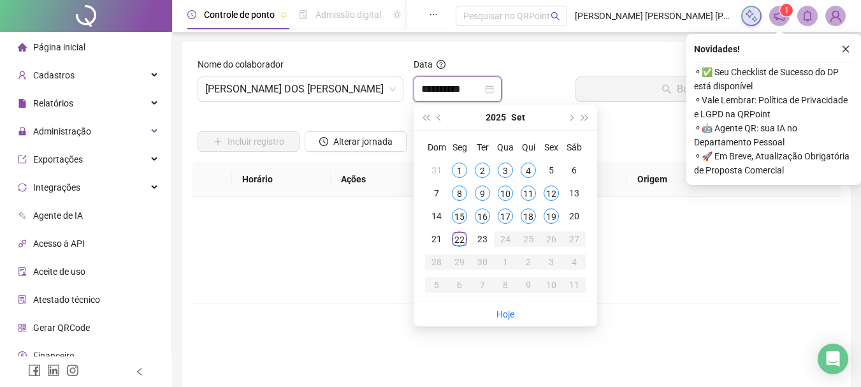
type input "**********"
click at [458, 240] on div "22" at bounding box center [459, 238] width 15 height 15
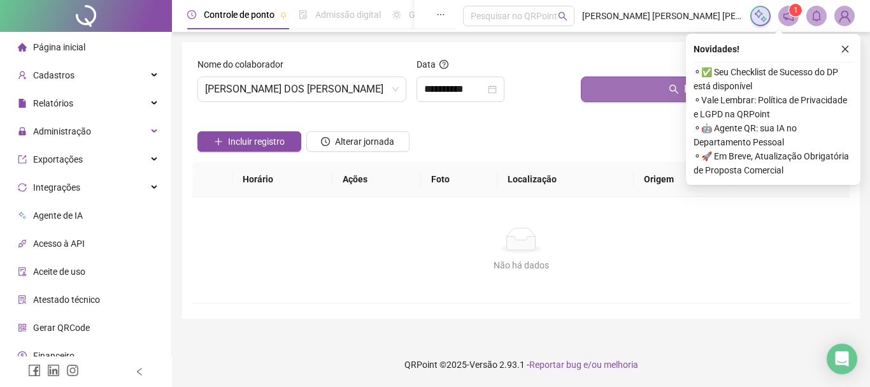
click at [658, 89] on button "Buscar registros" at bounding box center [713, 88] width 264 height 25
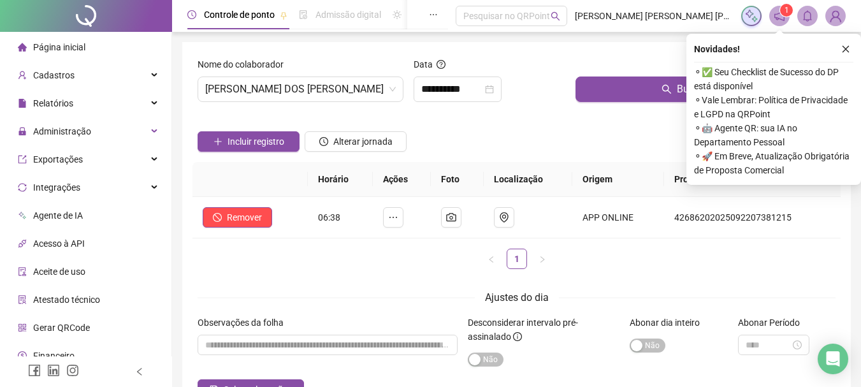
click at [76, 42] on span "Página inicial" at bounding box center [59, 47] width 52 height 10
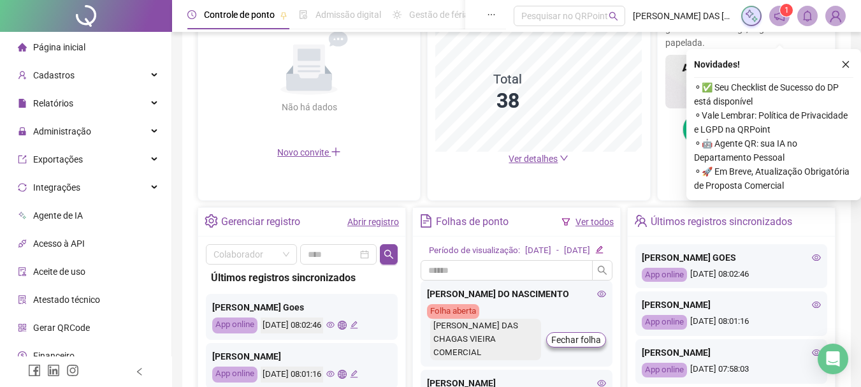
scroll to position [382, 0]
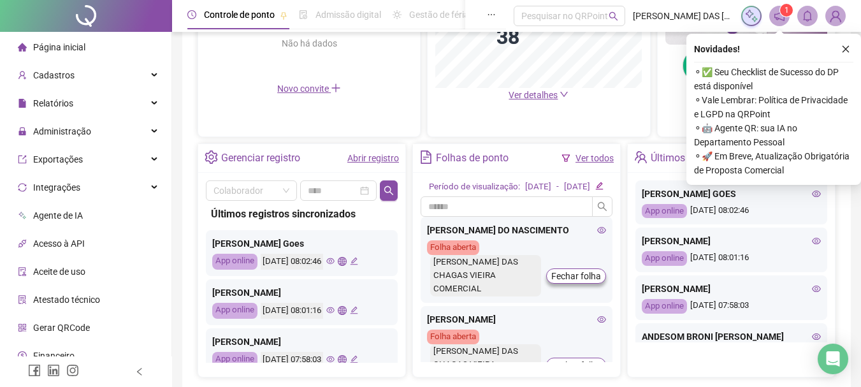
click at [373, 161] on link "Abrir registro" at bounding box center [373, 158] width 52 height 10
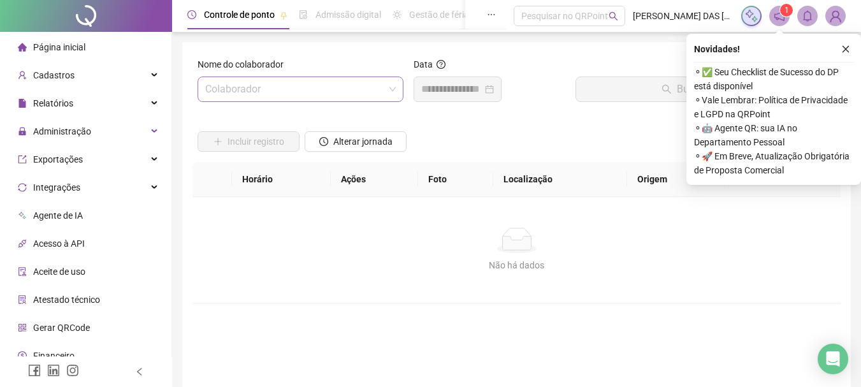
click at [331, 85] on input "search" at bounding box center [294, 89] width 179 height 24
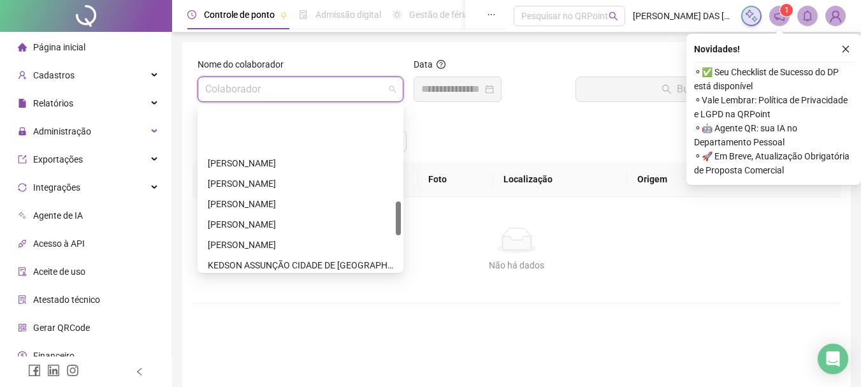
scroll to position [446, 0]
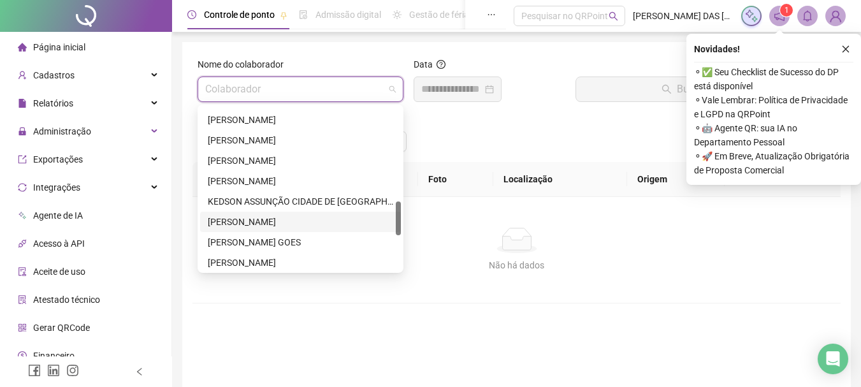
click at [264, 224] on div "[PERSON_NAME] [PERSON_NAME]" at bounding box center [300, 222] width 185 height 14
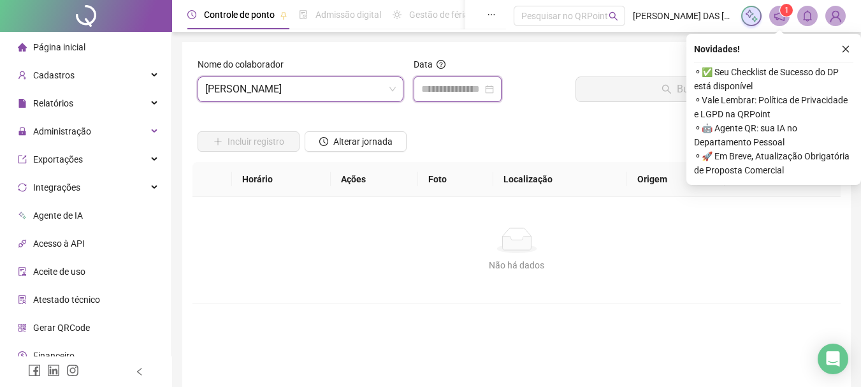
click at [459, 94] on input at bounding box center [451, 89] width 61 height 15
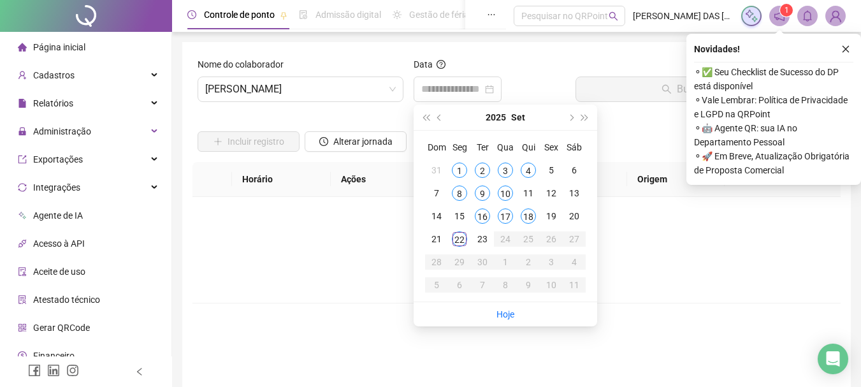
click at [61, 49] on span "Página inicial" at bounding box center [59, 47] width 52 height 10
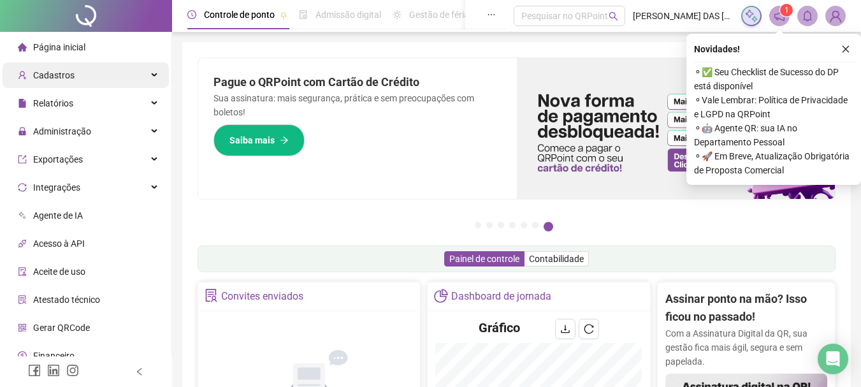
click at [61, 80] on span "Cadastros" at bounding box center [53, 75] width 41 height 10
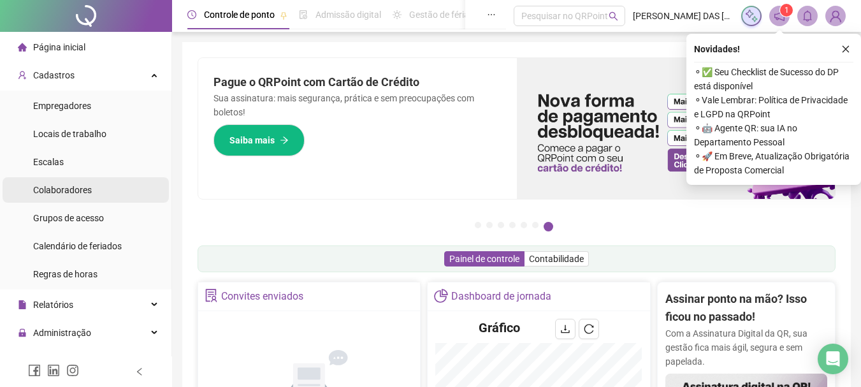
click at [66, 190] on span "Colaboradores" at bounding box center [62, 190] width 59 height 10
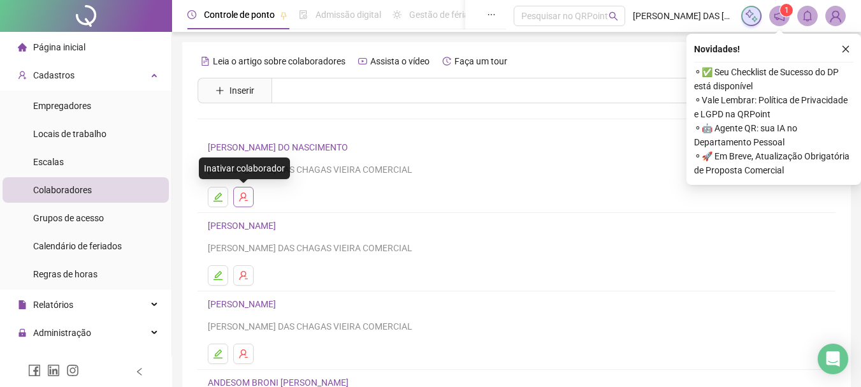
click at [244, 197] on icon "user-delete" at bounding box center [243, 197] width 10 height 10
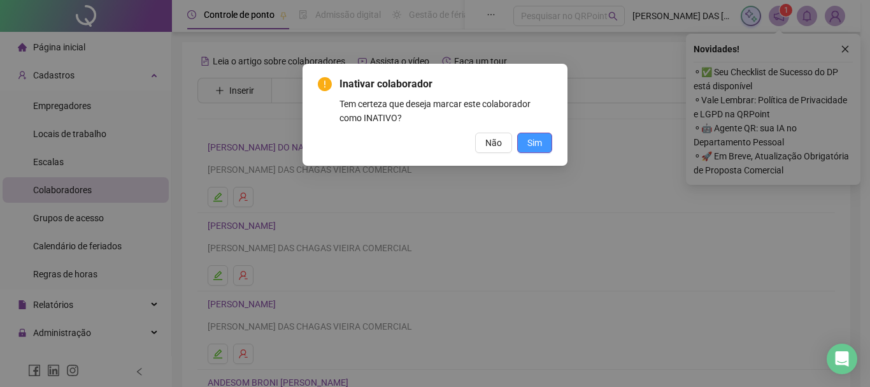
click at [530, 147] on span "Sim" at bounding box center [535, 143] width 15 height 14
